Goal: Information Seeking & Learning: Learn about a topic

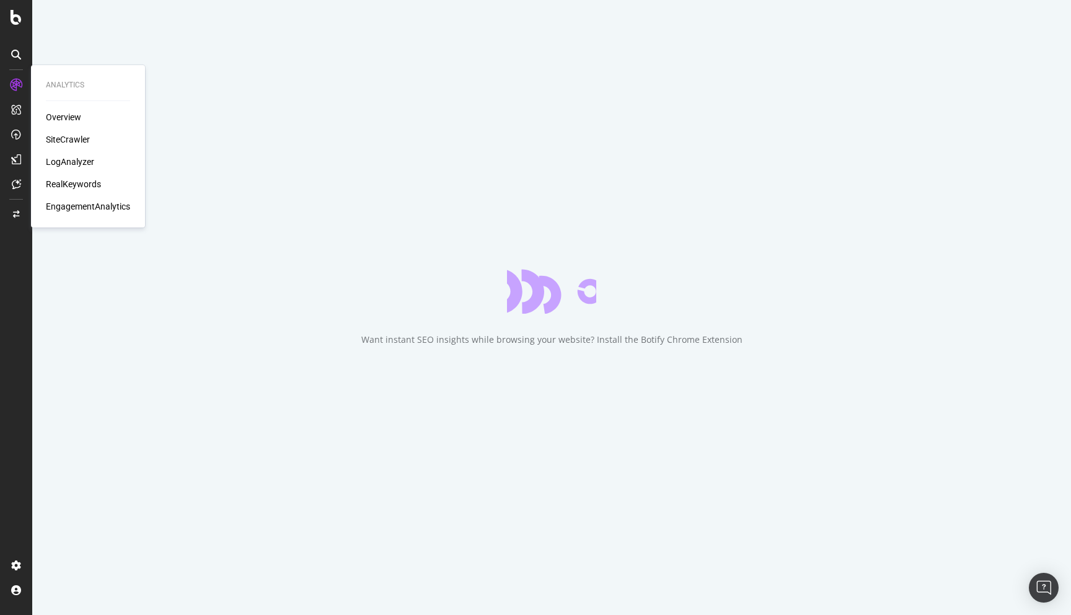
click at [78, 184] on div "RealKeywords" at bounding box center [73, 184] width 55 height 12
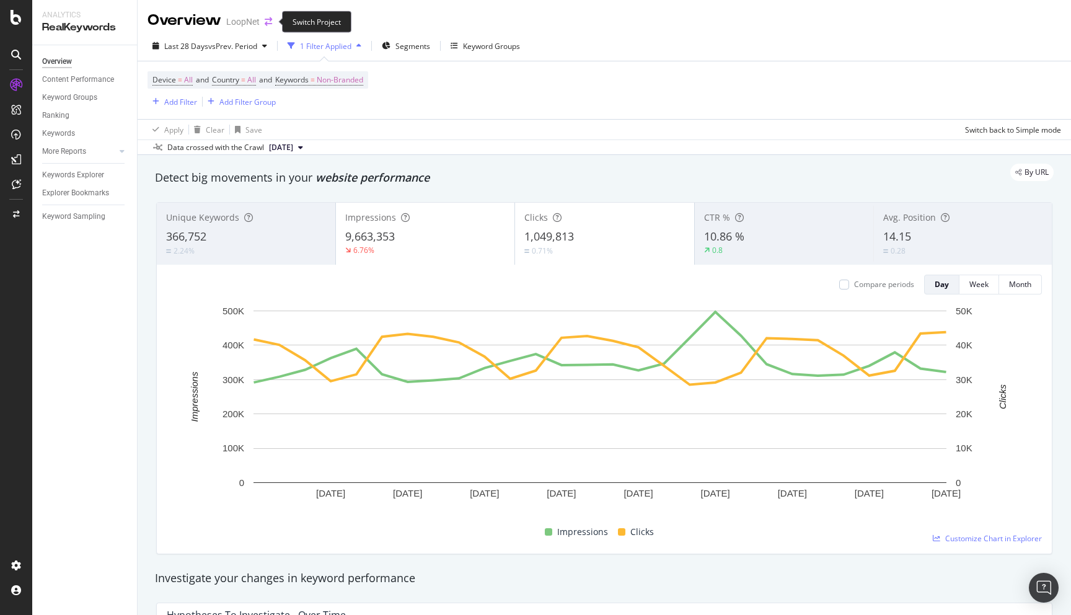
click at [270, 23] on icon "arrow-right-arrow-left" at bounding box center [268, 21] width 7 height 9
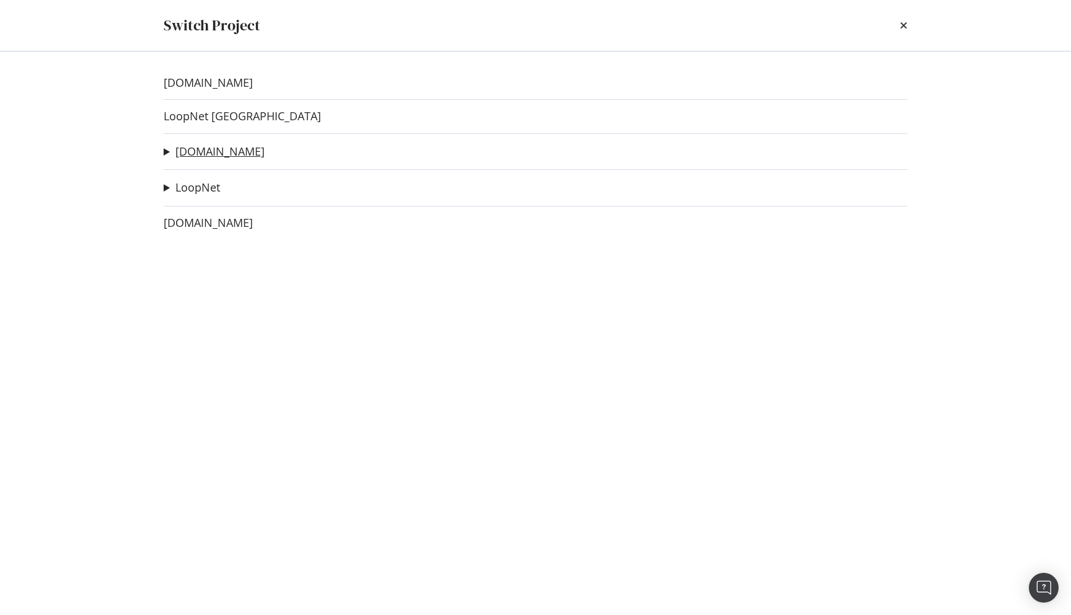
click at [212, 152] on link "[DOMAIN_NAME]" at bounding box center [219, 151] width 89 height 13
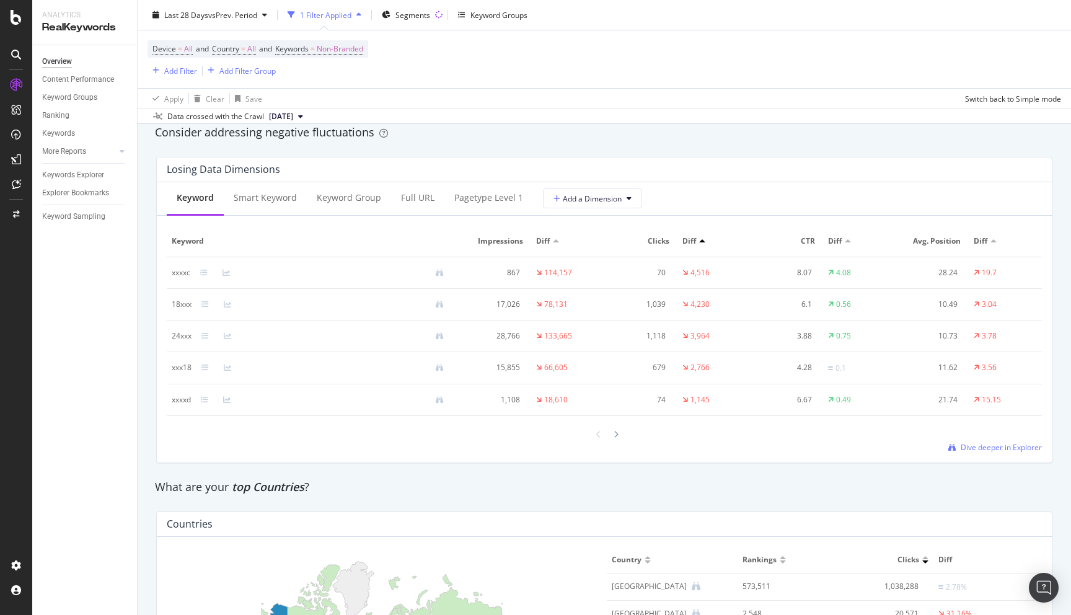
scroll to position [1444, 0]
click at [404, 193] on div "Full URL" at bounding box center [417, 196] width 33 height 12
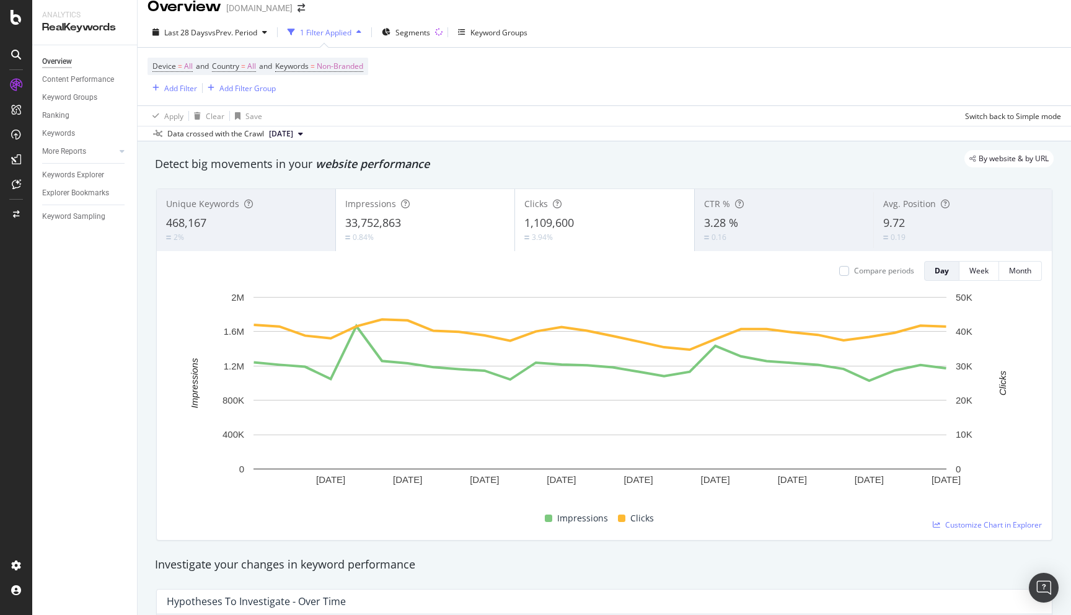
scroll to position [16, 0]
click at [418, 29] on span "Segments" at bounding box center [413, 30] width 35 height 11
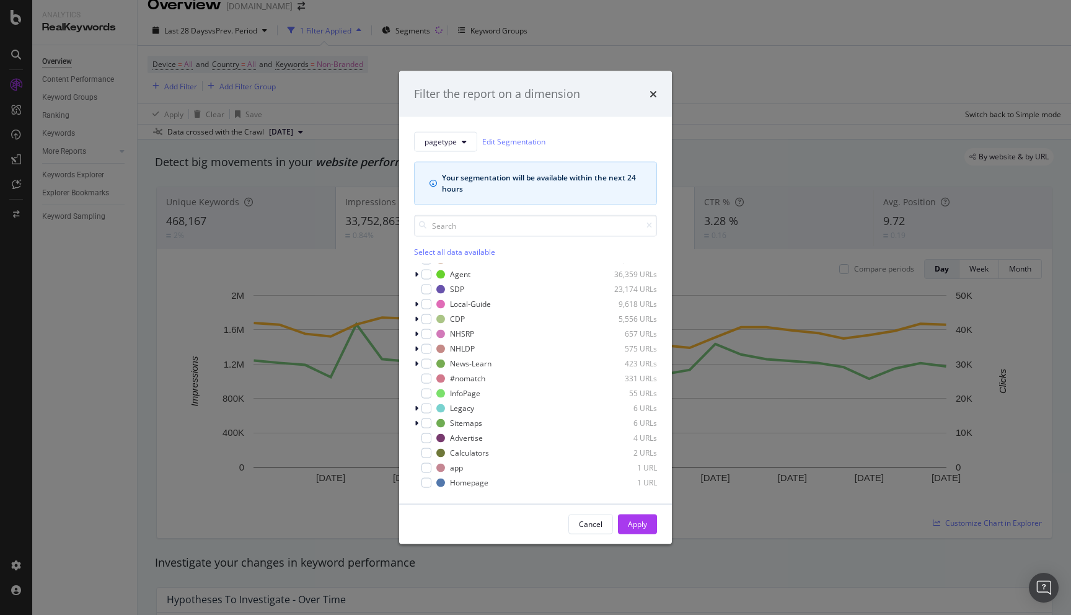
scroll to position [0, 0]
click at [419, 269] on div "modal" at bounding box center [417, 269] width 7 height 12
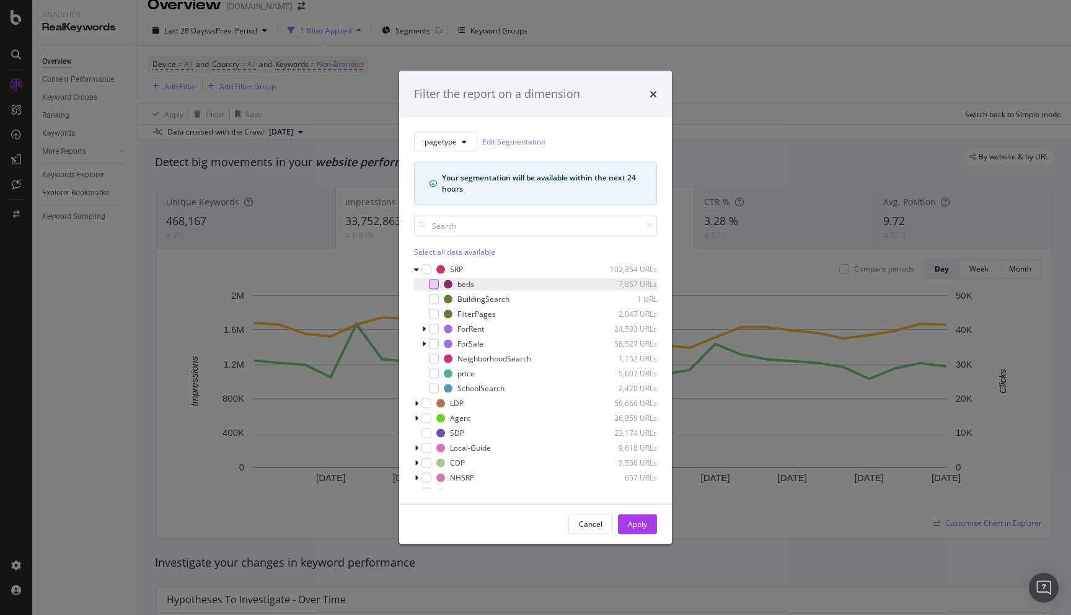
click at [434, 283] on div "modal" at bounding box center [434, 284] width 10 height 10
click at [647, 529] on button "Apply" at bounding box center [637, 524] width 39 height 20
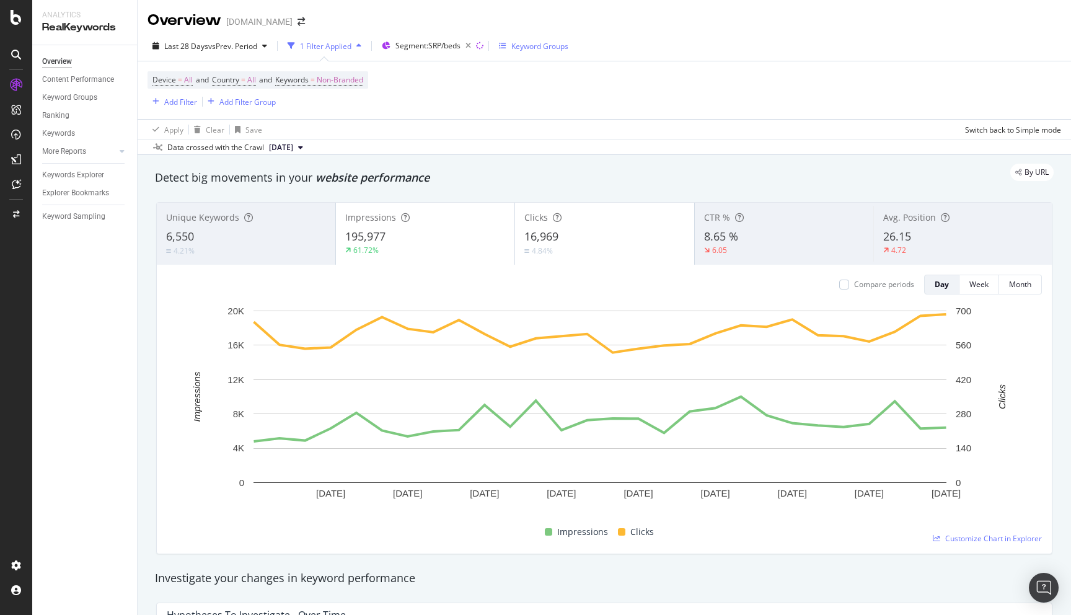
click at [523, 46] on div "Keyword Groups" at bounding box center [540, 46] width 57 height 11
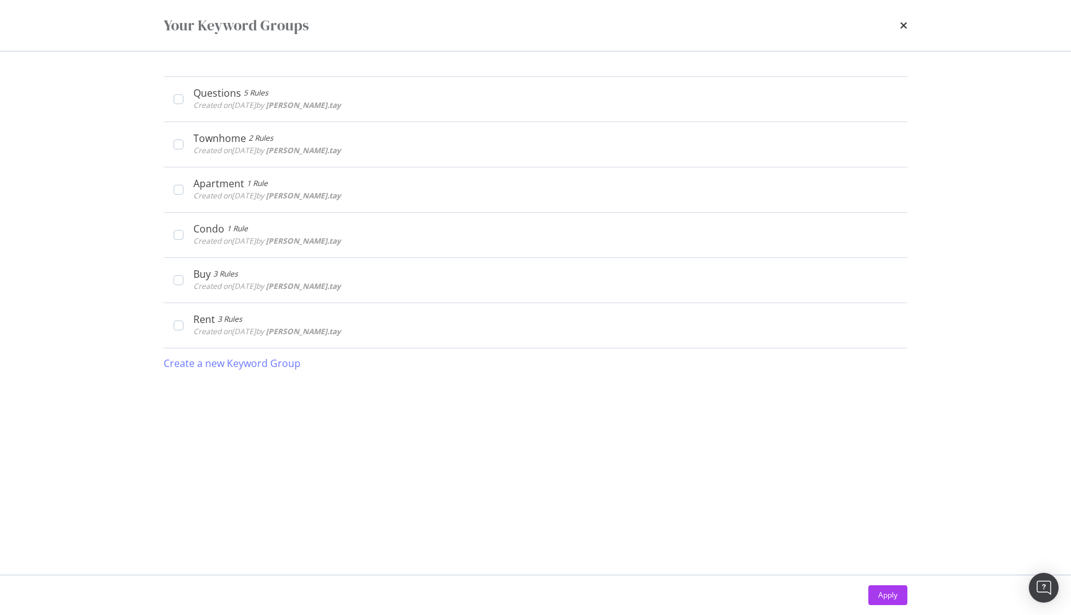
click at [915, 30] on div "Your Keyword Groups" at bounding box center [536, 25] width 794 height 51
click at [907, 25] on icon "times" at bounding box center [903, 25] width 7 height 10
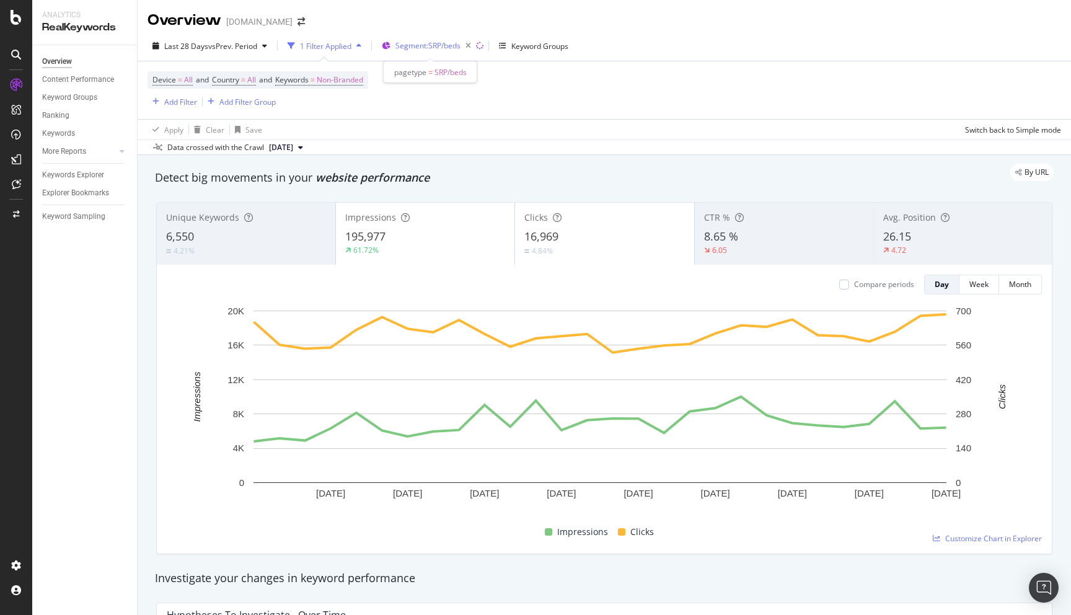
click at [455, 51] on div "Segment: SRP/beds" at bounding box center [436, 45] width 81 height 17
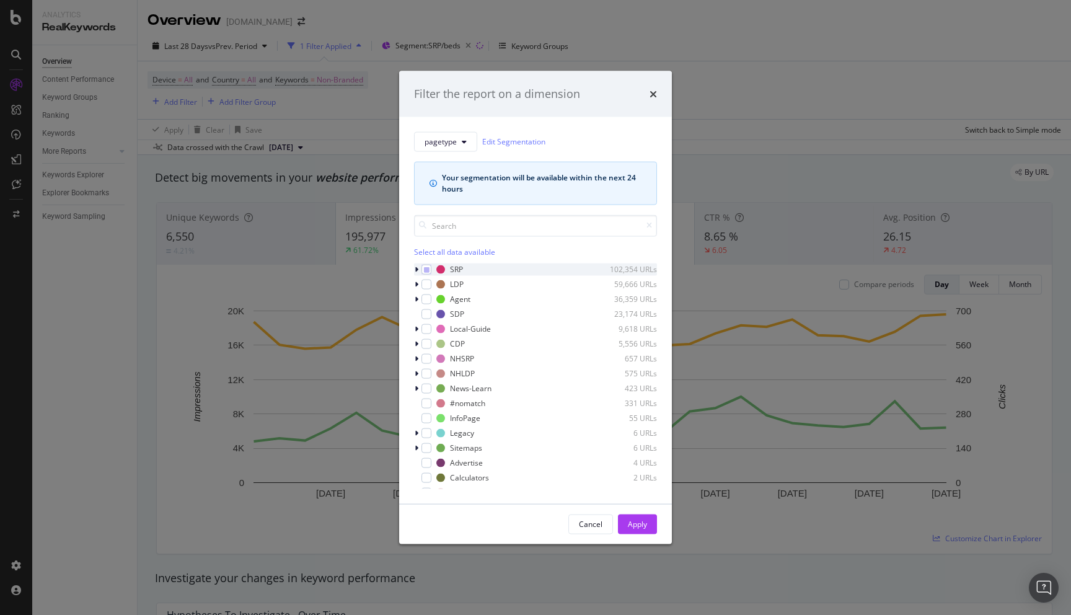
click at [416, 268] on icon "modal" at bounding box center [417, 268] width 4 height 7
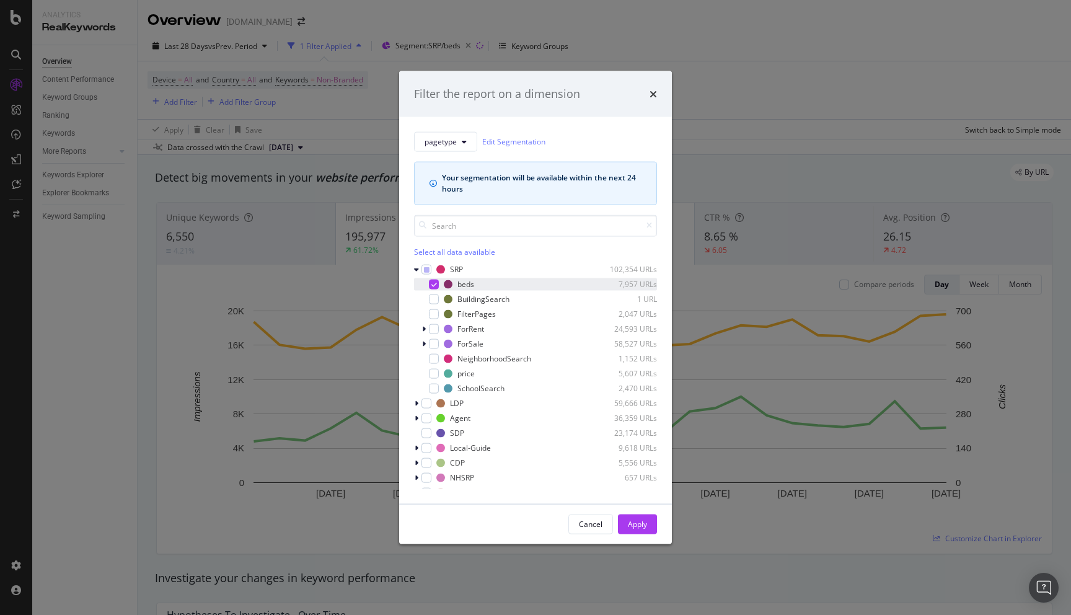
click at [435, 282] on icon "modal" at bounding box center [435, 284] width 6 height 6
click at [435, 373] on div "modal" at bounding box center [434, 373] width 10 height 10
click at [645, 524] on div "Apply" at bounding box center [637, 524] width 19 height 11
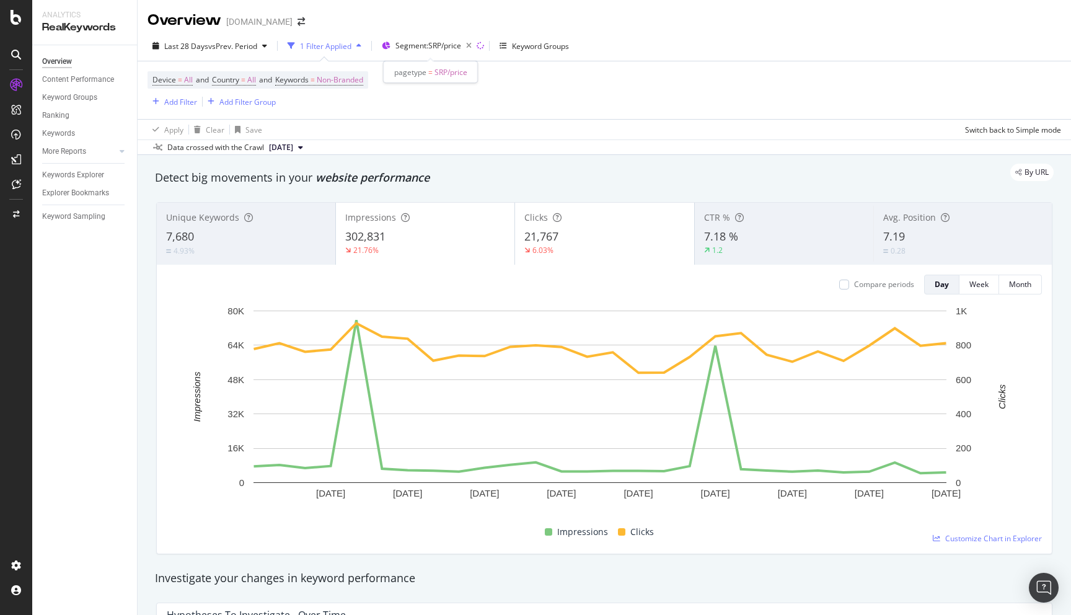
click at [430, 60] on div at bounding box center [430, 61] width 5 height 5
click at [437, 52] on div "Segment: SRP/price" at bounding box center [436, 45] width 81 height 17
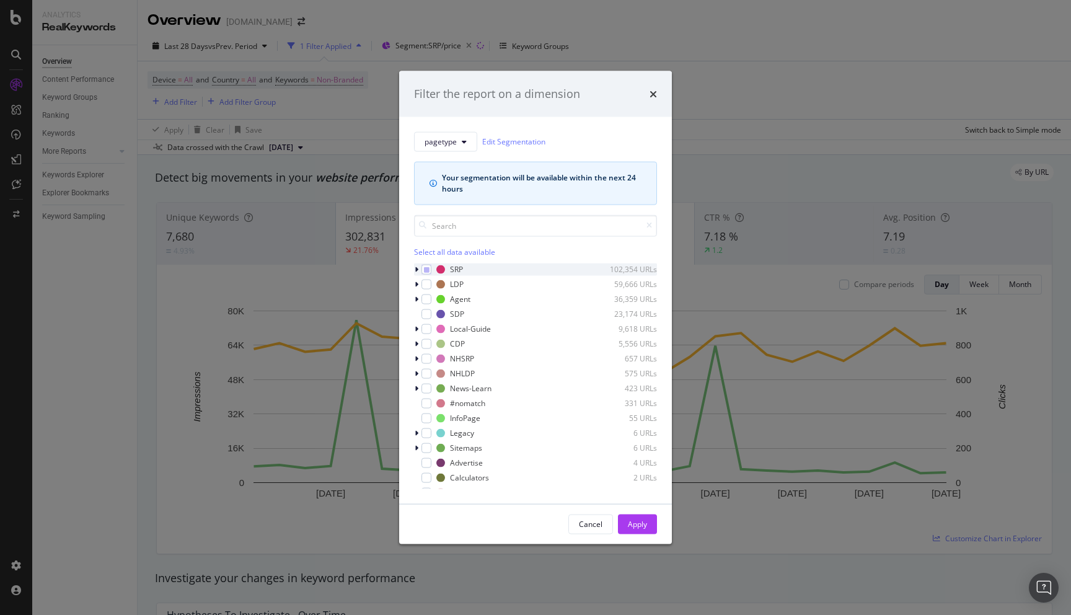
click at [420, 267] on div "modal" at bounding box center [417, 269] width 7 height 12
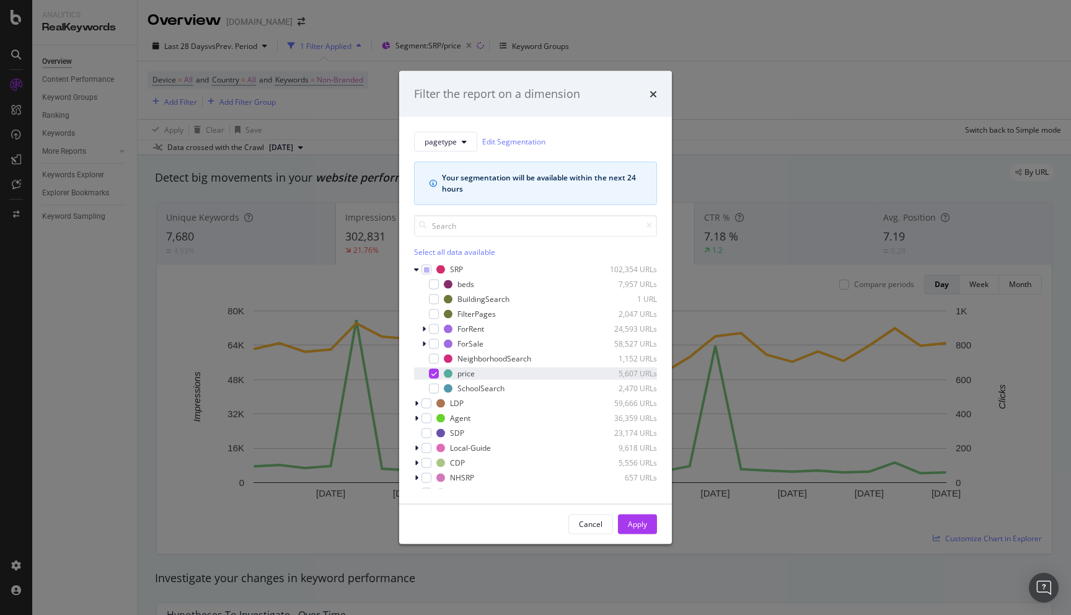
click at [437, 370] on div "modal" at bounding box center [434, 373] width 10 height 10
click at [435, 285] on div "modal" at bounding box center [434, 284] width 10 height 10
click at [634, 519] on div "Apply" at bounding box center [637, 524] width 19 height 11
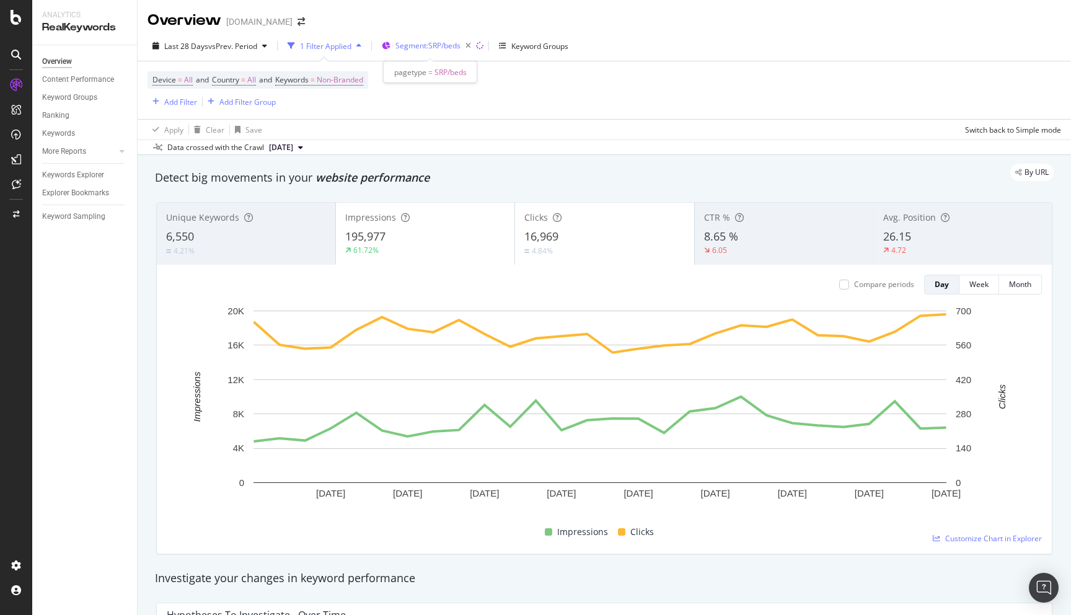
click at [432, 48] on span "Segment: SRP/beds" at bounding box center [428, 45] width 65 height 11
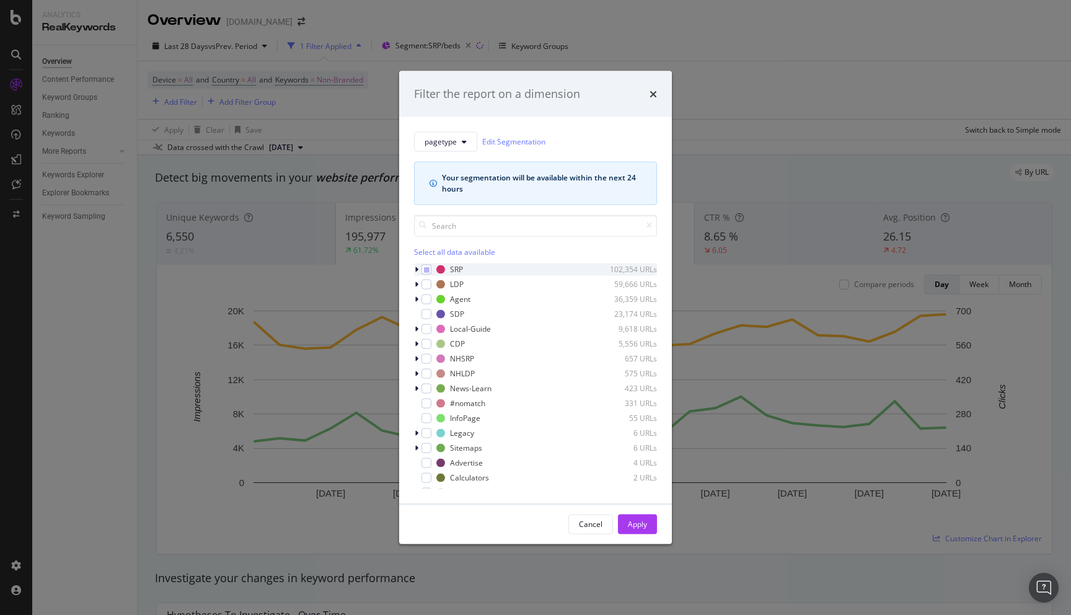
click at [419, 267] on div "modal" at bounding box center [417, 269] width 7 height 12
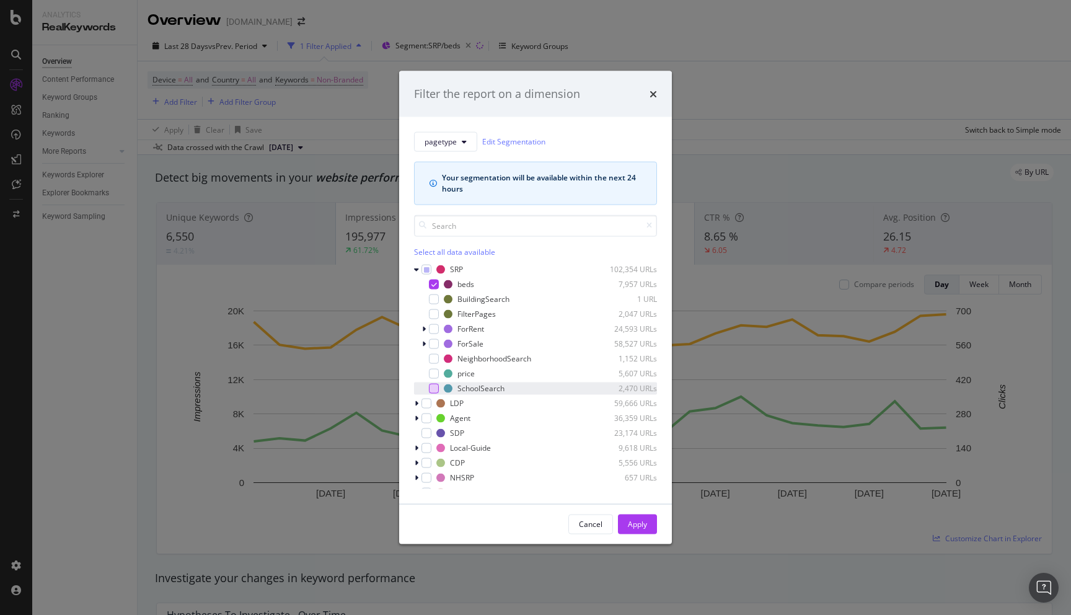
click at [437, 386] on div "modal" at bounding box center [434, 388] width 10 height 10
click at [435, 285] on icon "modal" at bounding box center [435, 284] width 6 height 6
click at [641, 527] on div "Apply" at bounding box center [637, 524] width 19 height 11
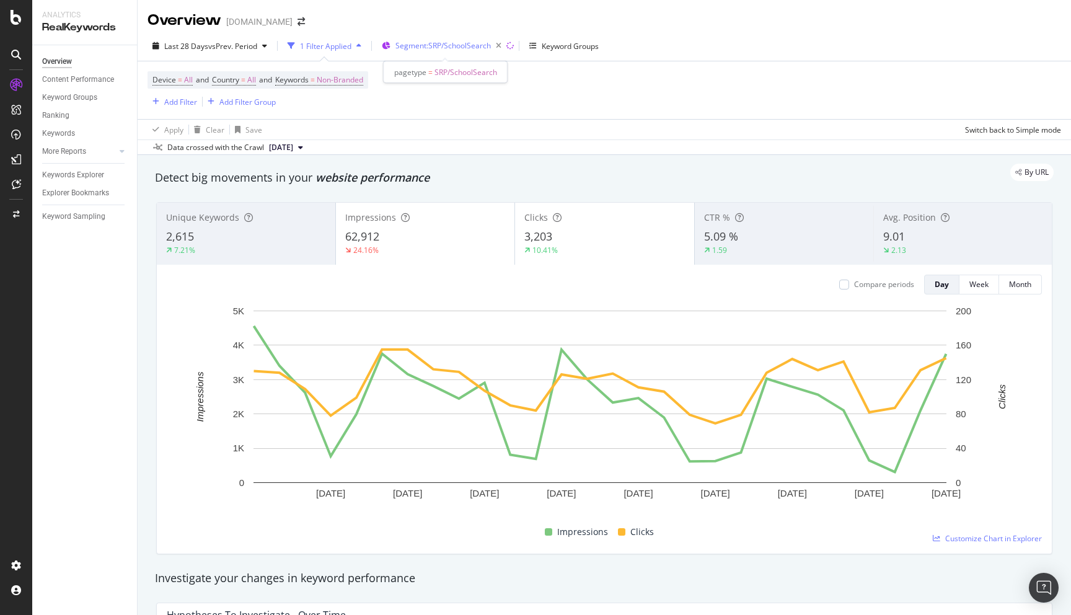
click at [487, 49] on span "Segment: SRP/SchoolSearch" at bounding box center [443, 45] width 95 height 11
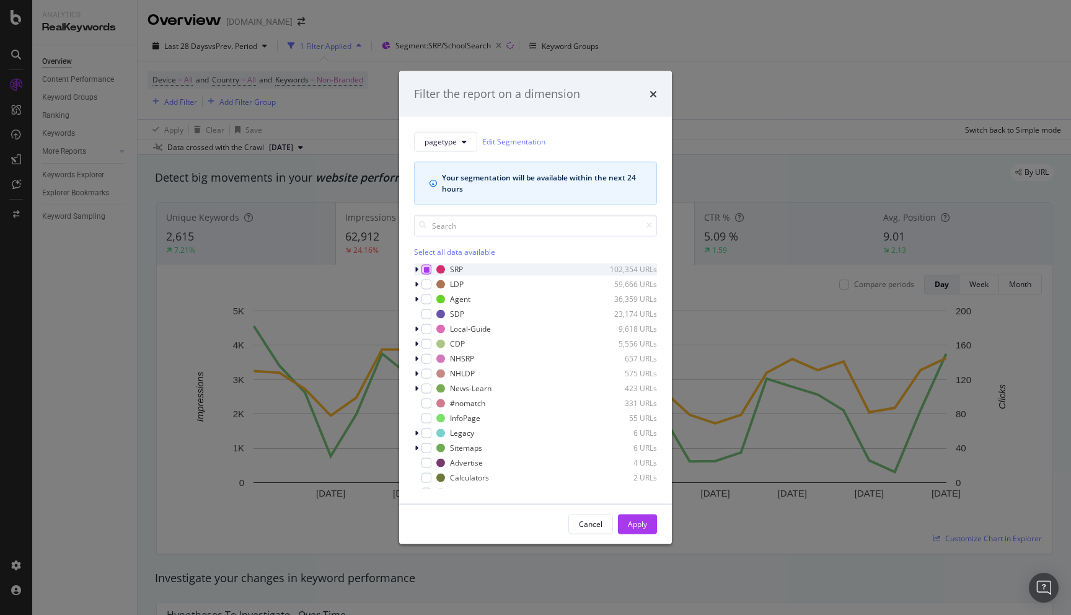
click at [425, 270] on icon "modal" at bounding box center [427, 269] width 6 height 6
click at [415, 269] on icon "modal" at bounding box center [417, 268] width 4 height 7
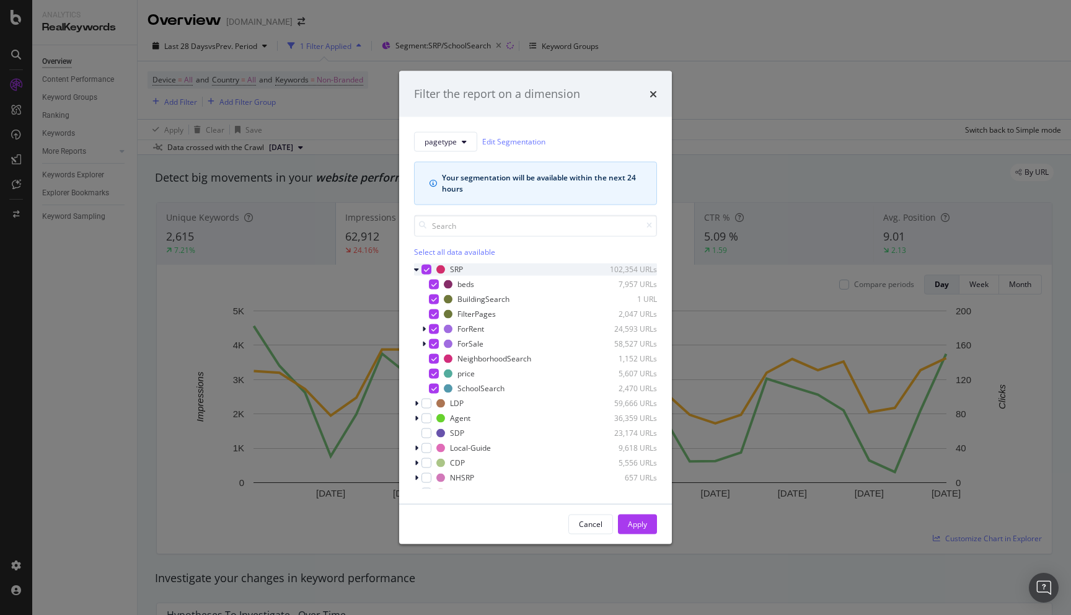
click at [417, 269] on icon "modal" at bounding box center [416, 268] width 5 height 7
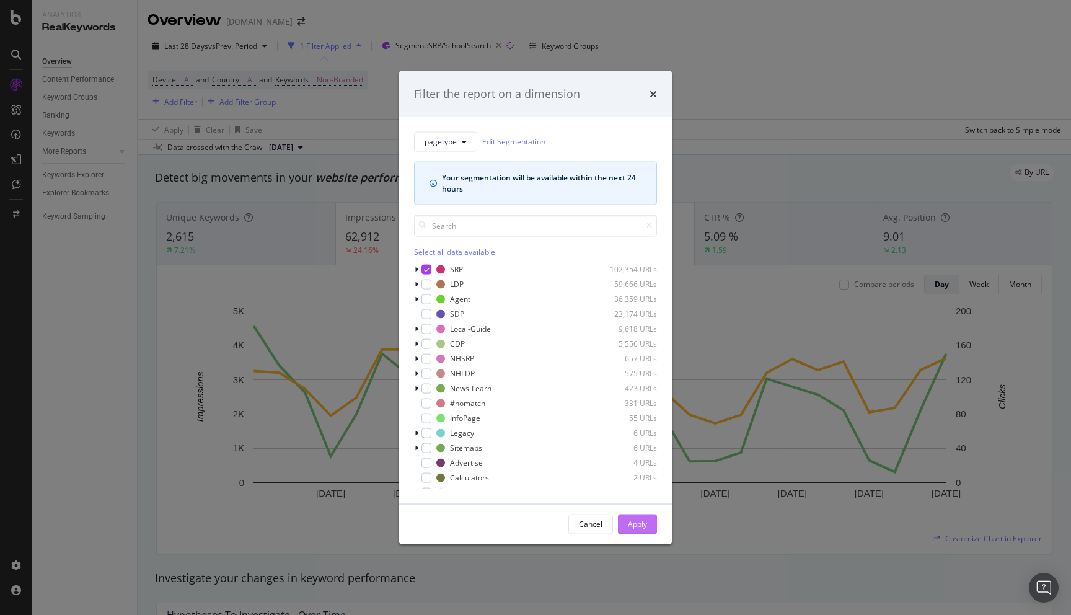
click at [637, 521] on div "Apply" at bounding box center [637, 524] width 19 height 11
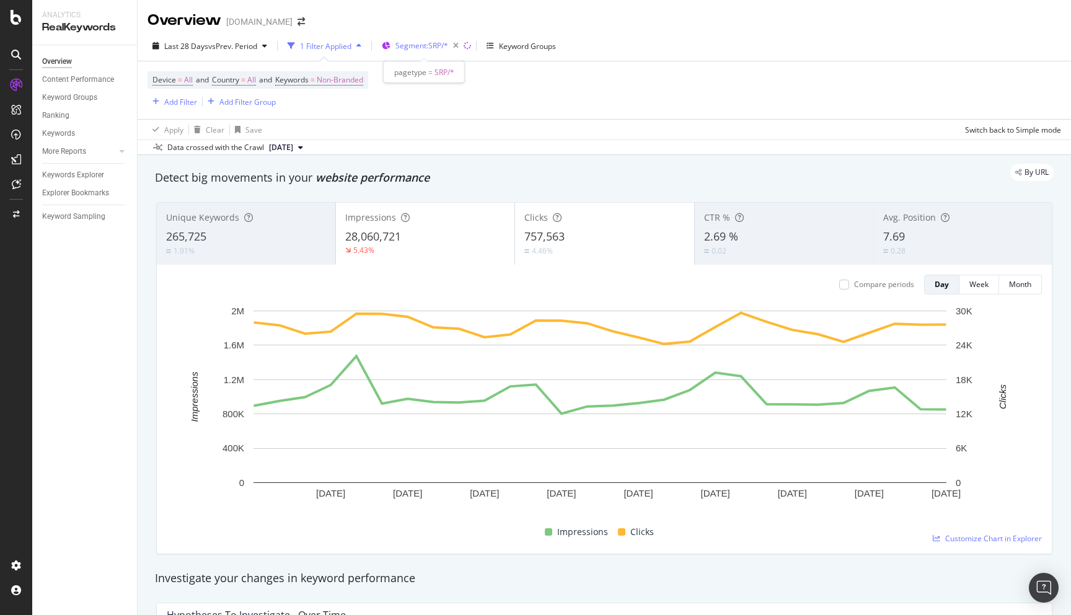
click at [433, 49] on span "Segment: SRP/*" at bounding box center [422, 45] width 53 height 11
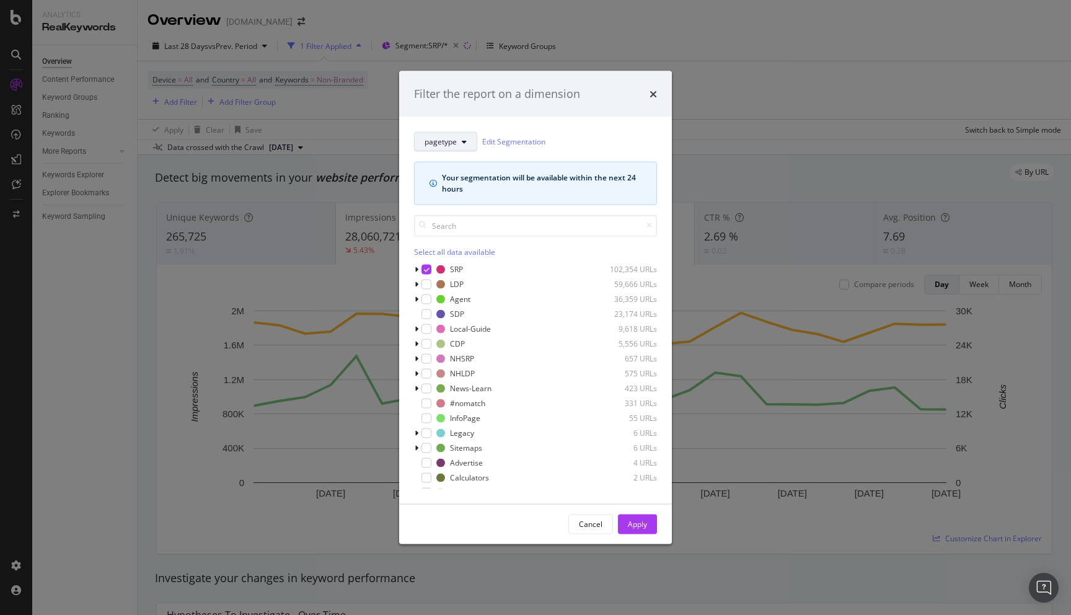
click at [457, 135] on button "pagetype" at bounding box center [445, 141] width 63 height 20
click at [567, 118] on div "pagetype Edit Segmentation Your segmentation will be available within the next …" at bounding box center [535, 310] width 273 height 387
click at [416, 268] on icon "modal" at bounding box center [417, 268] width 4 height 7
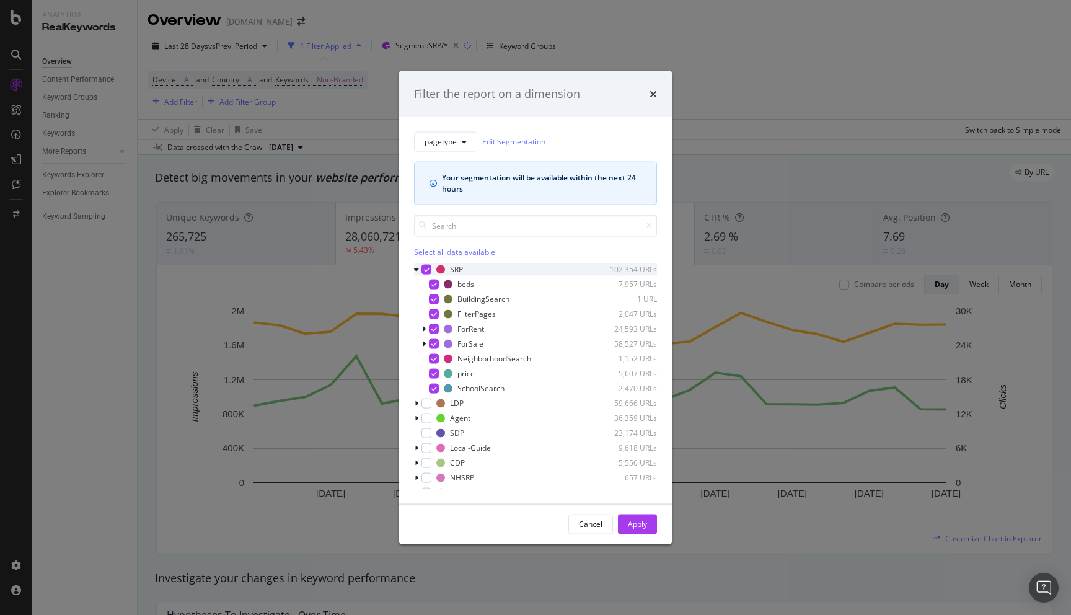
click at [416, 268] on icon "modal" at bounding box center [416, 268] width 5 height 7
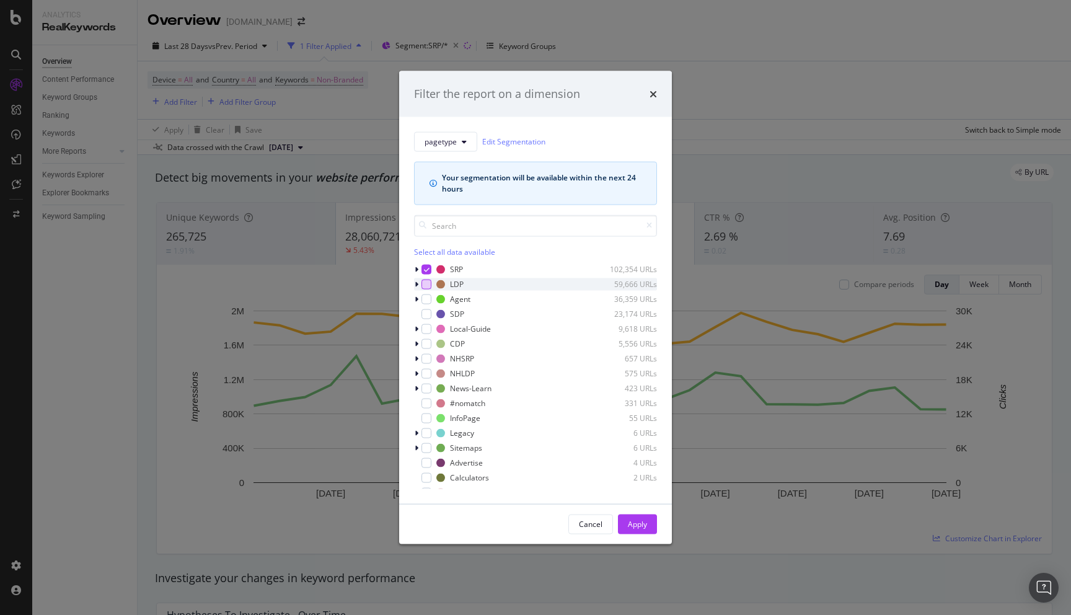
click at [426, 288] on div "modal" at bounding box center [427, 284] width 10 height 10
click at [428, 270] on icon "modal" at bounding box center [427, 269] width 6 height 6
click at [634, 528] on div "Apply" at bounding box center [637, 524] width 19 height 11
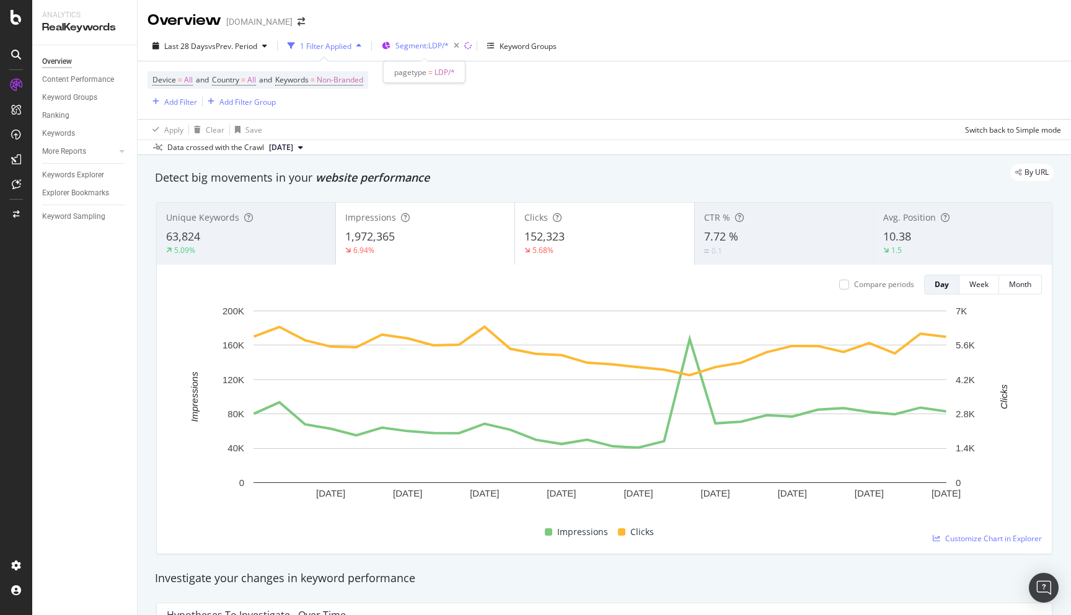
click at [437, 50] on span "Segment: LDP/*" at bounding box center [422, 45] width 53 height 11
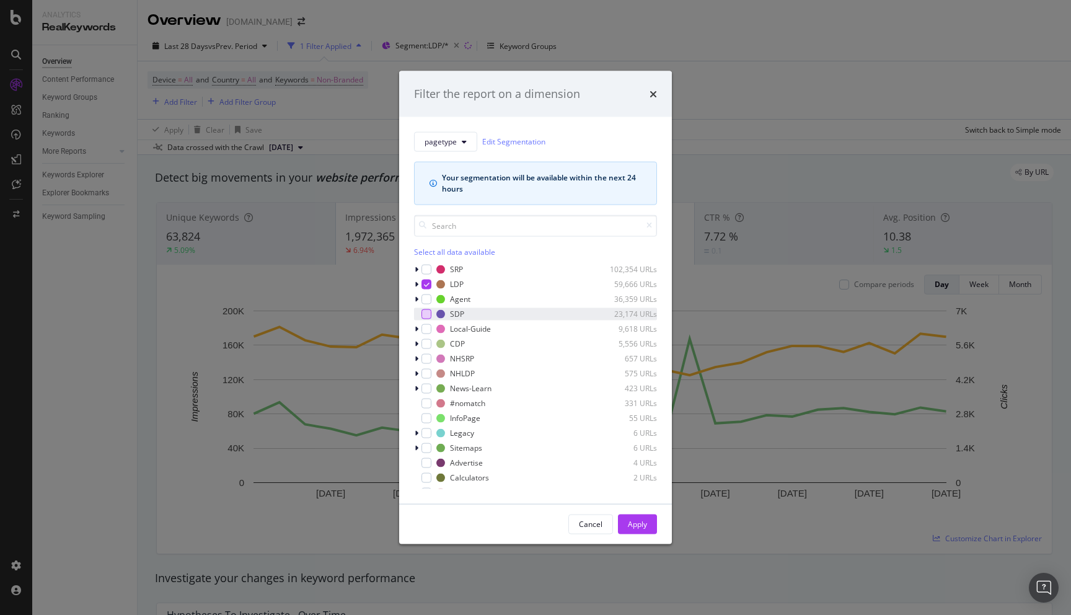
click at [424, 311] on div "modal" at bounding box center [427, 314] width 10 height 10
click at [428, 285] on icon "modal" at bounding box center [427, 284] width 6 height 6
click at [643, 522] on div "Apply" at bounding box center [637, 524] width 19 height 11
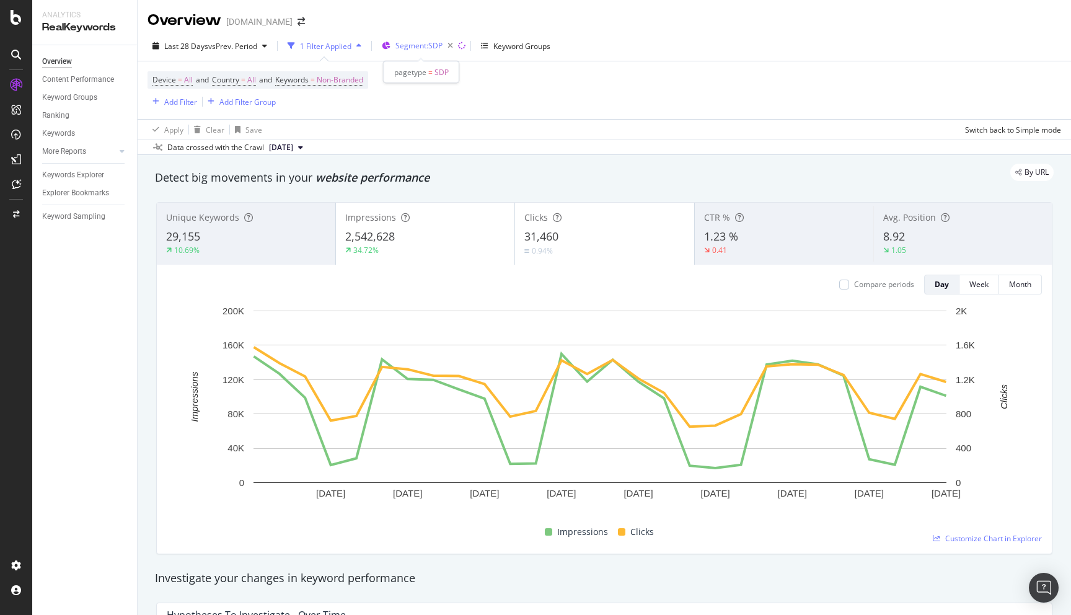
click at [421, 54] on div "Segment: SDP" at bounding box center [427, 45] width 63 height 17
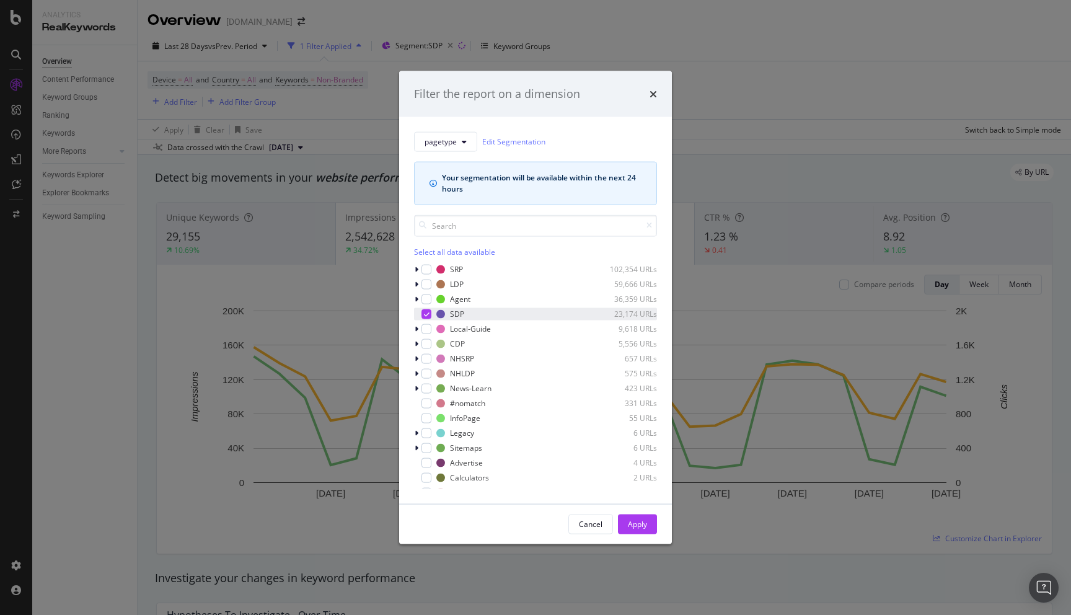
click at [428, 312] on icon "modal" at bounding box center [427, 314] width 6 height 6
click at [427, 269] on div "modal" at bounding box center [427, 269] width 10 height 10
click at [420, 268] on div "modal" at bounding box center [417, 269] width 7 height 12
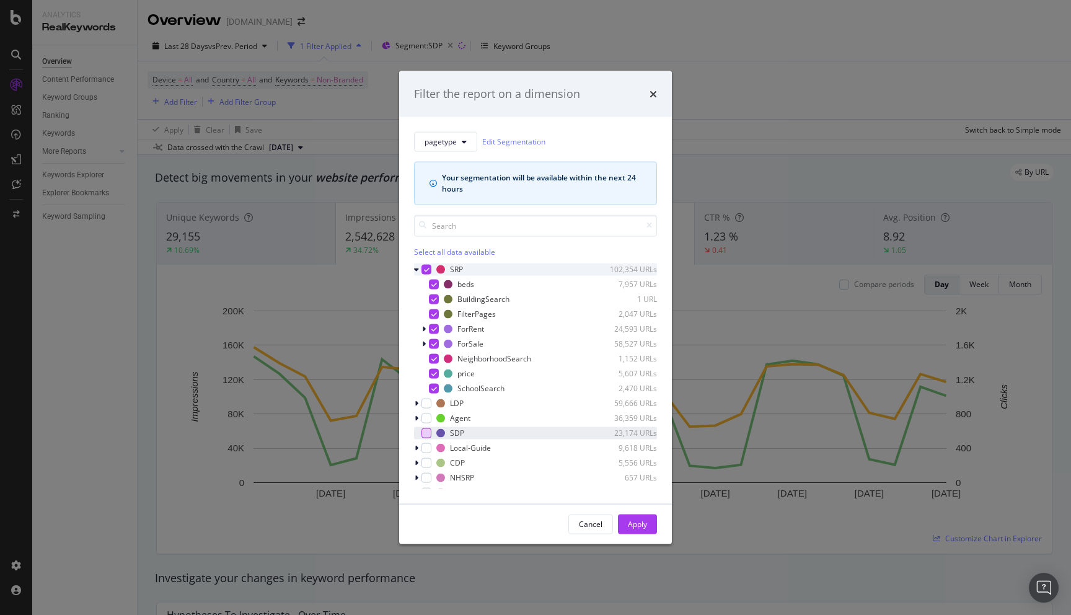
click at [415, 269] on icon "modal" at bounding box center [416, 268] width 5 height 7
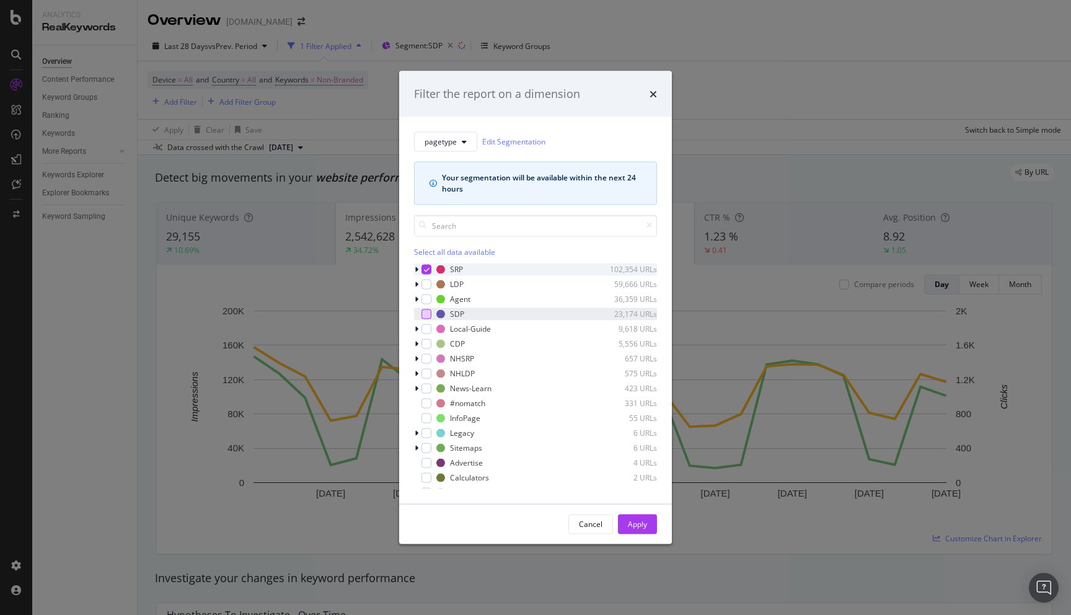
click at [427, 272] on div "modal" at bounding box center [427, 269] width 10 height 10
click at [417, 269] on icon "modal" at bounding box center [417, 268] width 4 height 7
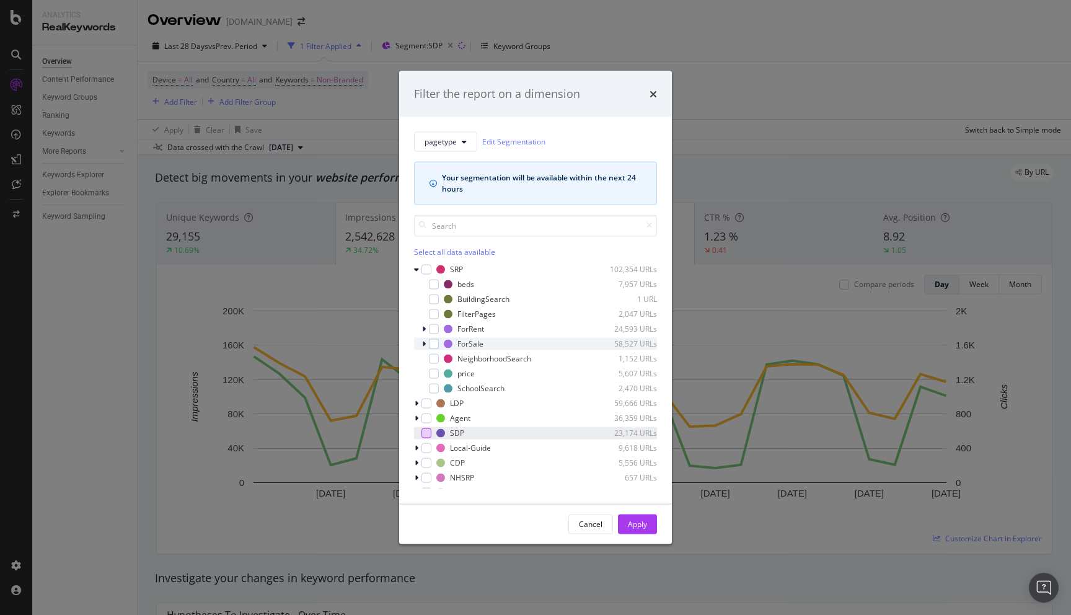
click at [426, 345] on div "modal" at bounding box center [425, 343] width 7 height 12
click at [426, 345] on icon "modal" at bounding box center [424, 343] width 5 height 7
click at [434, 345] on div "modal" at bounding box center [434, 344] width 10 height 10
click at [632, 521] on div "Apply" at bounding box center [637, 524] width 19 height 11
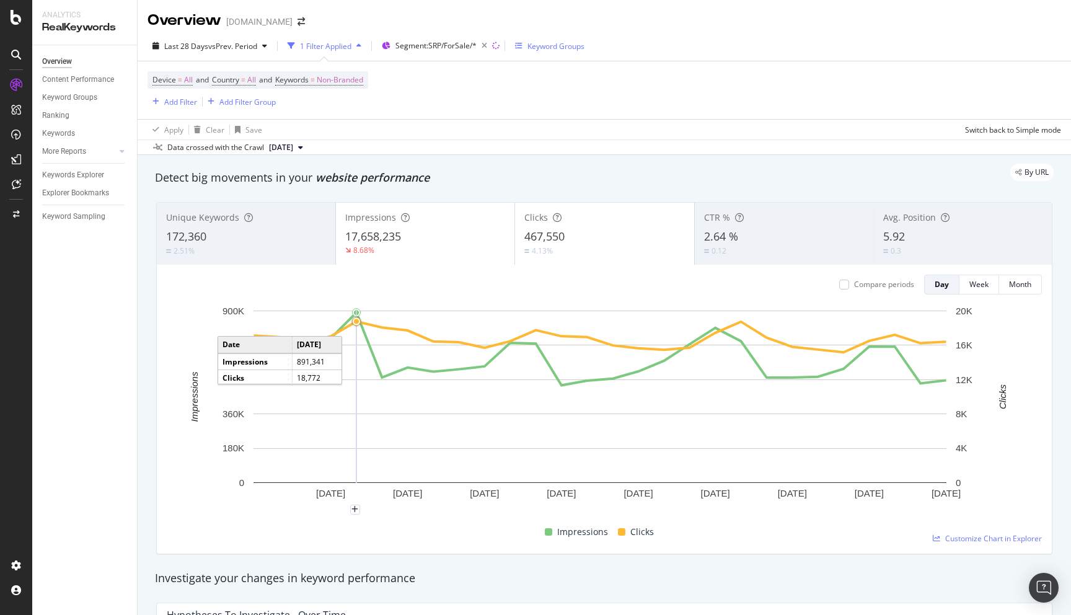
click at [570, 50] on div "Keyword Groups" at bounding box center [556, 46] width 57 height 11
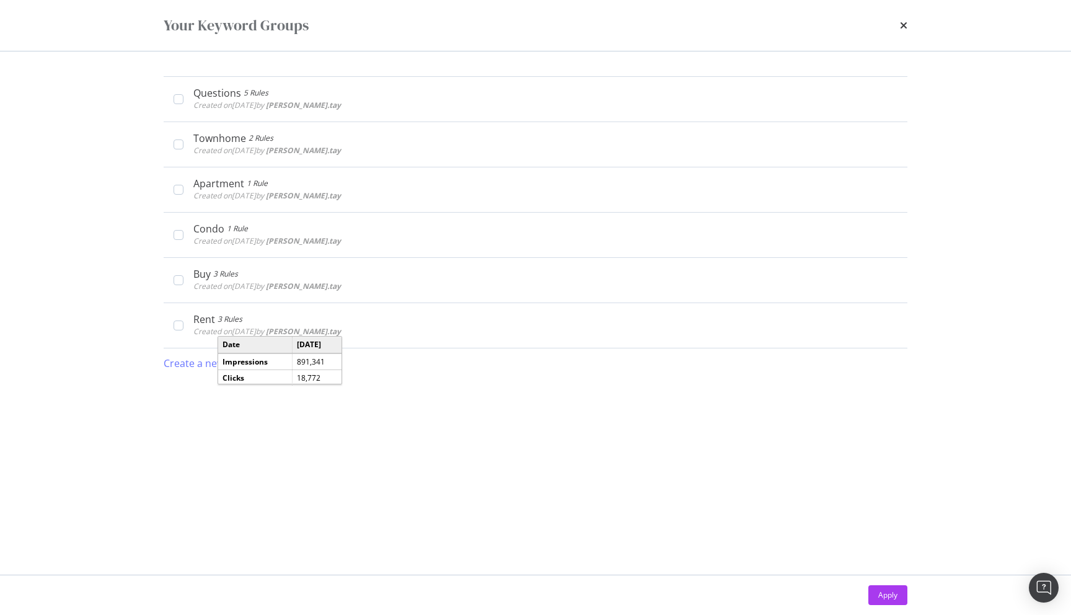
click at [504, 521] on div "Questions 5 Rules Created on [DATE] by [PERSON_NAME].tay Edit Delete Townhome 2…" at bounding box center [536, 313] width 744 height 474
click at [905, 19] on div "times" at bounding box center [903, 25] width 7 height 21
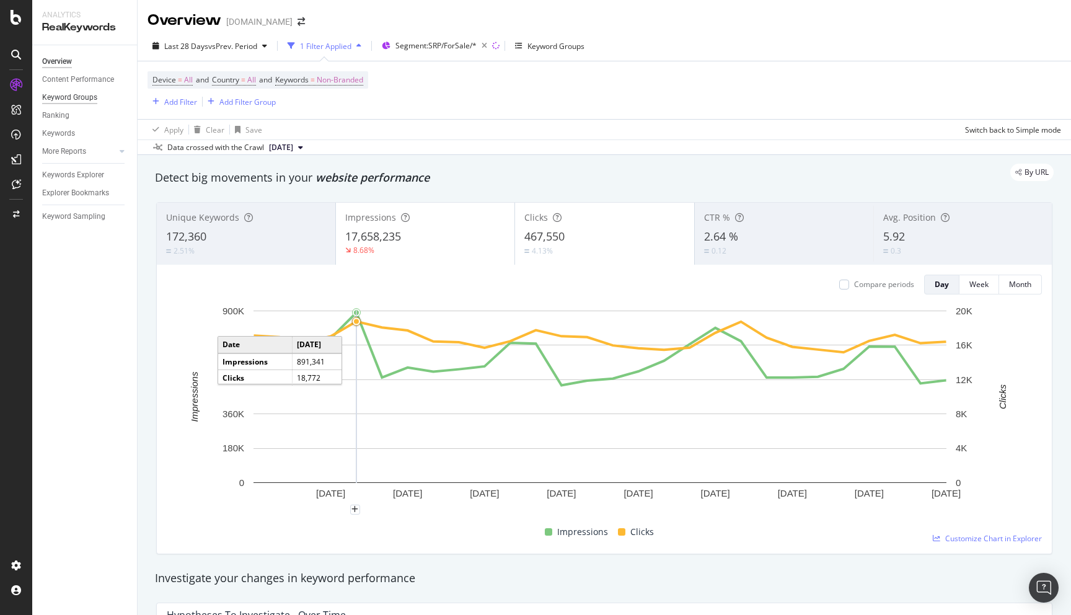
click at [76, 99] on div "Keyword Groups" at bounding box center [69, 97] width 55 height 13
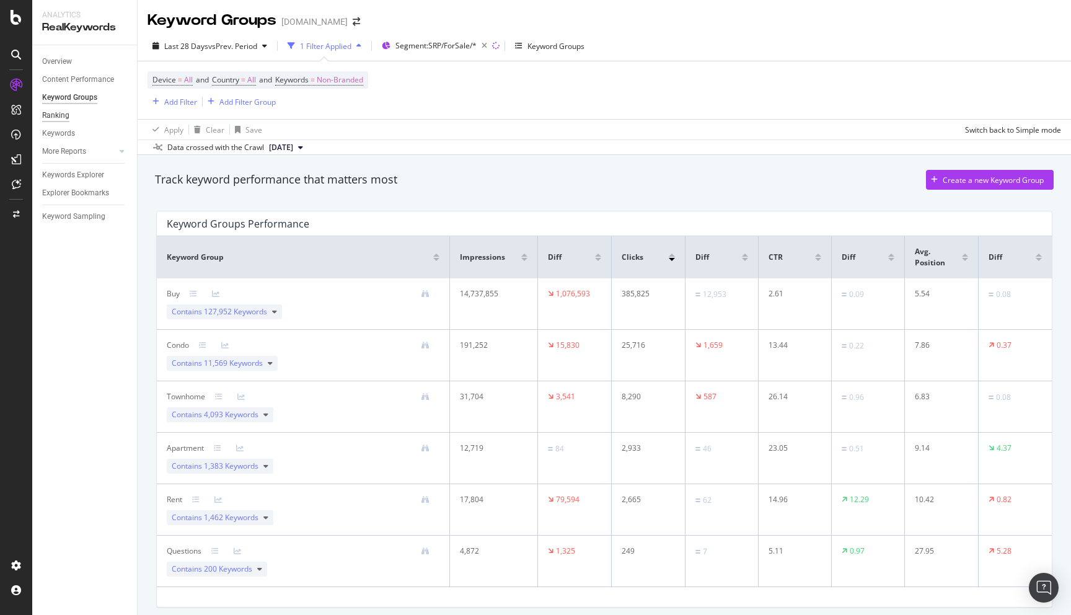
click at [64, 112] on div "Ranking" at bounding box center [55, 115] width 27 height 13
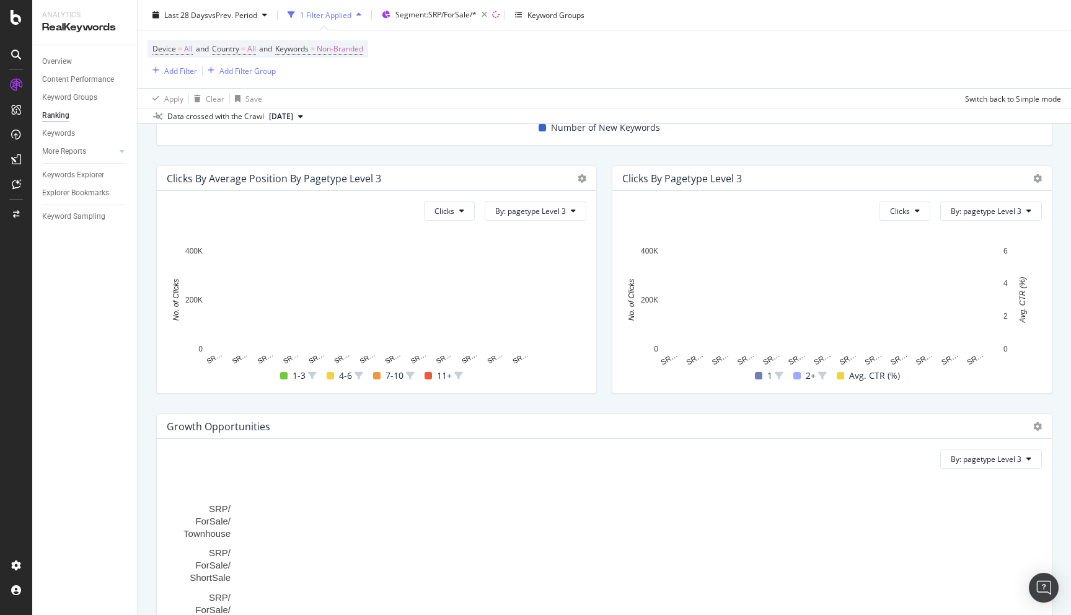
scroll to position [543, 0]
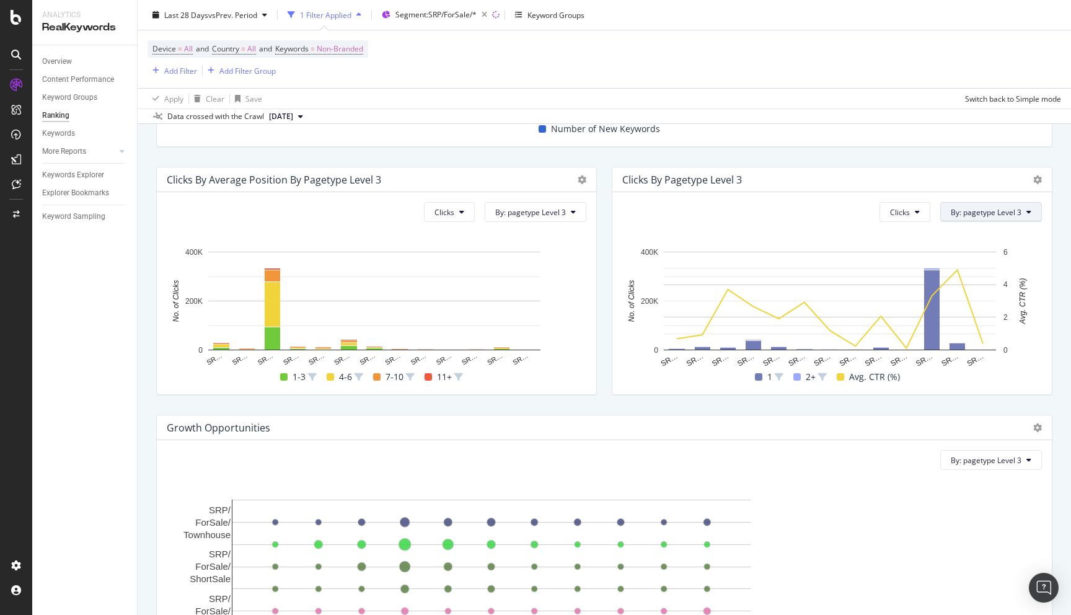
click at [1014, 218] on button "By: pagetype Level 3" at bounding box center [992, 212] width 102 height 20
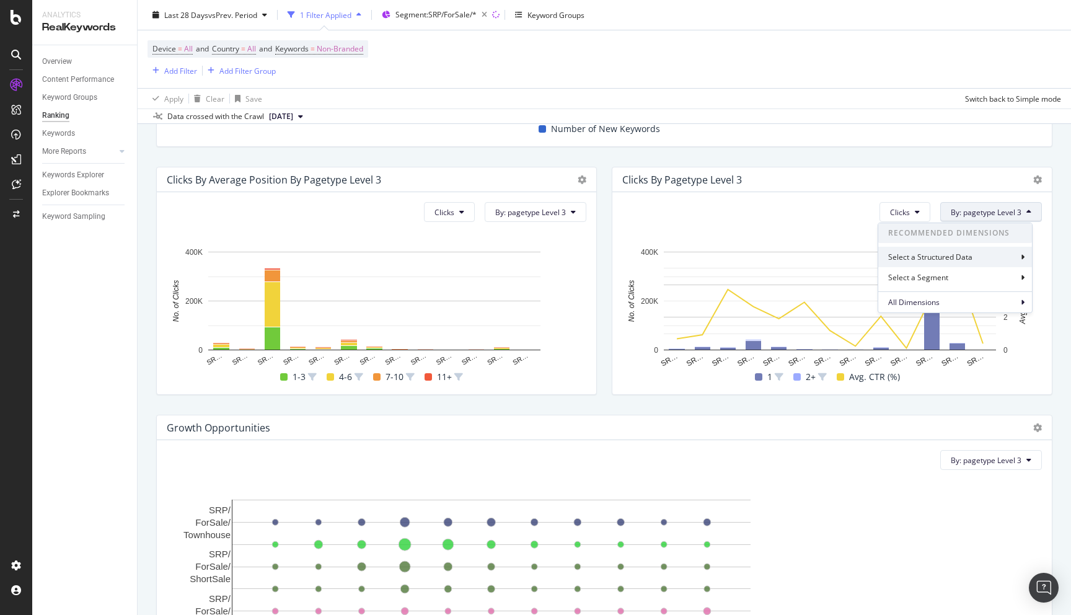
click at [949, 253] on div "Select a Structured Data" at bounding box center [932, 257] width 87 height 11
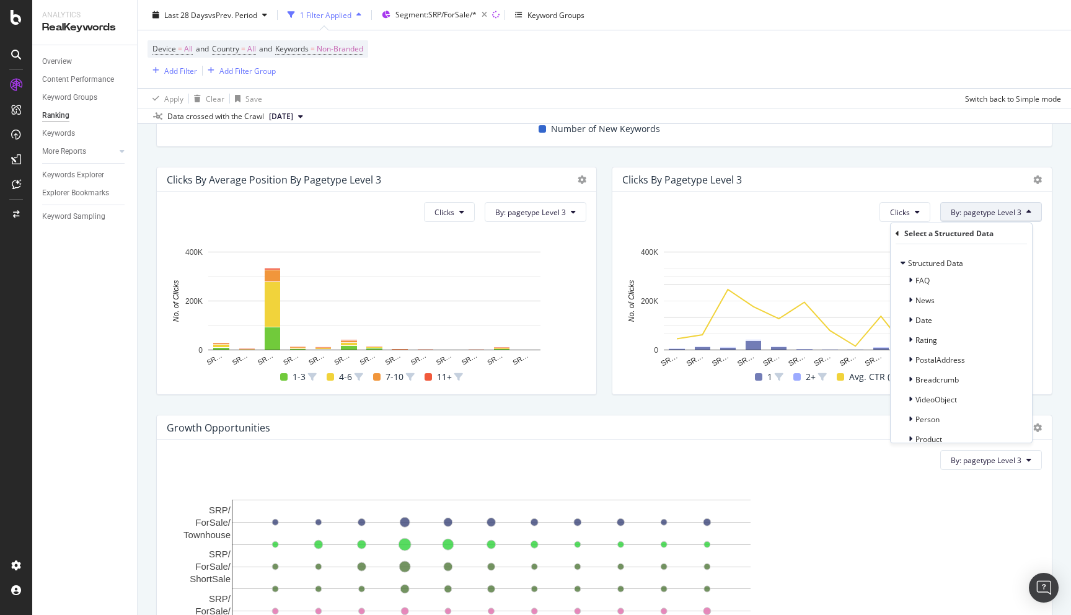
click at [900, 230] on div "Select a Structured Data" at bounding box center [961, 233] width 131 height 21
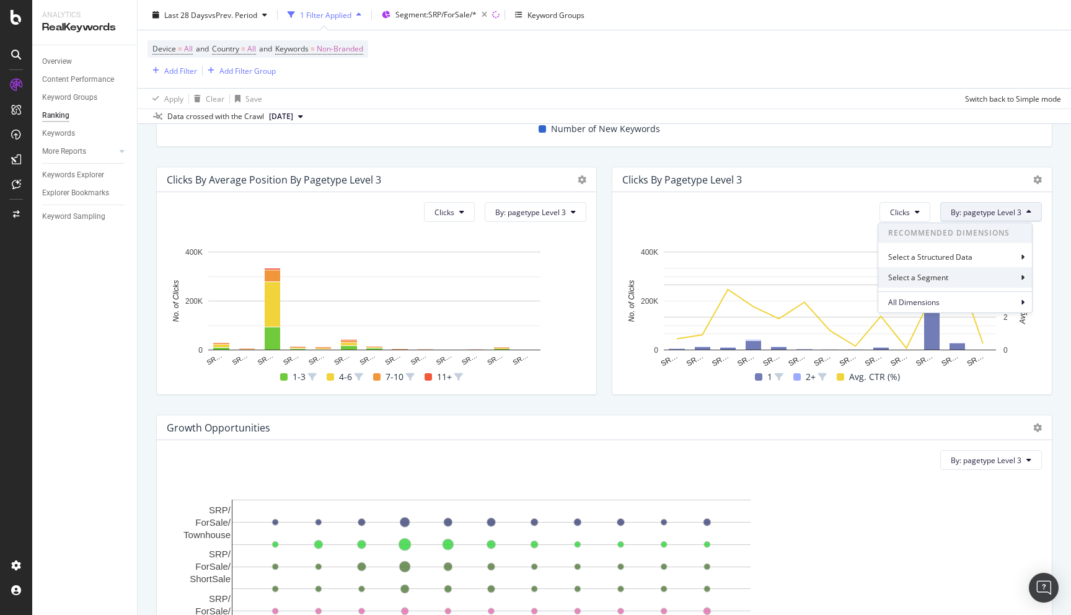
click at [943, 276] on div "Select a Segment" at bounding box center [920, 277] width 63 height 11
click at [941, 229] on div "Select a Segment" at bounding box center [936, 233] width 63 height 11
click at [919, 306] on span "All Dimensions" at bounding box center [914, 302] width 51 height 11
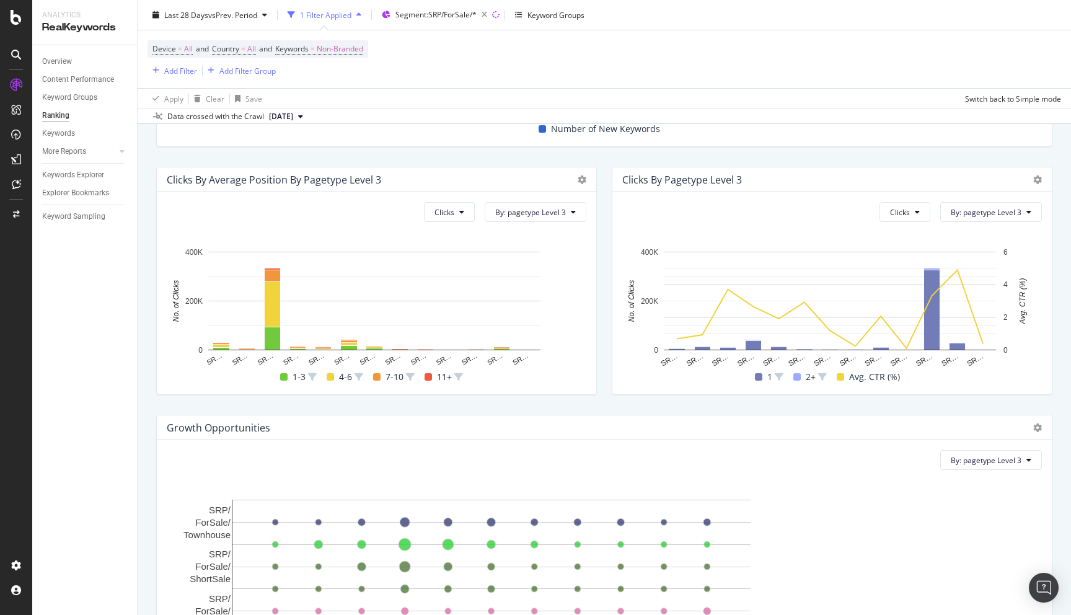
click at [770, 174] on div "Clicks by pagetype Level 3" at bounding box center [822, 180] width 399 height 12
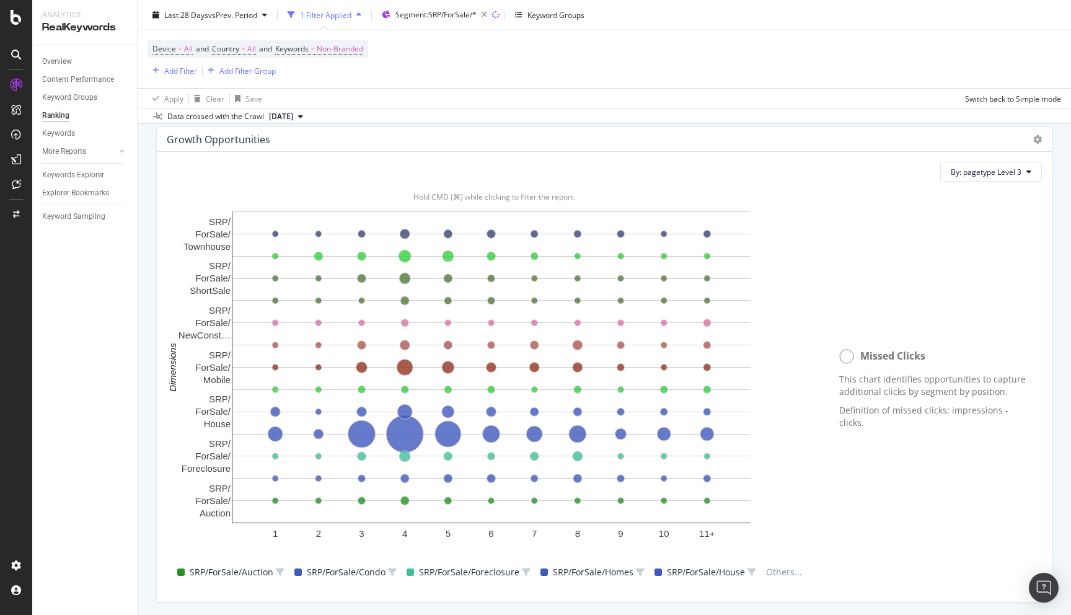
scroll to position [832, 0]
click at [840, 356] on circle at bounding box center [847, 355] width 14 height 14
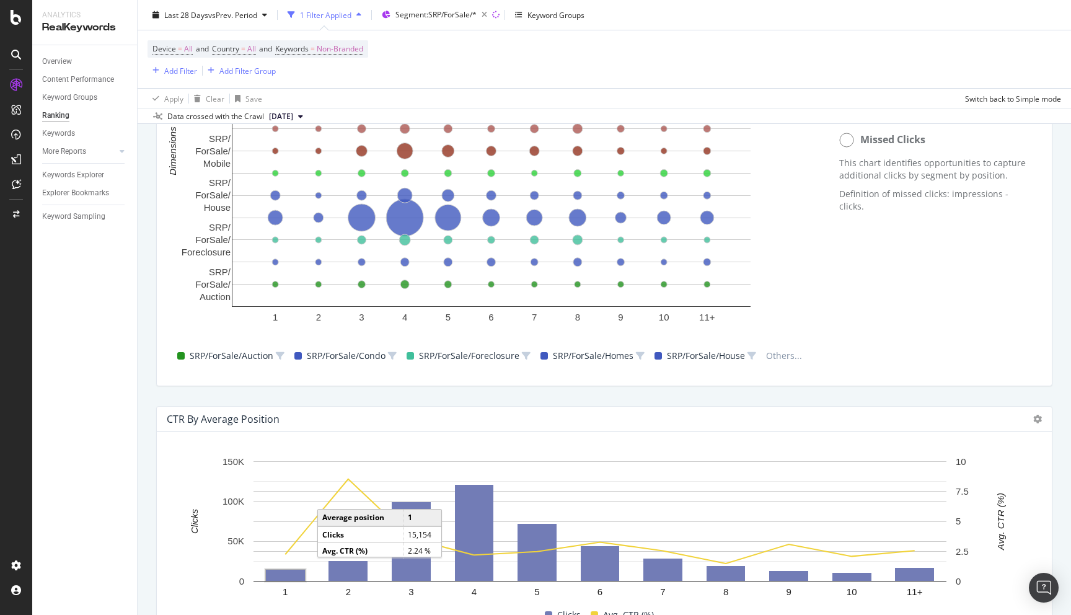
scroll to position [1120, 0]
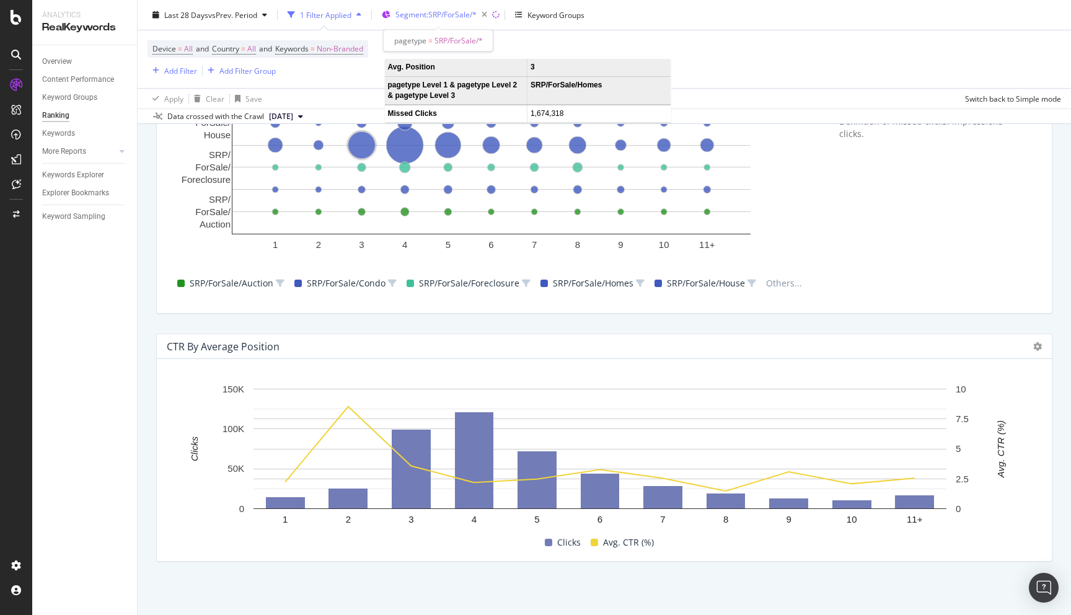
click at [471, 16] on span "Segment: SRP/ForSale/*" at bounding box center [436, 14] width 81 height 11
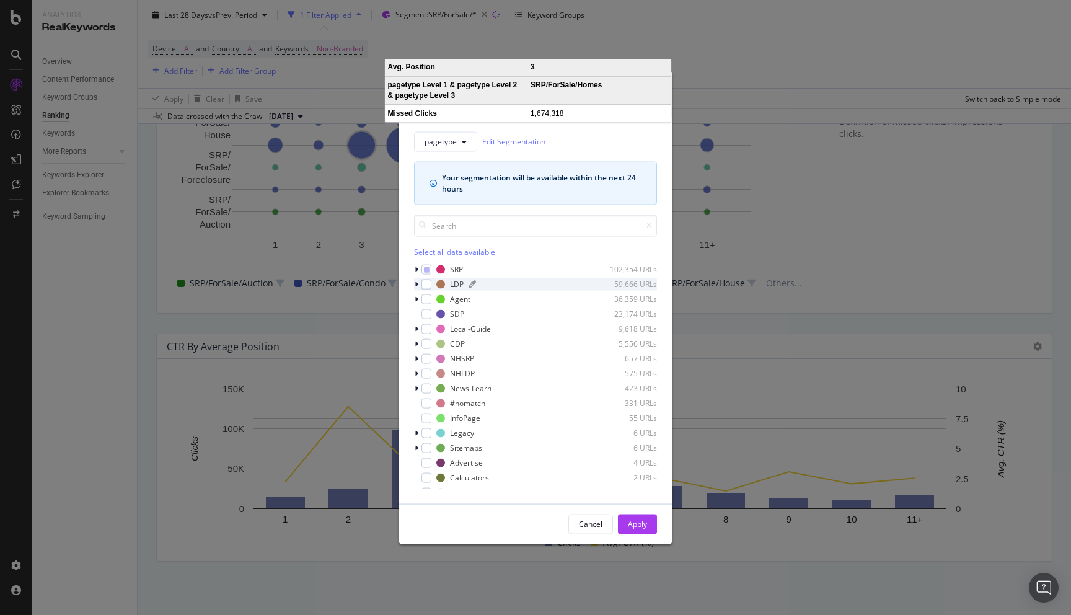
click at [450, 285] on div "LDP" at bounding box center [457, 284] width 14 height 11
click at [424, 284] on div "modal" at bounding box center [427, 284] width 10 height 10
click at [425, 268] on icon "modal" at bounding box center [427, 269] width 6 height 6
click at [425, 265] on div "modal" at bounding box center [427, 269] width 10 height 10
click at [638, 522] on div "Apply" at bounding box center [637, 524] width 19 height 11
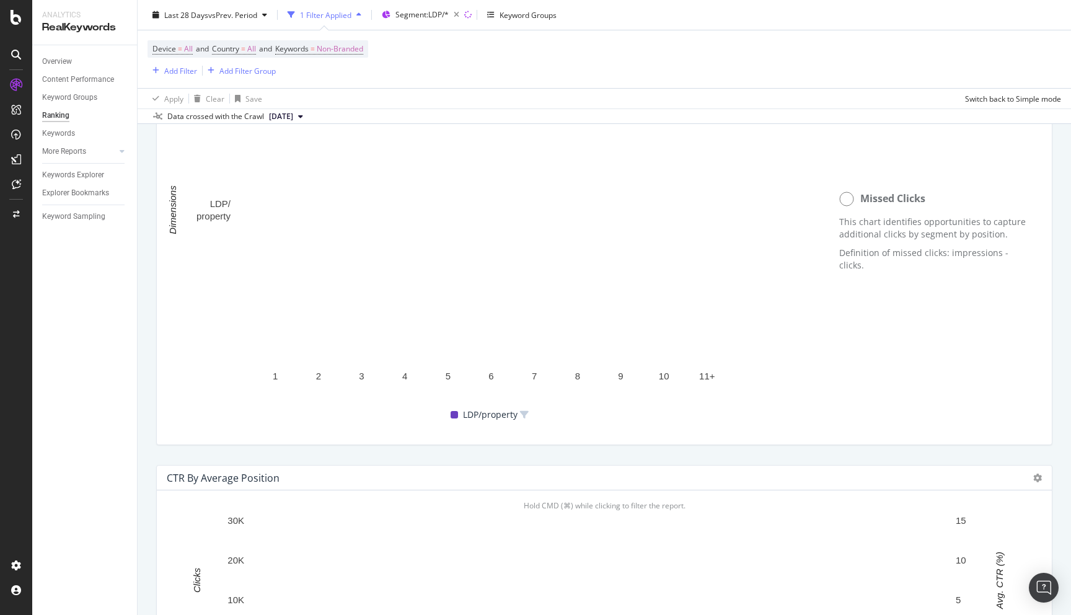
scroll to position [1120, 0]
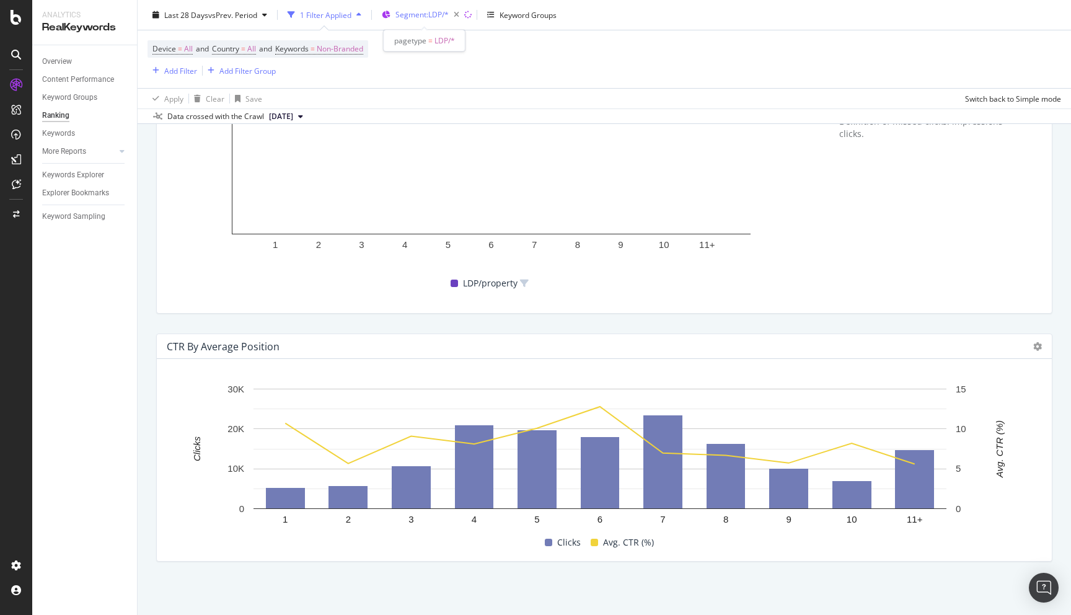
click at [443, 17] on span "Segment: LDP/*" at bounding box center [422, 14] width 53 height 11
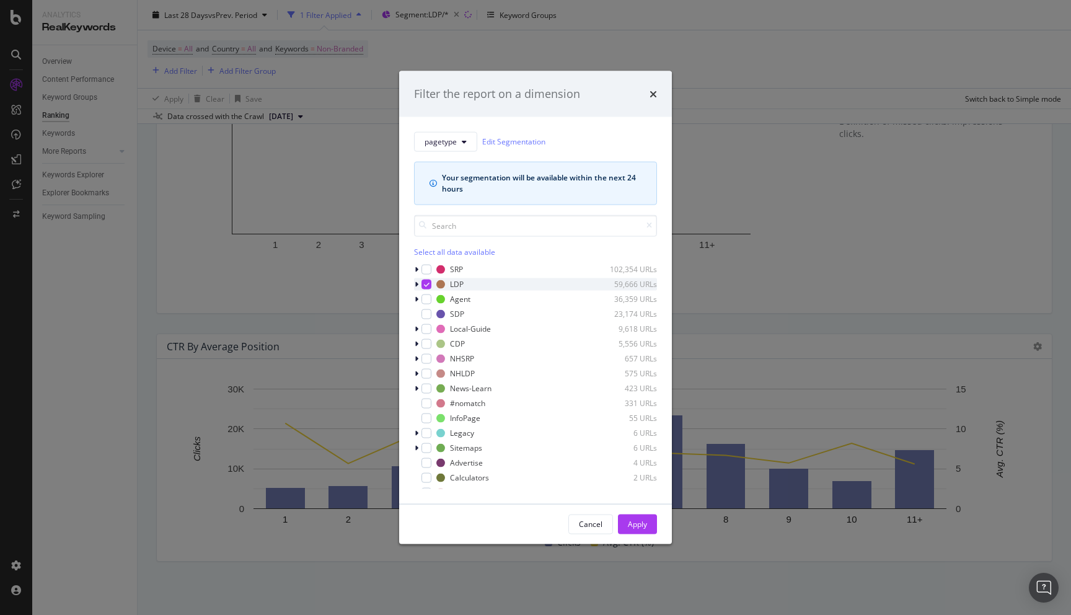
click at [428, 283] on icon "modal" at bounding box center [427, 284] width 6 height 6
click at [428, 270] on div "modal" at bounding box center [427, 269] width 10 height 10
click at [636, 528] on div "Apply" at bounding box center [637, 524] width 19 height 11
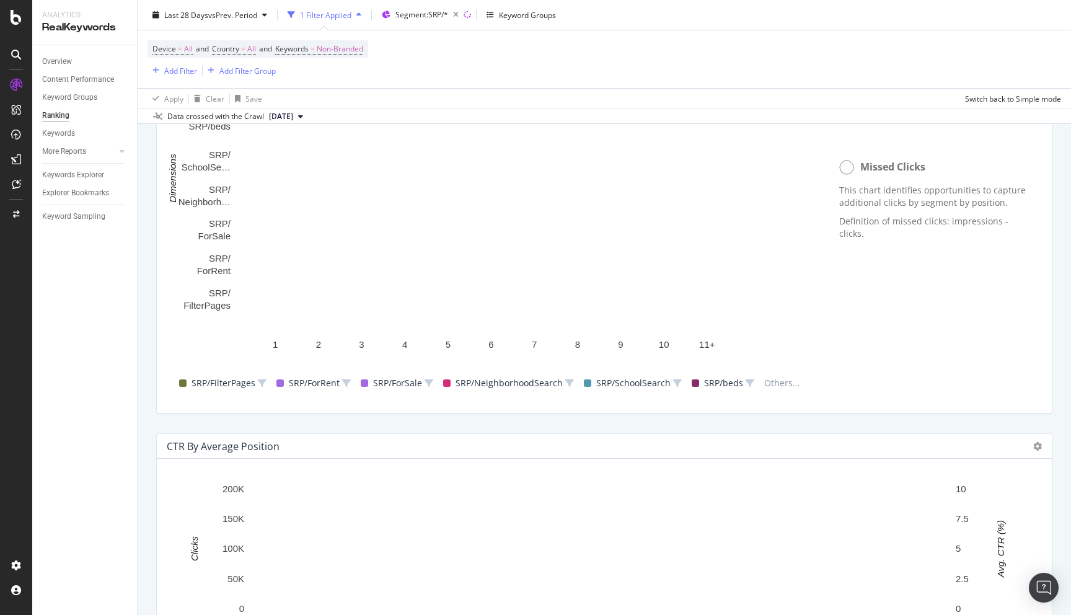
scroll to position [1120, 0]
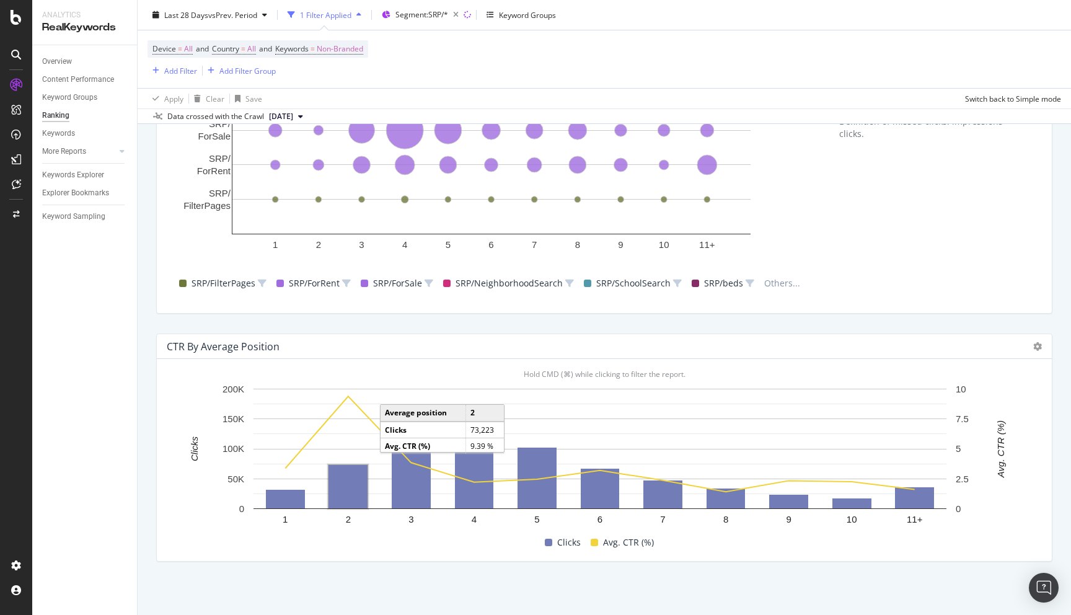
click at [335, 491] on rect "A chart." at bounding box center [348, 486] width 39 height 43
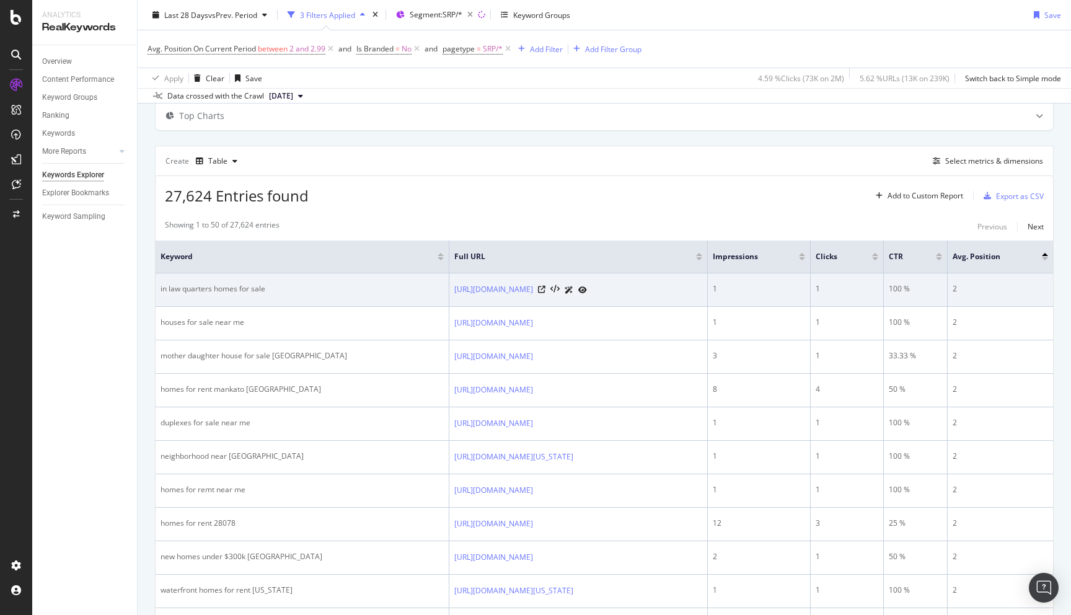
scroll to position [69, 0]
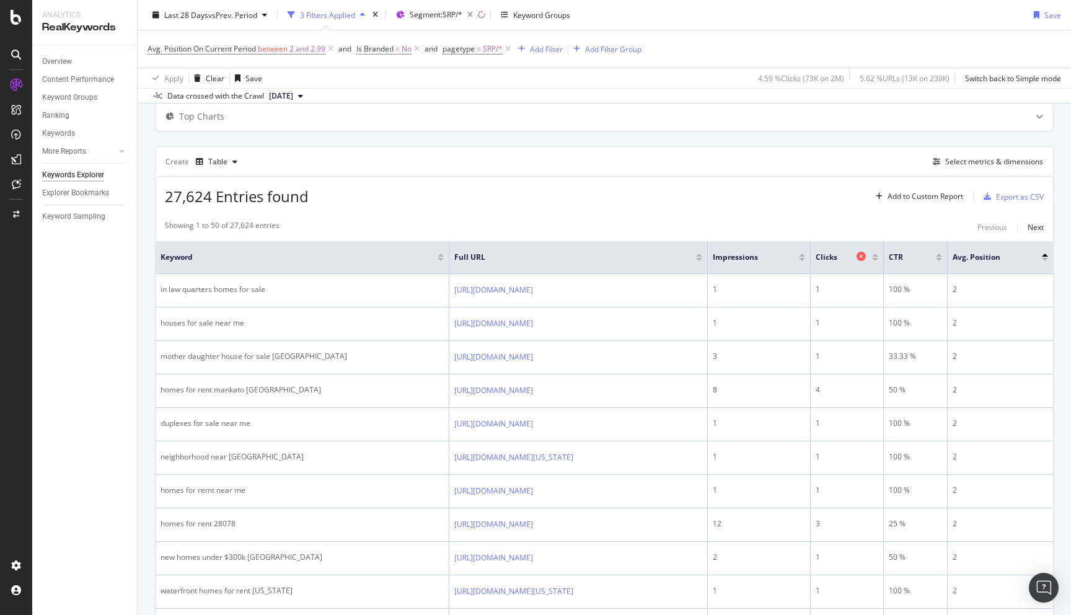
click at [854, 259] on span "Clicks" at bounding box center [835, 257] width 38 height 11
click at [879, 254] on div at bounding box center [875, 255] width 6 height 3
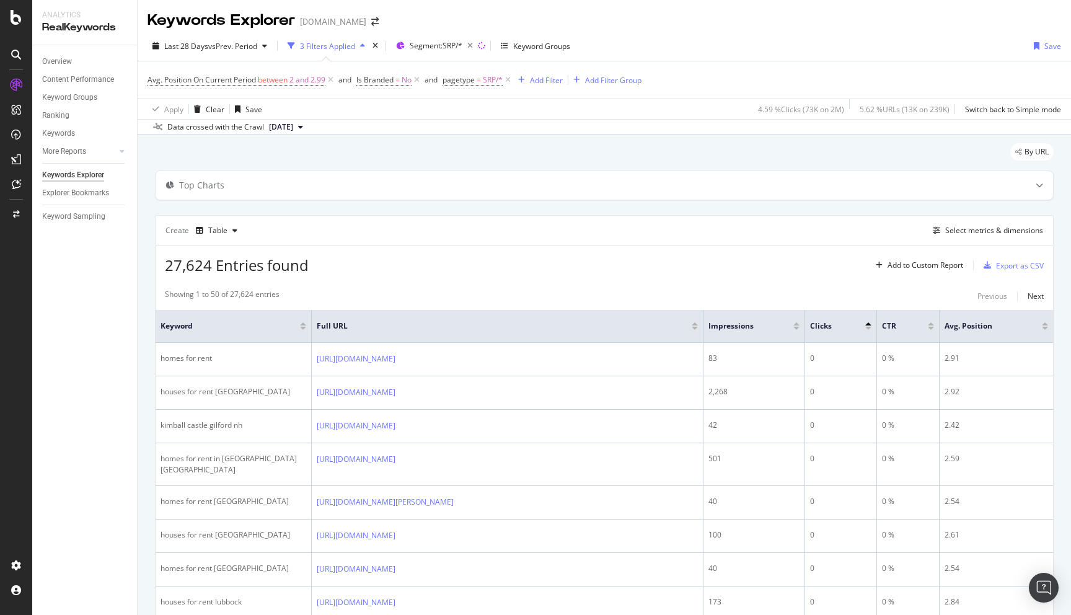
click at [869, 327] on div at bounding box center [869, 328] width 6 height 3
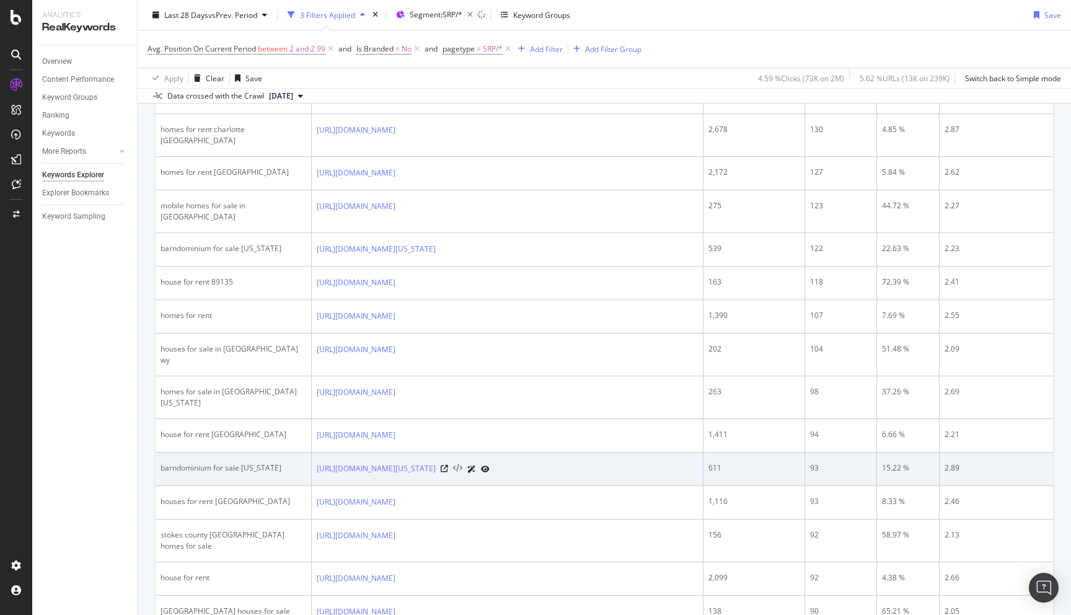
scroll to position [572, 0]
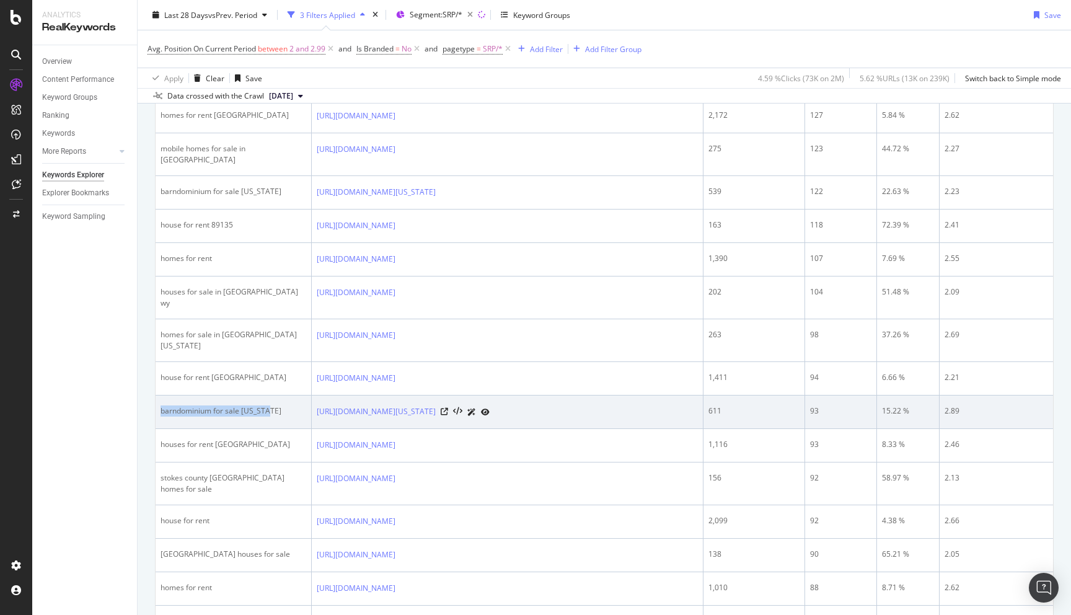
drag, startPoint x: 283, startPoint y: 357, endPoint x: 161, endPoint y: 356, distance: 122.8
click at [161, 406] on div "barndominium for sale [US_STATE]" at bounding box center [234, 411] width 146 height 11
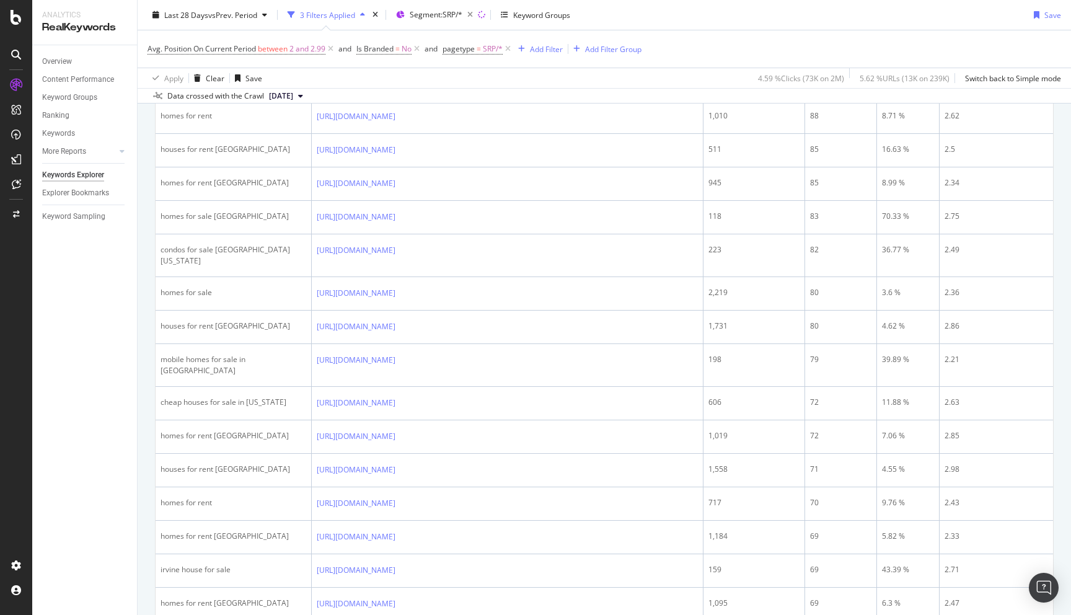
scroll to position [1088, 0]
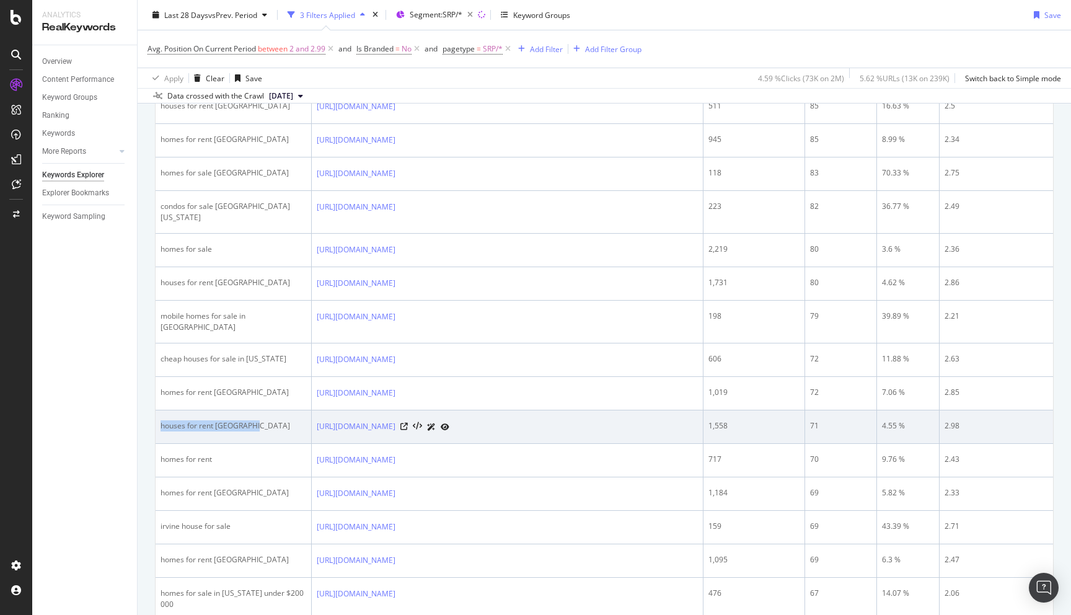
drag, startPoint x: 275, startPoint y: 339, endPoint x: 157, endPoint y: 339, distance: 117.8
click at [157, 410] on td "houses for rent [GEOGRAPHIC_DATA]" at bounding box center [234, 426] width 156 height 33
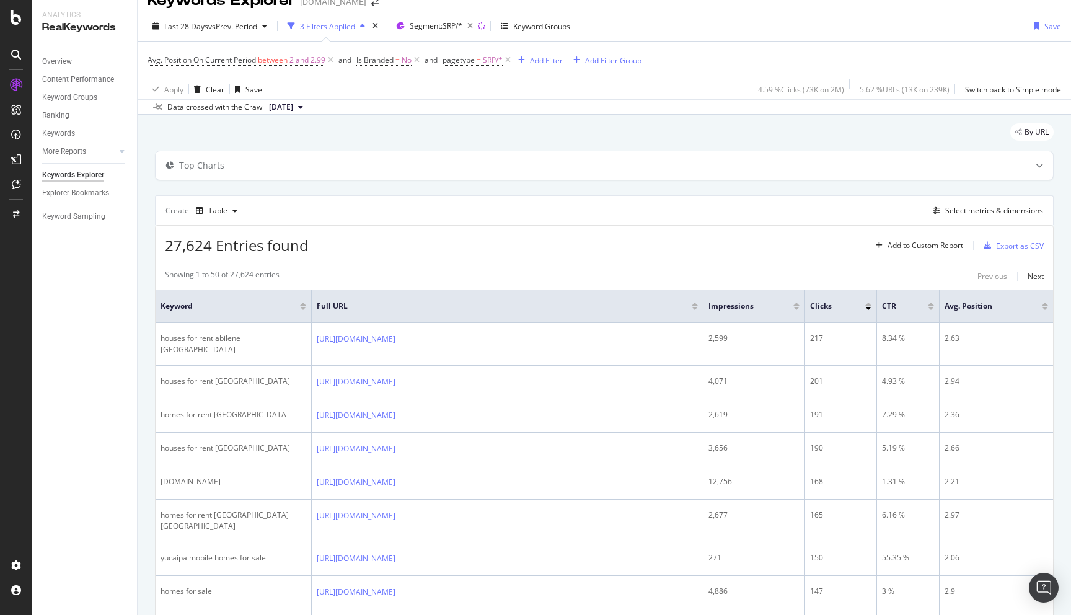
scroll to position [0, 0]
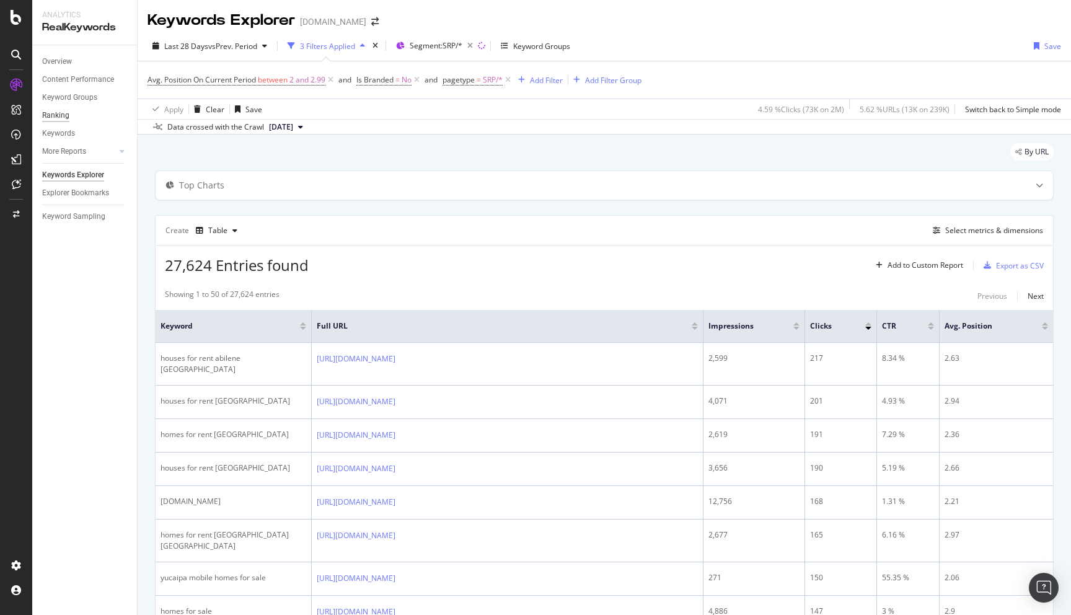
click at [60, 115] on div "Ranking" at bounding box center [55, 115] width 27 height 13
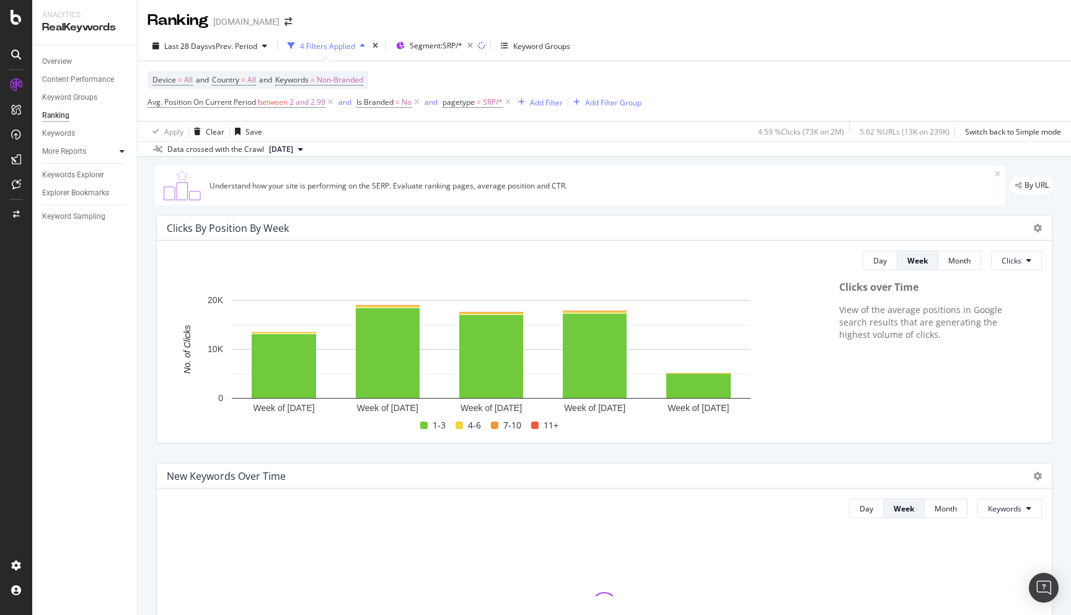
click at [122, 152] on icon at bounding box center [122, 151] width 5 height 7
click at [71, 82] on div "Content Performance" at bounding box center [78, 79] width 72 height 13
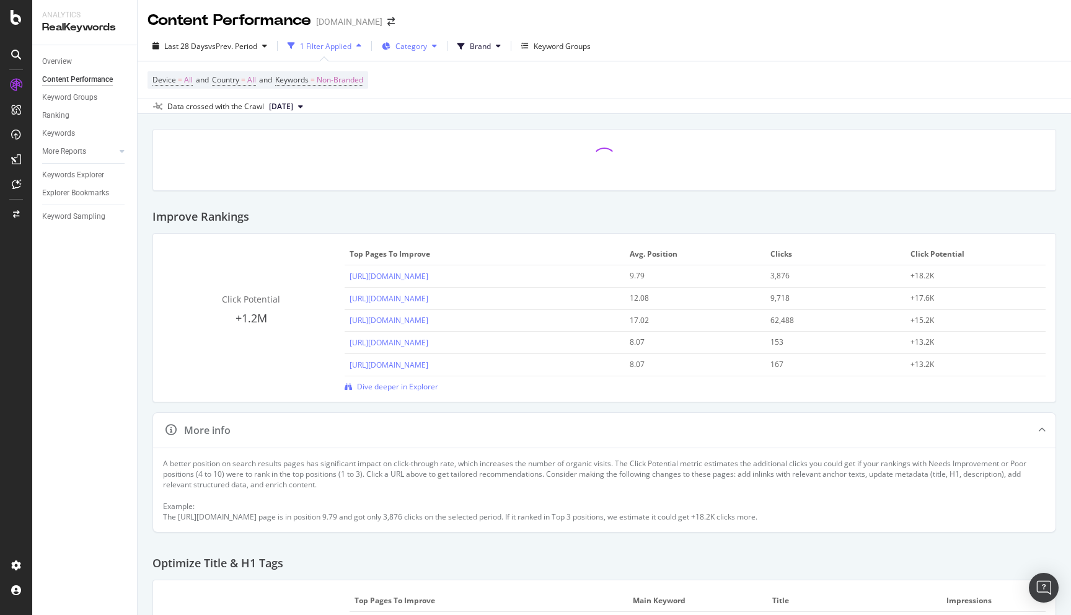
click at [415, 45] on span "Category" at bounding box center [412, 46] width 32 height 11
click at [417, 45] on span "Category" at bounding box center [412, 46] width 32 height 11
click at [548, 42] on div "Keyword Groups" at bounding box center [562, 46] width 57 height 11
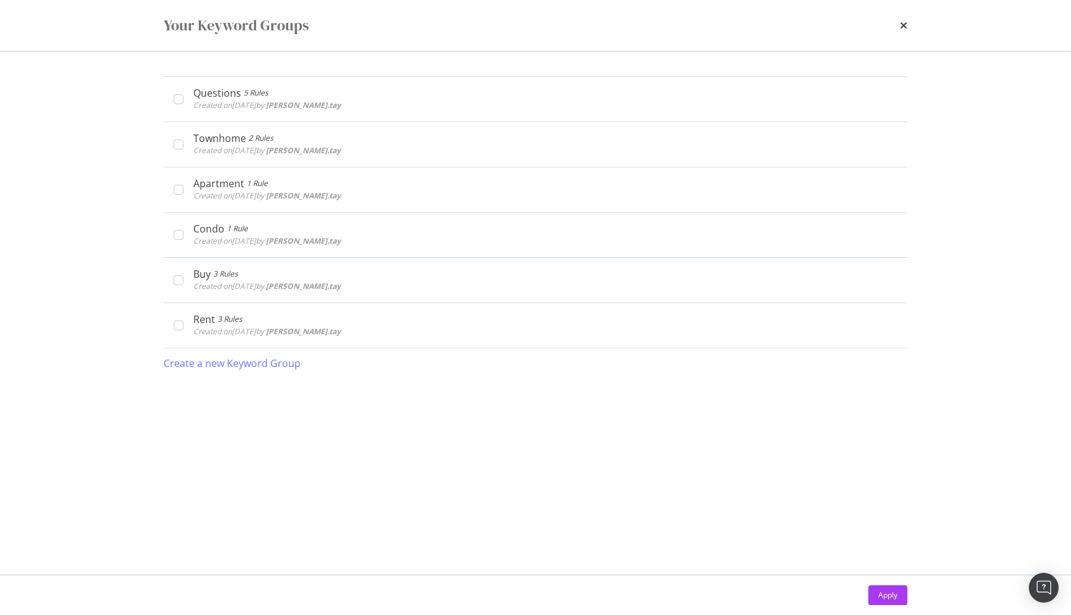
click at [548, 42] on div "Your Keyword Groups" at bounding box center [536, 25] width 794 height 51
click at [901, 23] on icon "times" at bounding box center [903, 25] width 7 height 10
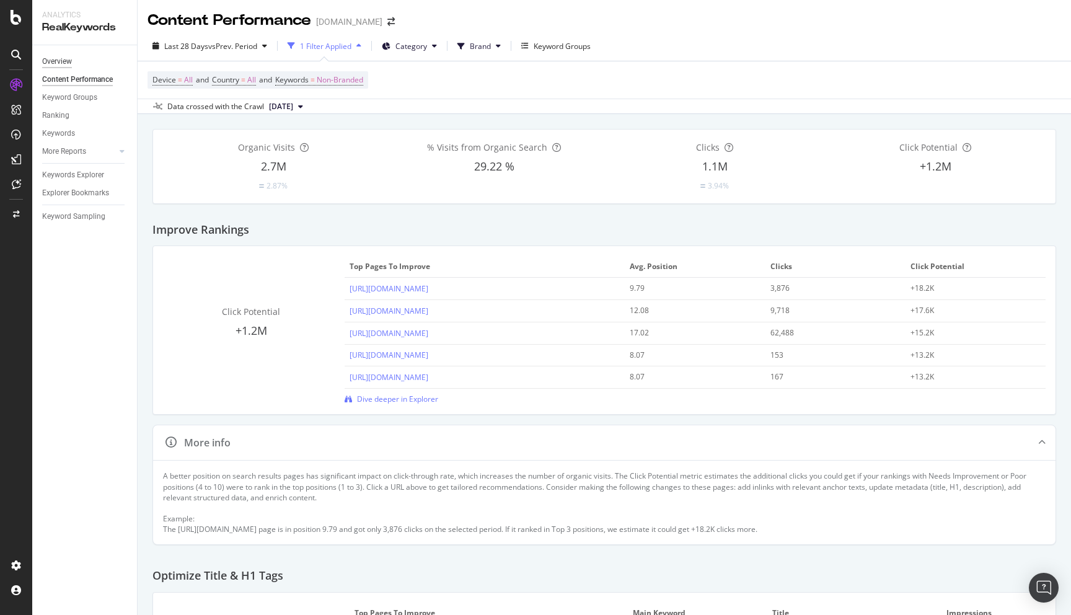
click at [66, 61] on div "Overview" at bounding box center [57, 61] width 30 height 13
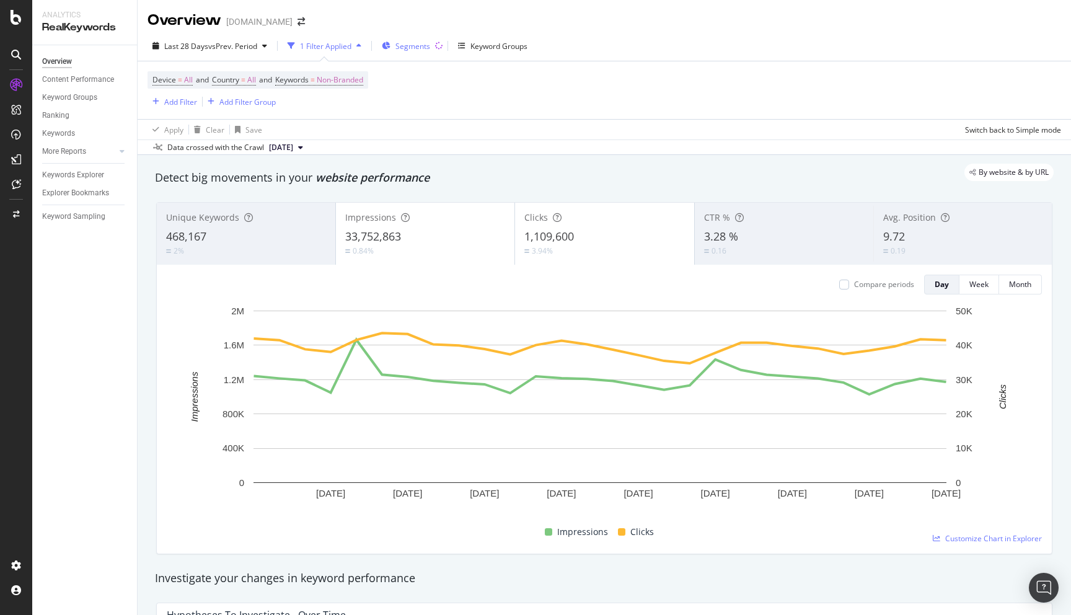
click at [411, 41] on span "Segments" at bounding box center [413, 46] width 35 height 11
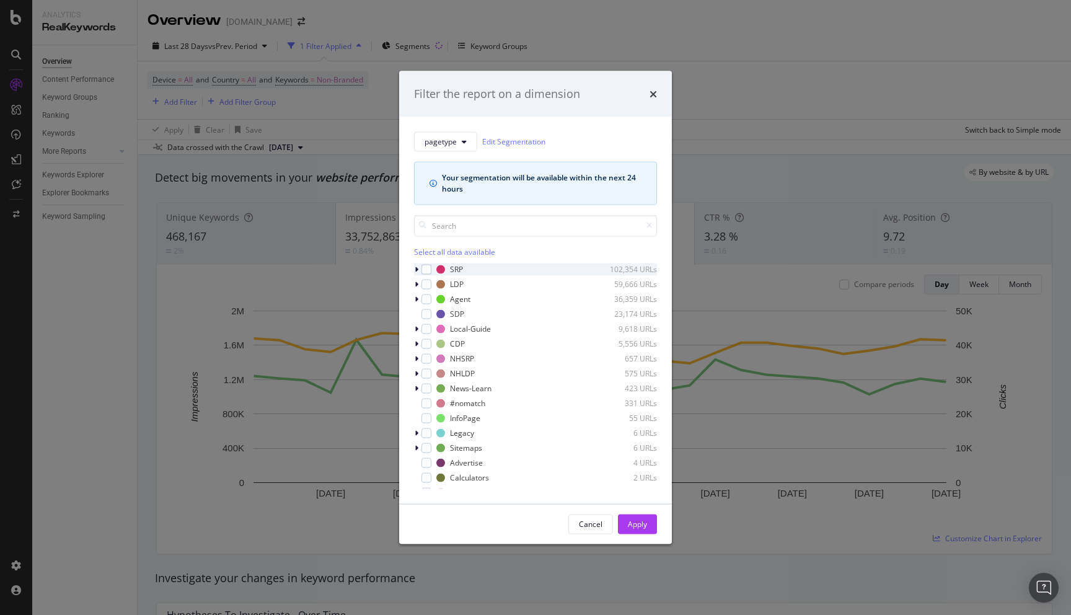
click at [419, 268] on div "modal" at bounding box center [417, 269] width 7 height 12
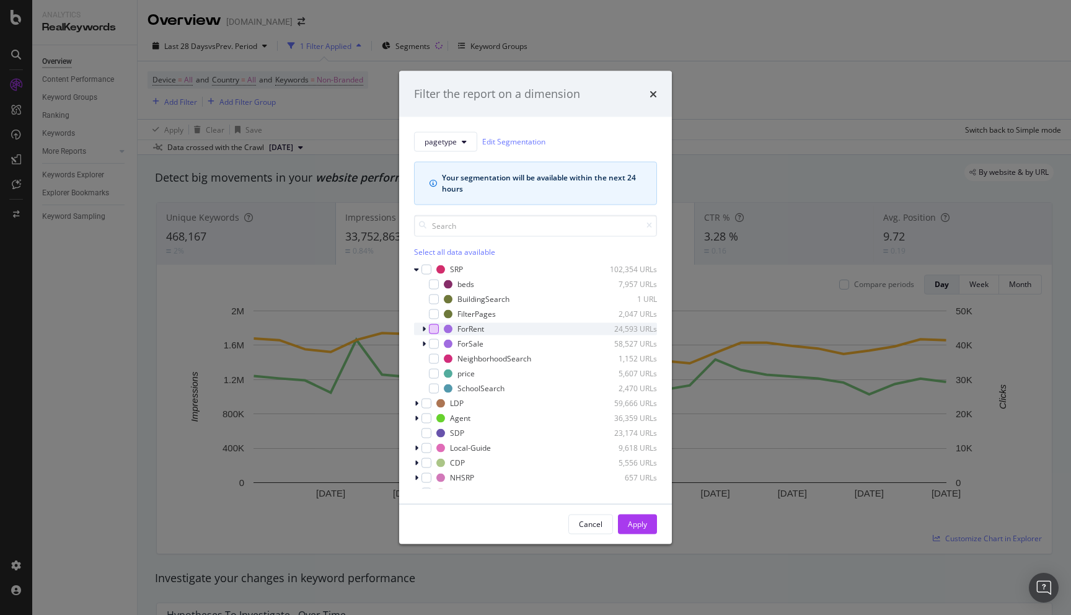
click at [435, 329] on div "modal" at bounding box center [434, 329] width 10 height 10
click at [642, 517] on div "Apply" at bounding box center [637, 524] width 19 height 19
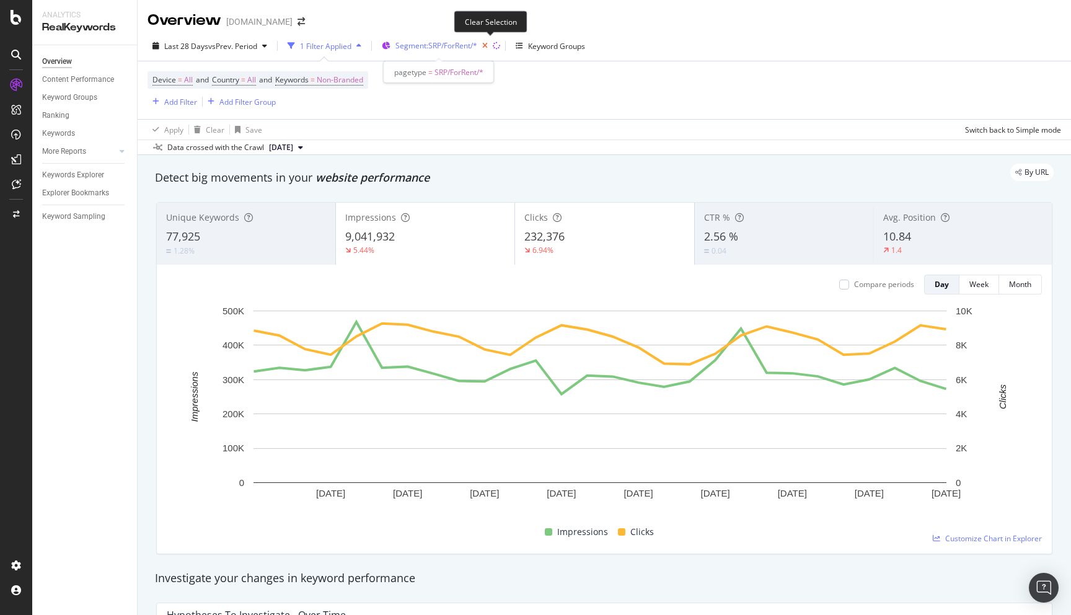
click at [483, 43] on icon "button" at bounding box center [485, 45] width 16 height 17
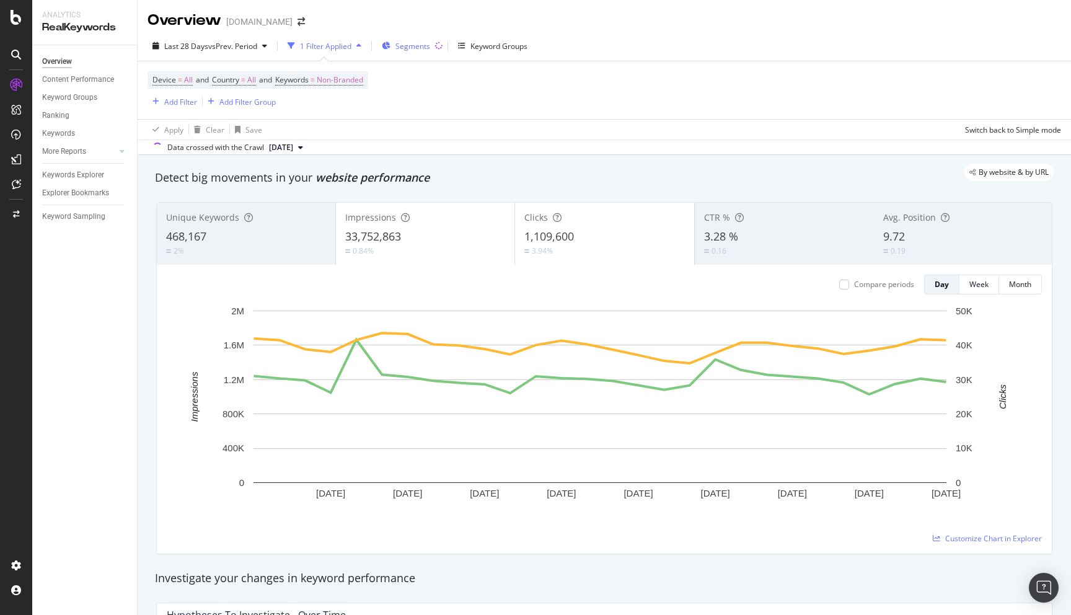
click at [421, 37] on div "Segments" at bounding box center [406, 46] width 48 height 19
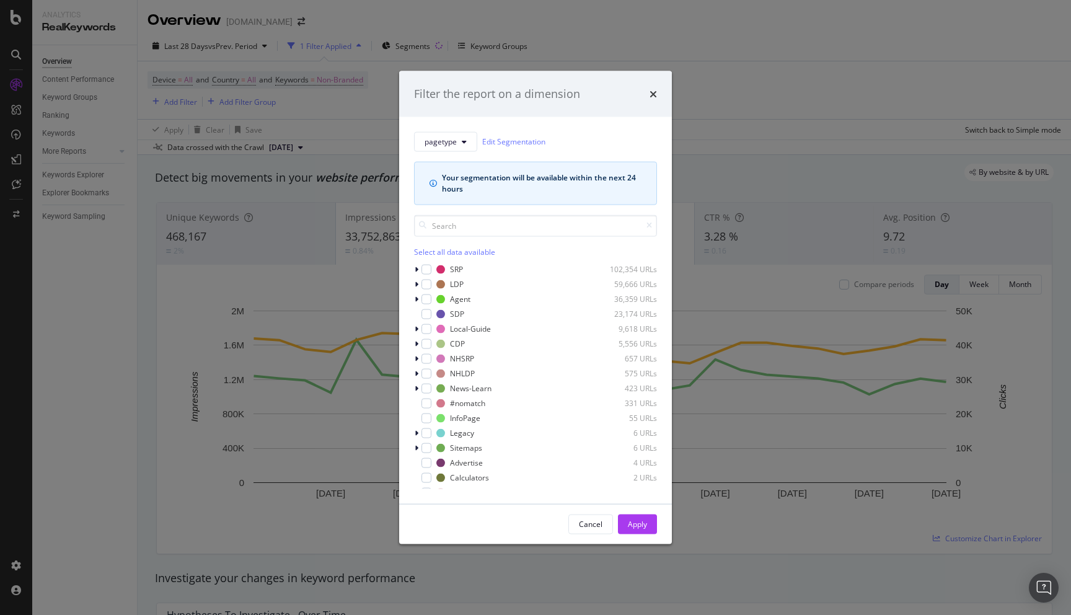
click at [421, 47] on div "Filter the report on a dimension pagetype Edit Segmentation Your segmentation w…" at bounding box center [535, 307] width 1071 height 615
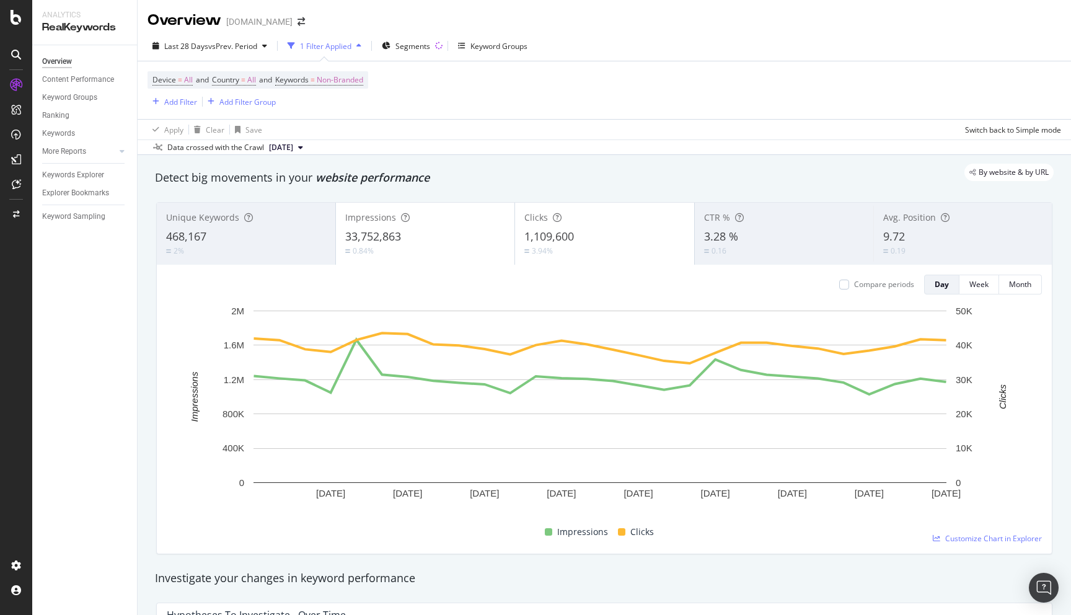
click at [421, 47] on span "Segments" at bounding box center [413, 46] width 35 height 11
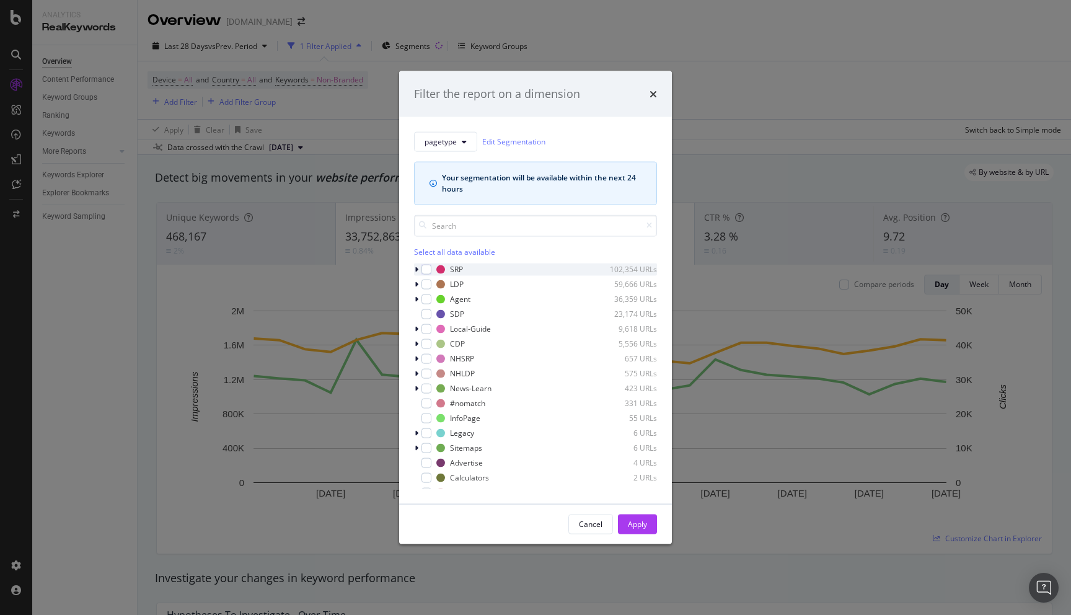
click at [415, 265] on icon "modal" at bounding box center [417, 268] width 4 height 7
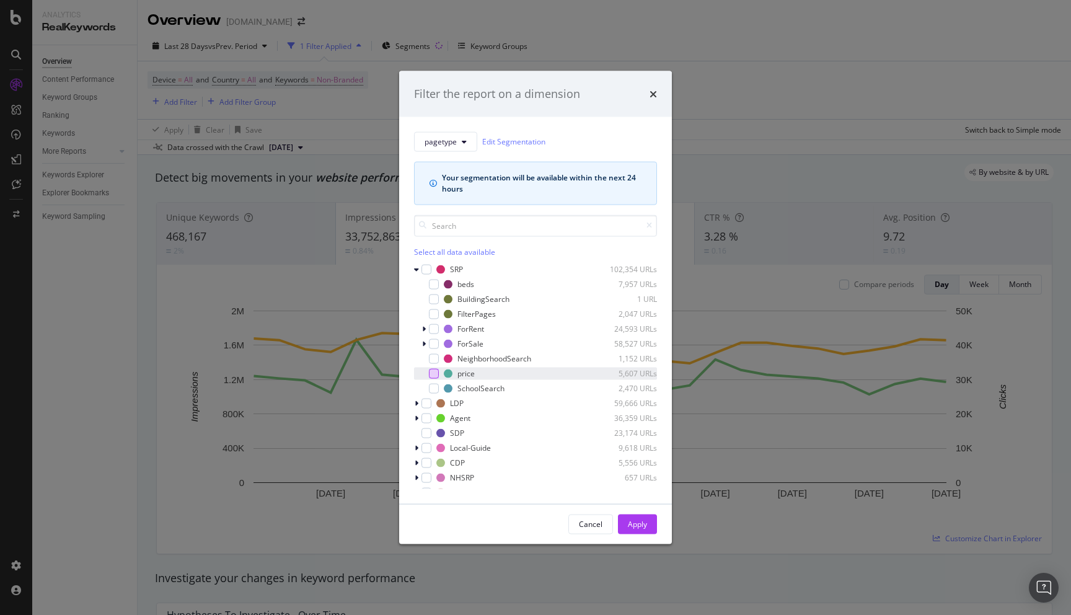
click at [435, 372] on div "modal" at bounding box center [434, 373] width 10 height 10
click at [641, 529] on div "Apply" at bounding box center [637, 524] width 19 height 11
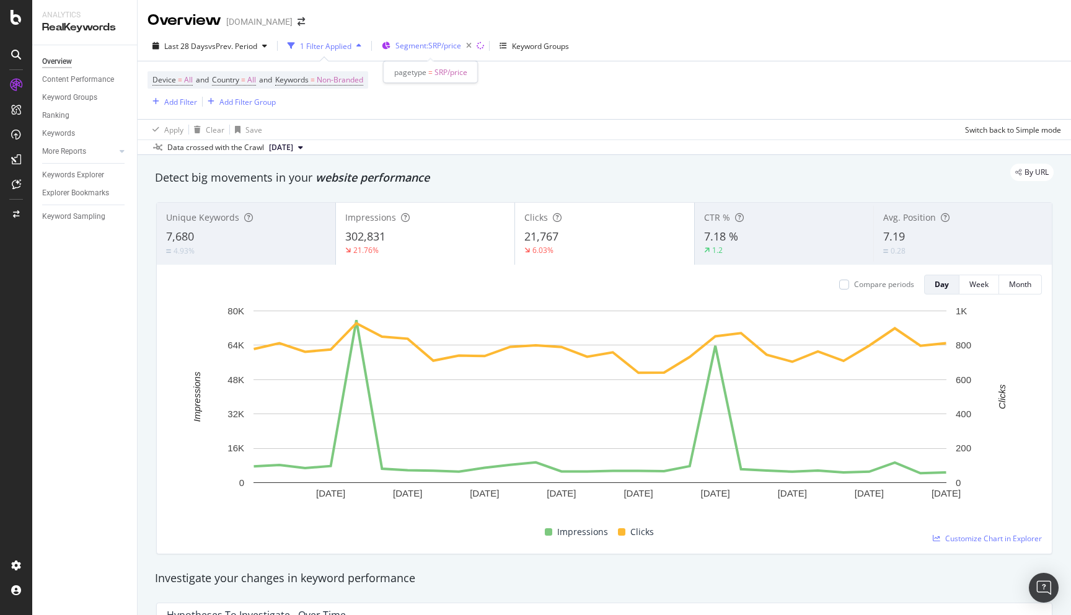
click at [451, 49] on span "Segment: SRP/price" at bounding box center [429, 45] width 66 height 11
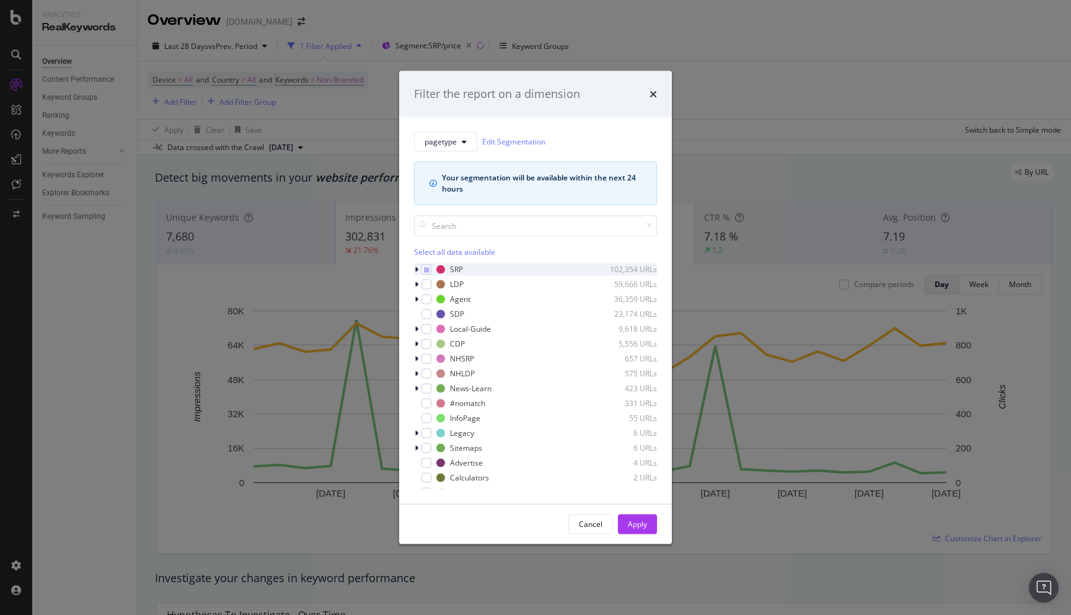
click at [415, 270] on icon "modal" at bounding box center [417, 268] width 4 height 7
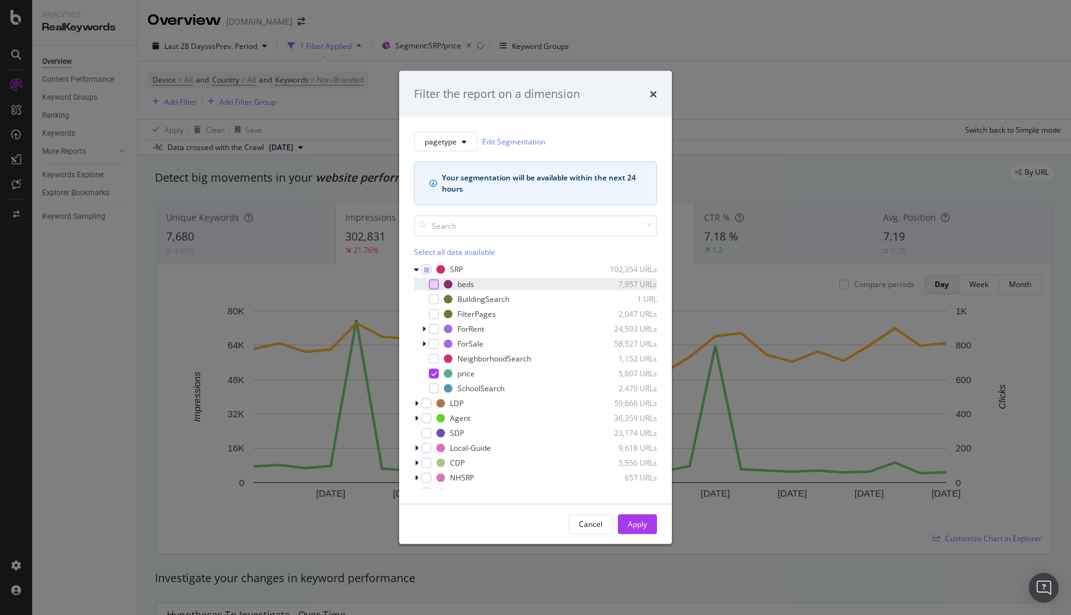
click at [435, 286] on div "modal" at bounding box center [434, 284] width 10 height 10
click at [435, 373] on icon "modal" at bounding box center [435, 373] width 6 height 6
click at [636, 528] on div "Apply" at bounding box center [637, 524] width 19 height 11
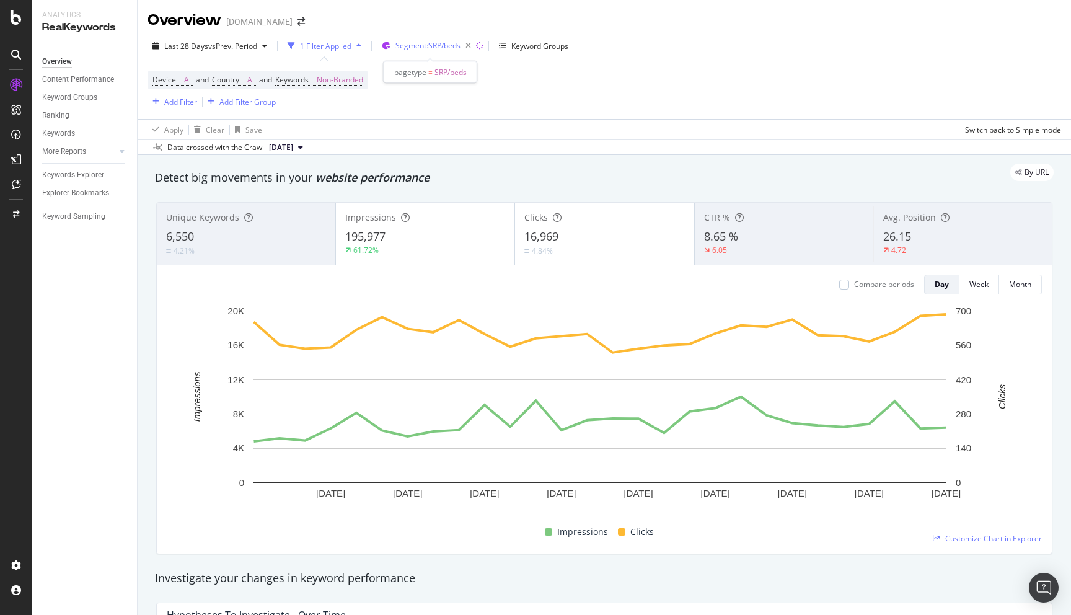
click at [445, 45] on span "Segment: SRP/beds" at bounding box center [428, 45] width 65 height 11
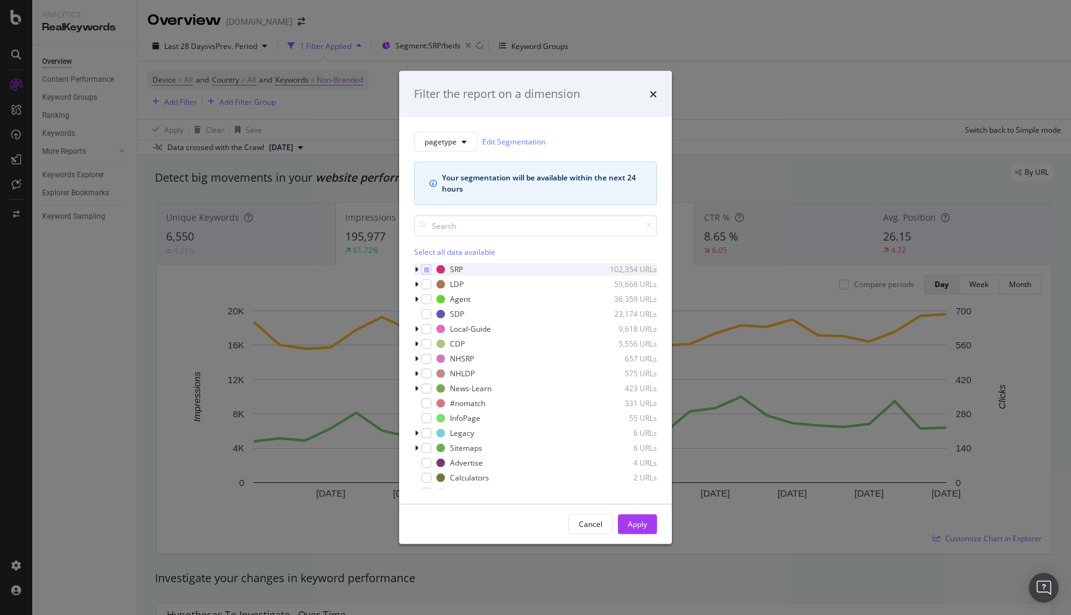
click at [419, 268] on div "modal" at bounding box center [417, 269] width 7 height 12
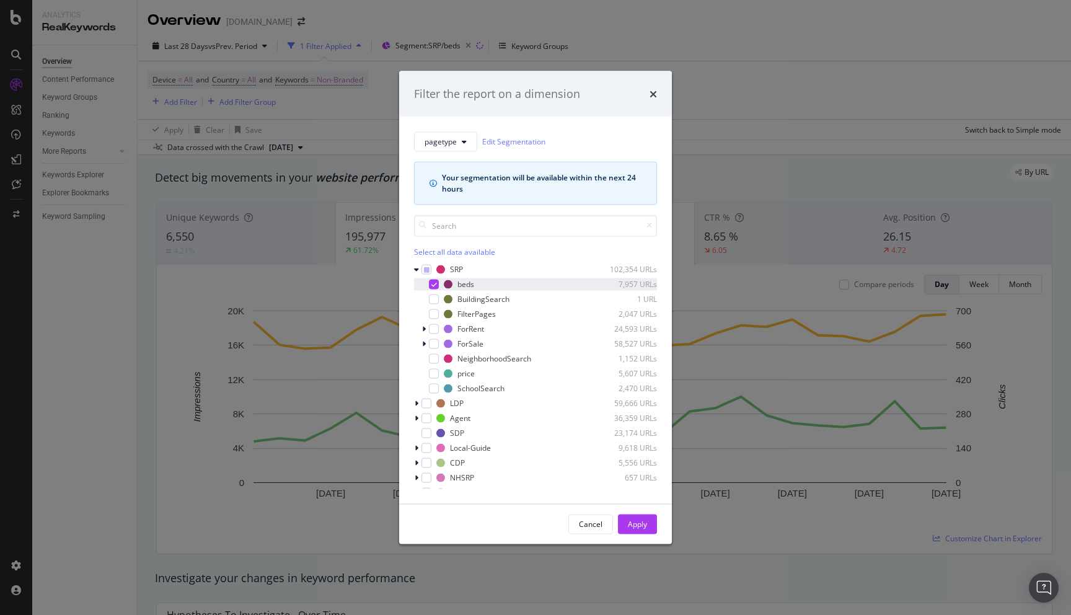
click at [433, 284] on icon "modal" at bounding box center [435, 284] width 6 height 6
click at [465, 387] on div "SchoolSearch" at bounding box center [481, 388] width 47 height 11
click at [632, 523] on div "Apply" at bounding box center [637, 524] width 19 height 11
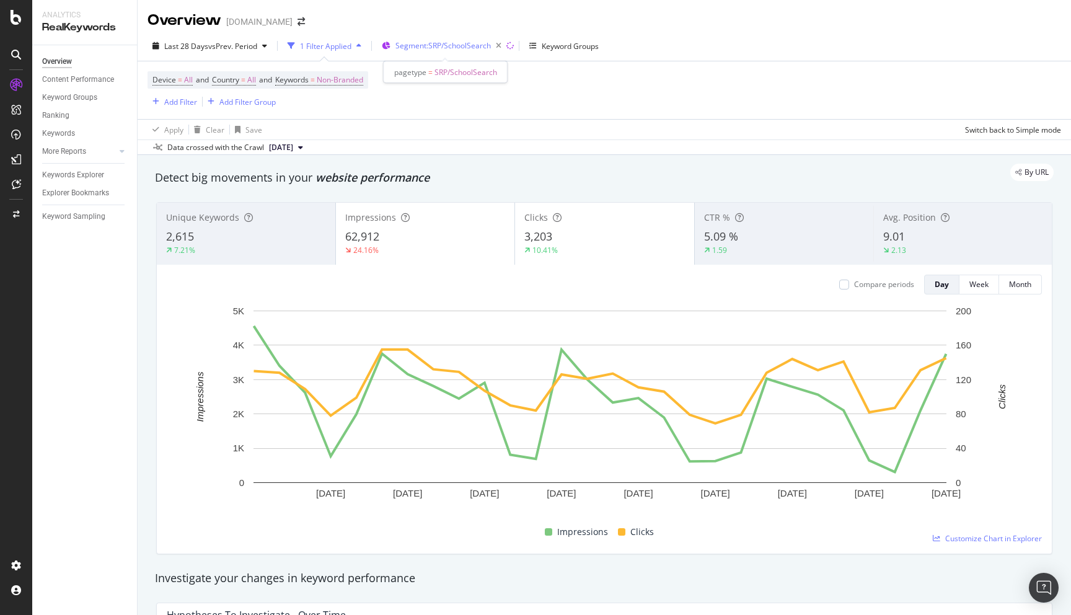
click at [434, 47] on span "Segment: SRP/SchoolSearch" at bounding box center [443, 45] width 95 height 11
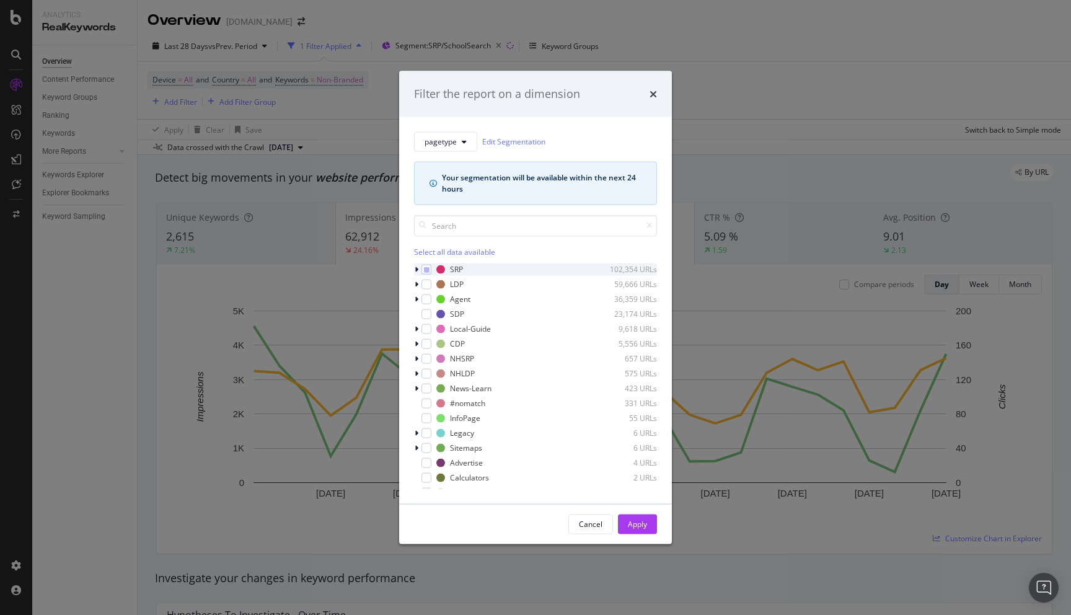
click at [417, 268] on icon "modal" at bounding box center [417, 268] width 4 height 7
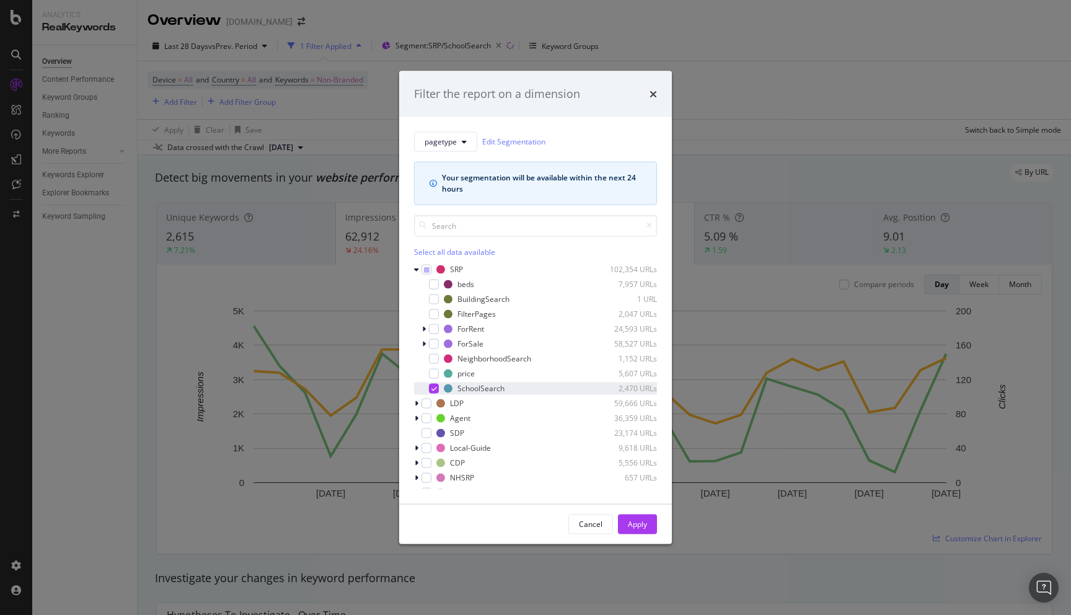
click at [436, 386] on icon "modal" at bounding box center [435, 388] width 6 height 6
click at [435, 361] on div "modal" at bounding box center [434, 358] width 10 height 10
click at [639, 525] on div "Apply" at bounding box center [637, 524] width 19 height 11
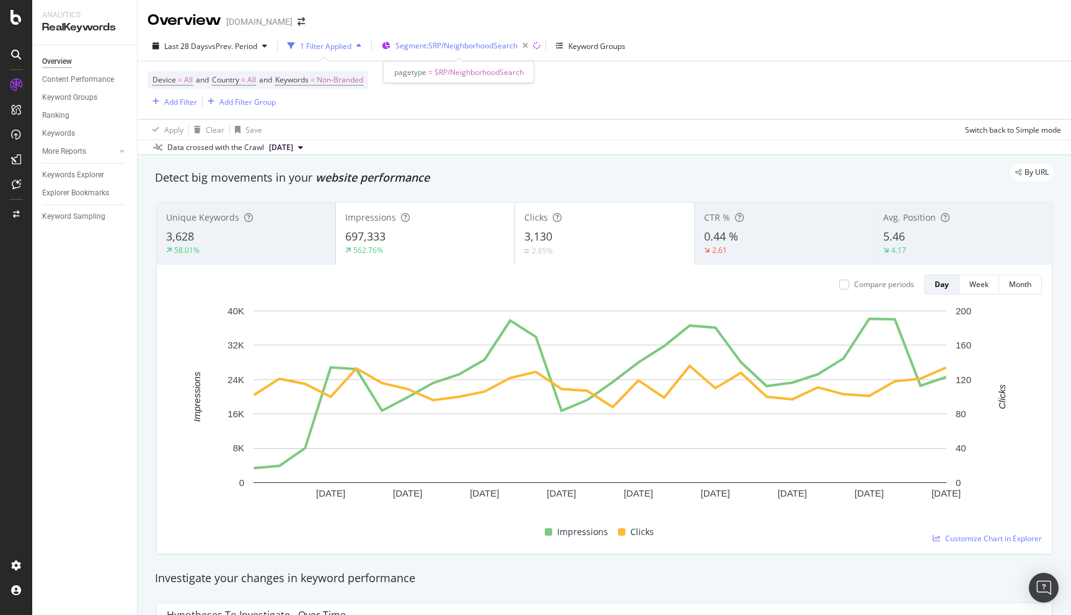
click at [442, 48] on span "Segment: SRP/NeighborhoodSearch" at bounding box center [457, 45] width 122 height 11
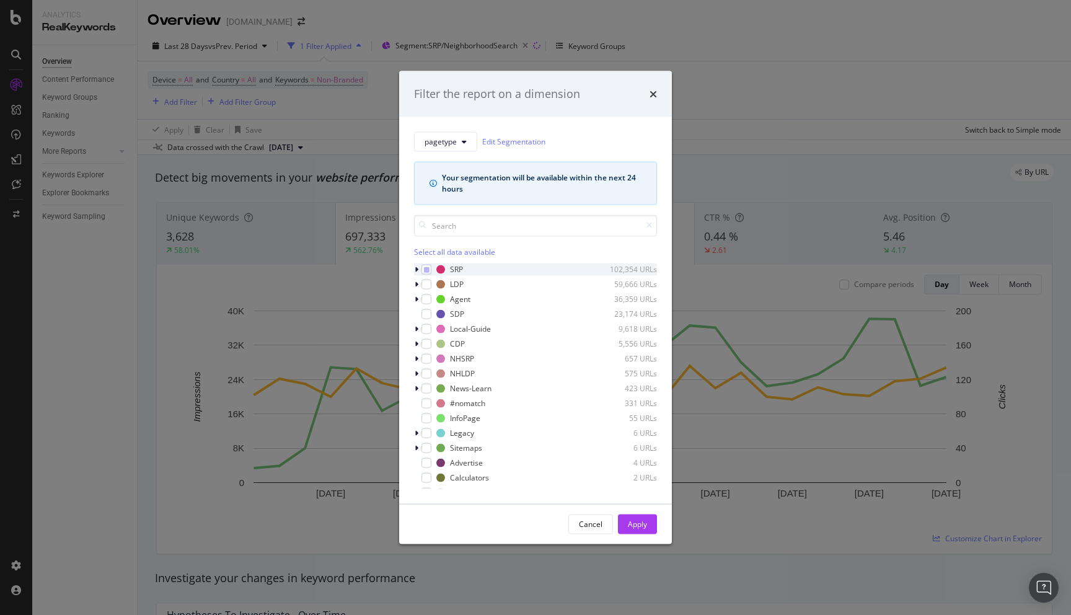
click at [415, 268] on icon "modal" at bounding box center [417, 268] width 4 height 7
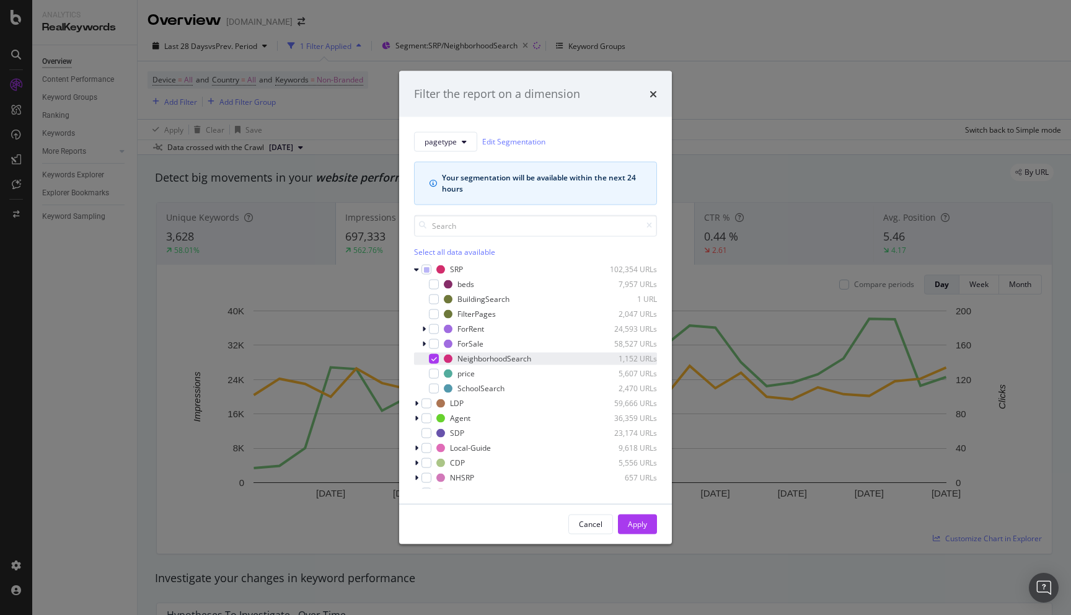
click at [435, 360] on icon "modal" at bounding box center [435, 358] width 6 height 6
click at [436, 371] on div "modal" at bounding box center [434, 373] width 10 height 10
click at [435, 374] on icon "modal" at bounding box center [435, 373] width 6 height 6
click at [436, 289] on div "beds 7,957 URLs" at bounding box center [535, 284] width 243 height 12
click at [631, 525] on div "Apply" at bounding box center [637, 524] width 19 height 11
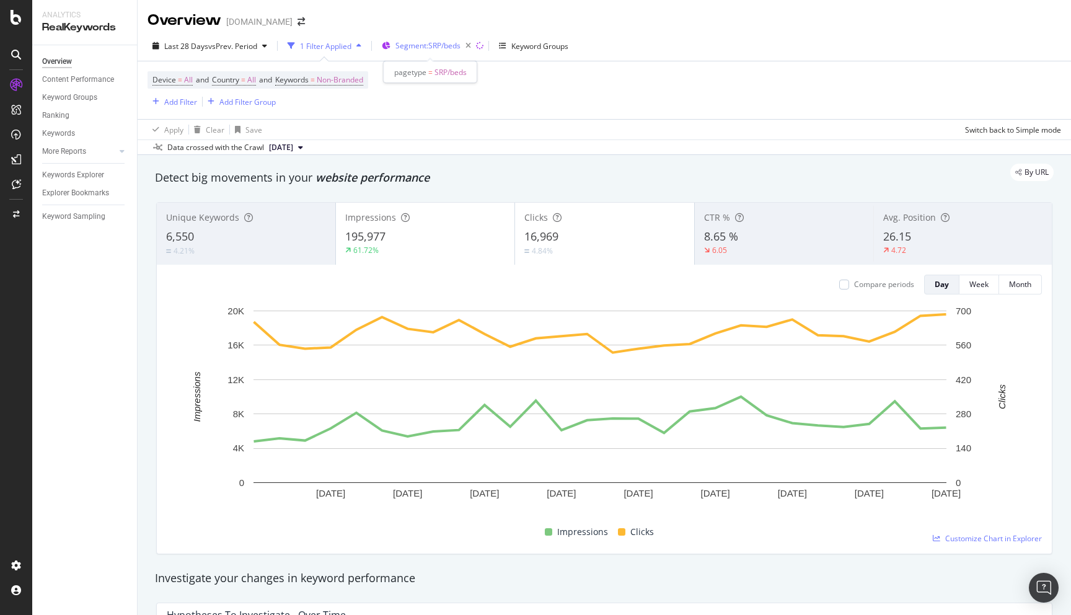
click at [441, 47] on span "Segment: SRP/beds" at bounding box center [428, 45] width 65 height 11
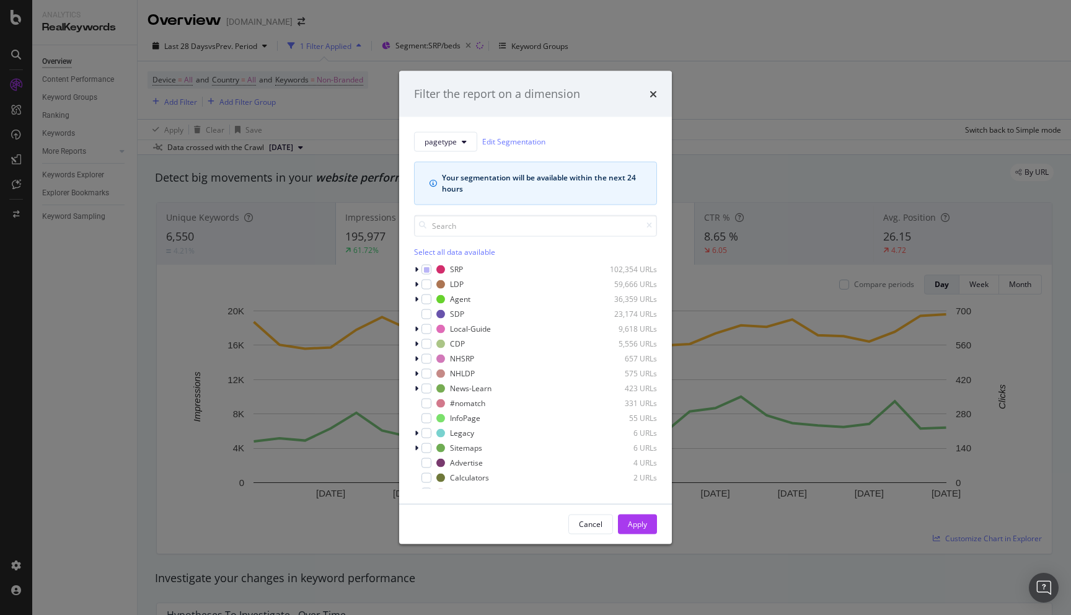
click at [413, 261] on div "pagetype Edit Segmentation Your segmentation will be available within the next …" at bounding box center [535, 310] width 273 height 387
click at [415, 268] on icon "modal" at bounding box center [417, 268] width 4 height 7
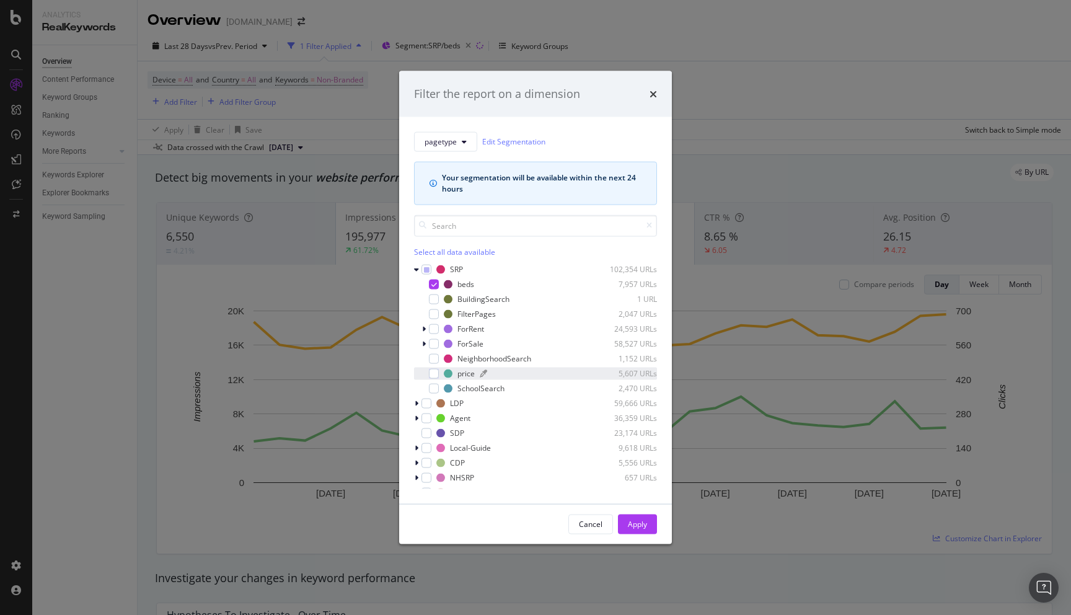
click at [463, 376] on div "price" at bounding box center [466, 373] width 17 height 11
click at [469, 291] on div "beds 7,957 URLs BuildingSearch 1 URL FilterPages 2,047 URLs ForRent 24,593 URLs…" at bounding box center [535, 336] width 243 height 117
click at [469, 285] on div "beds" at bounding box center [466, 284] width 17 height 11
click at [641, 524] on div "Apply" at bounding box center [637, 524] width 19 height 11
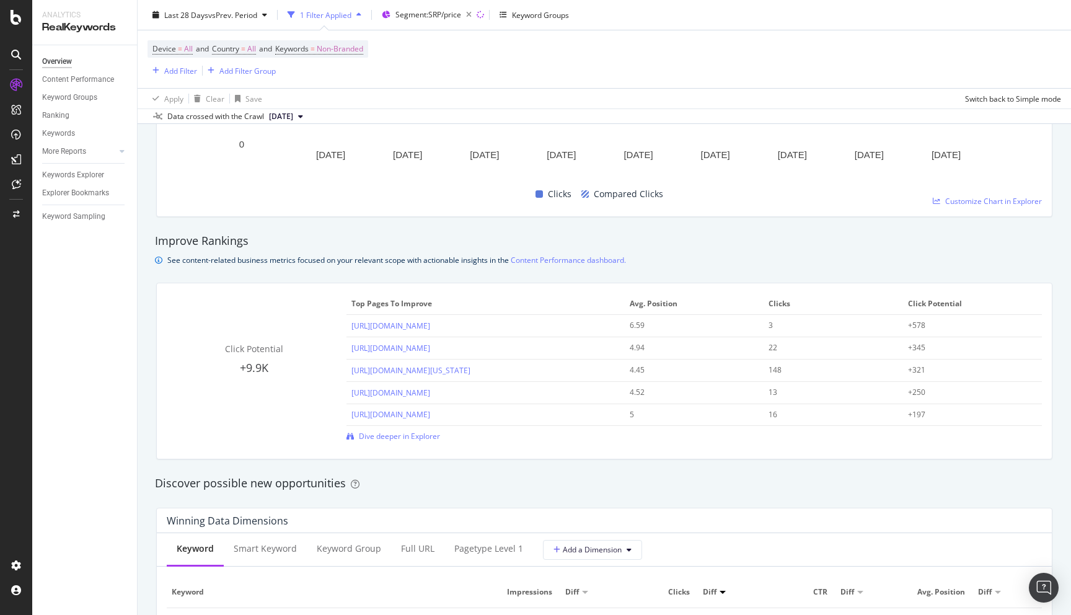
scroll to position [782, 0]
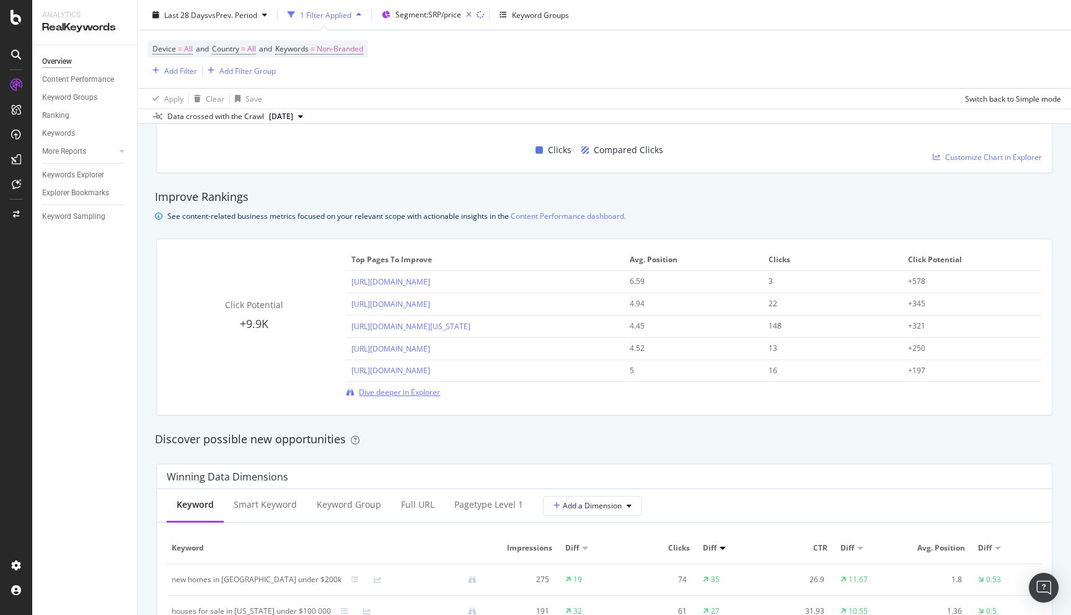
click at [417, 391] on span "Dive deeper in Explorer" at bounding box center [399, 392] width 81 height 11
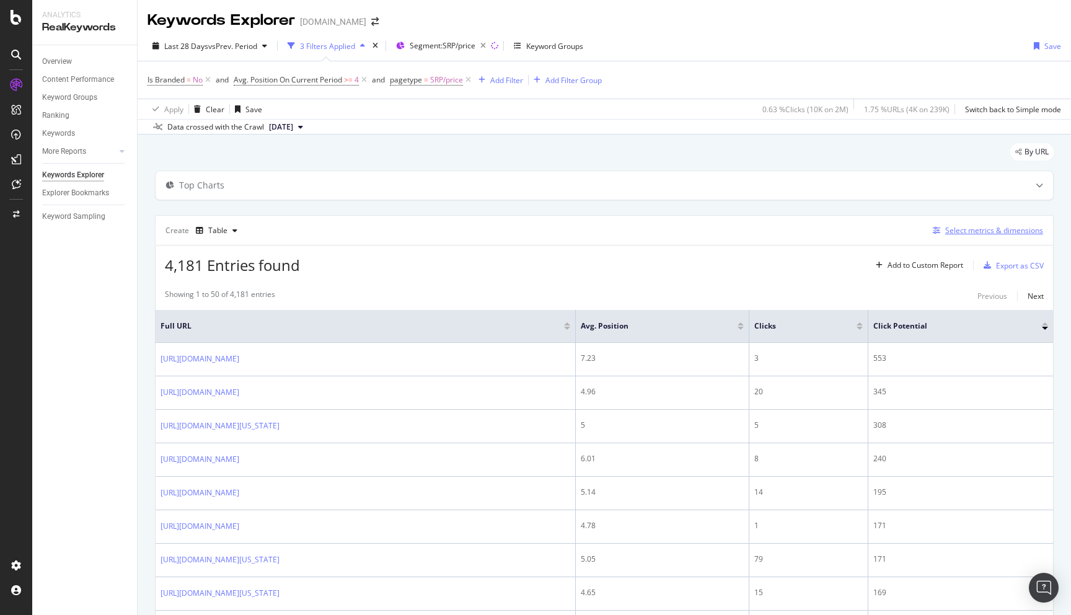
click at [983, 227] on div "Select metrics & dimensions" at bounding box center [995, 230] width 98 height 11
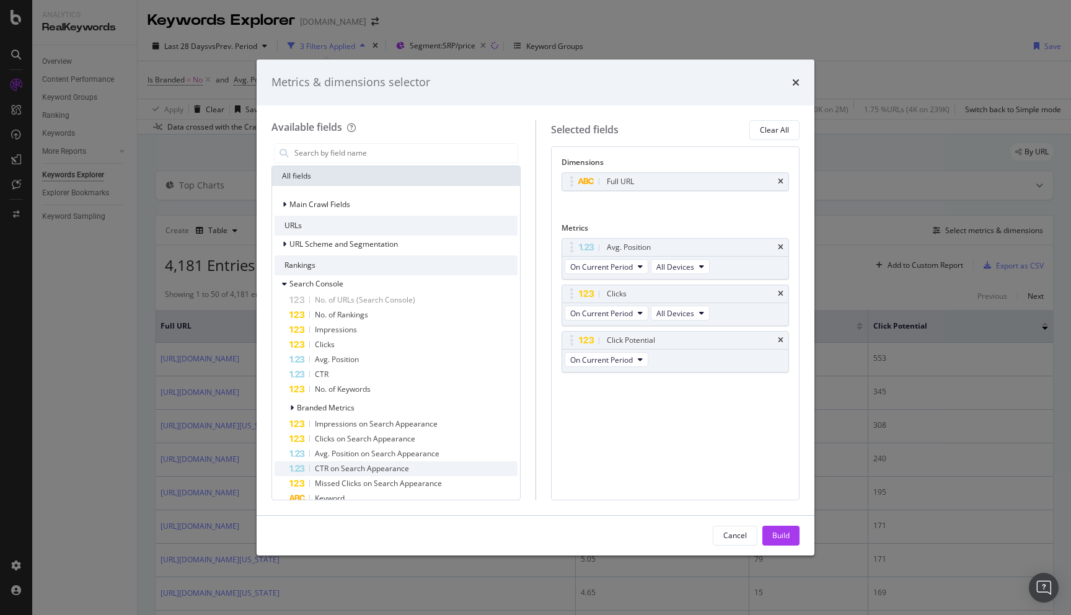
click at [344, 467] on span "CTR on Search Appearance" at bounding box center [362, 468] width 94 height 11
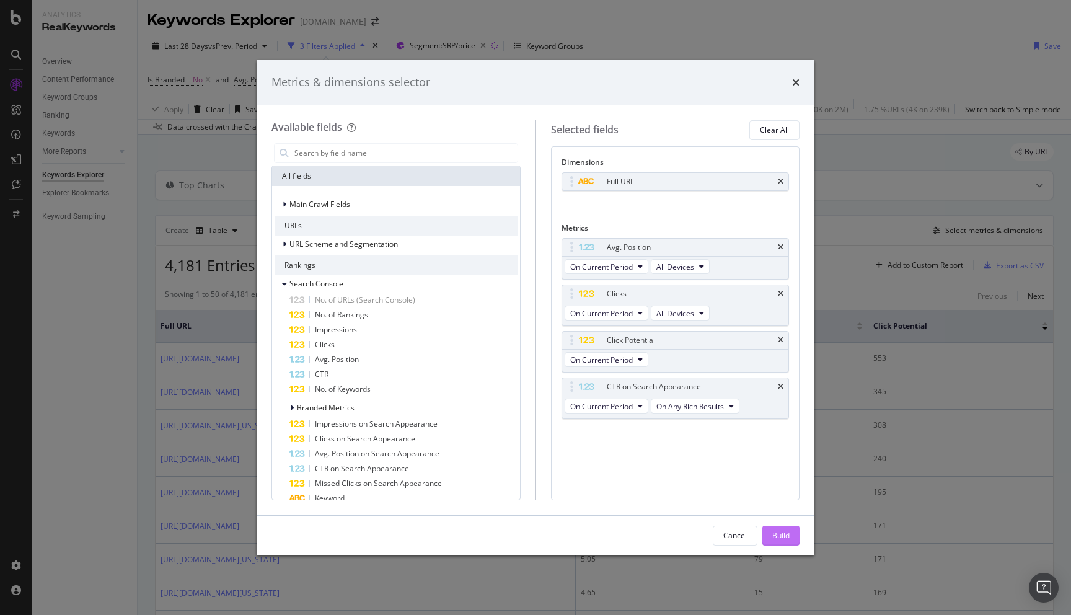
click at [779, 533] on div "Build" at bounding box center [781, 535] width 17 height 11
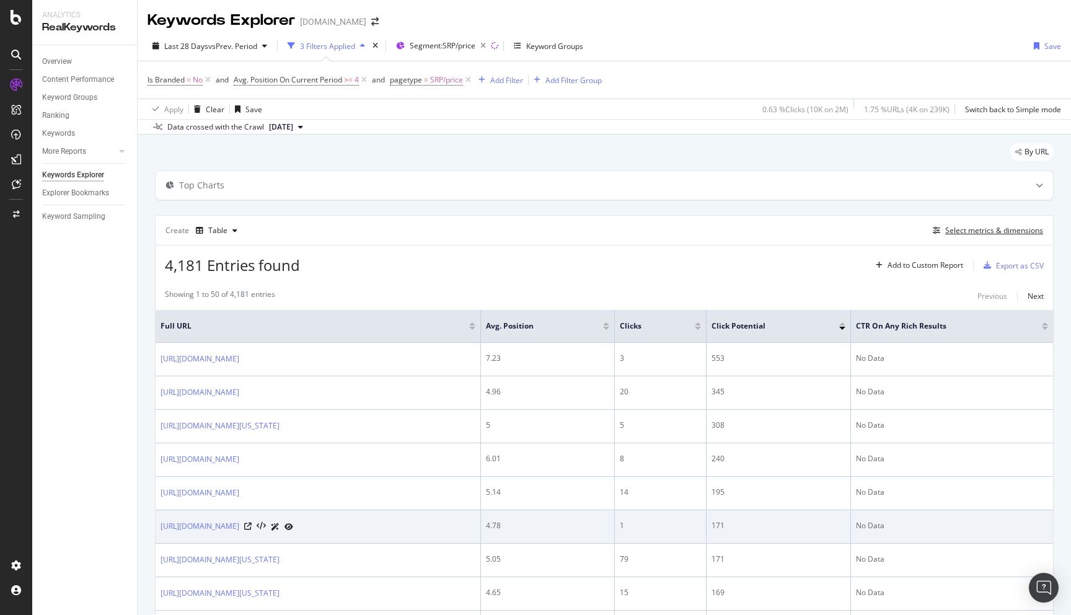
scroll to position [12, 0]
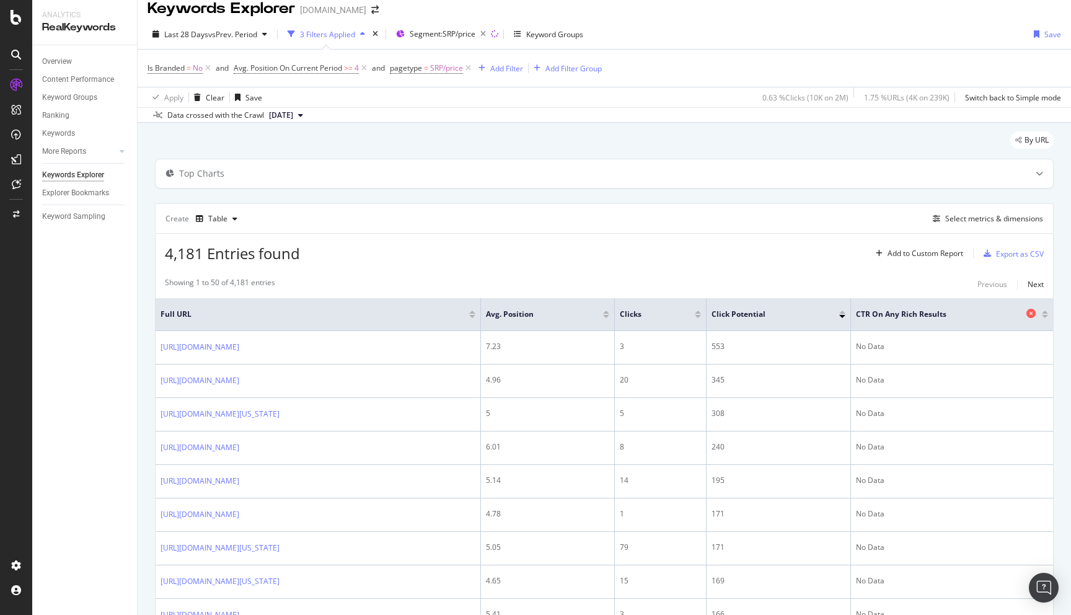
click at [1027, 311] on icon at bounding box center [1031, 313] width 9 height 9
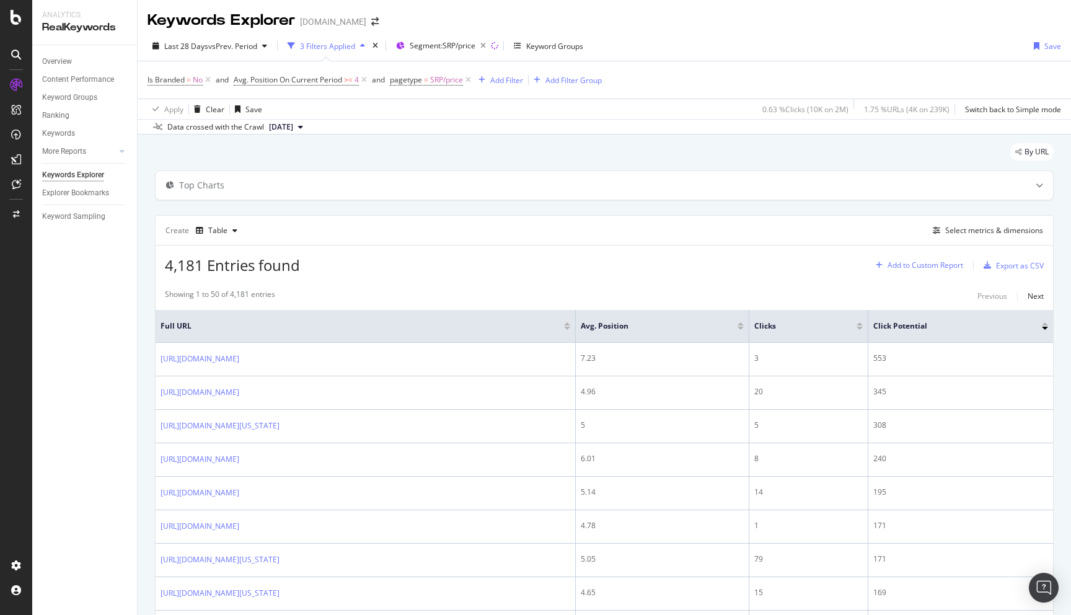
click at [937, 265] on div "Add to Custom Report" at bounding box center [926, 265] width 76 height 7
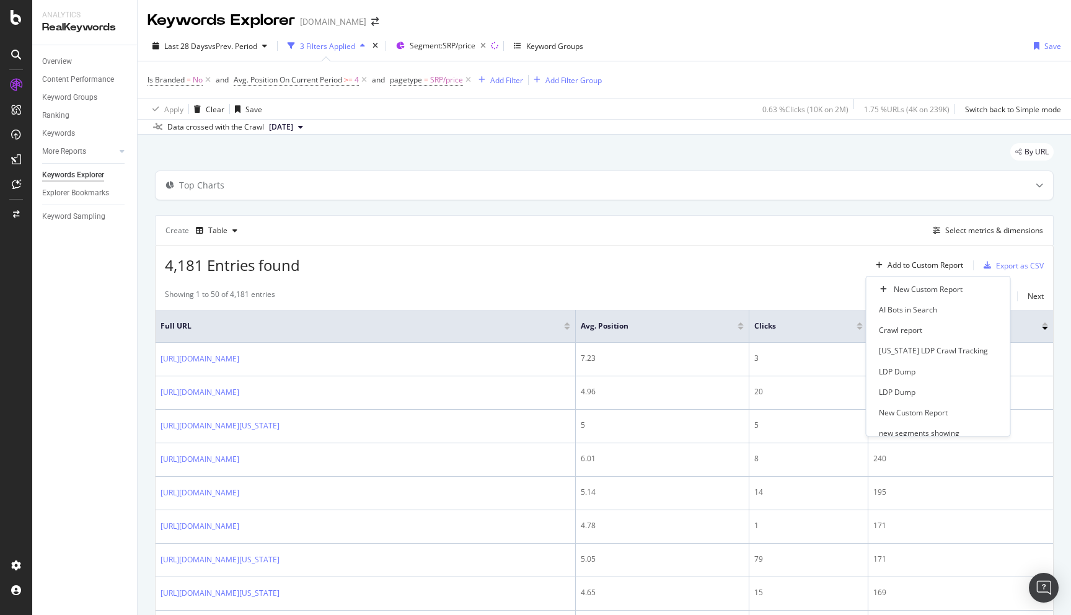
click at [799, 272] on div "4,181 Entries found Add to Custom Report Export as CSV" at bounding box center [605, 261] width 898 height 30
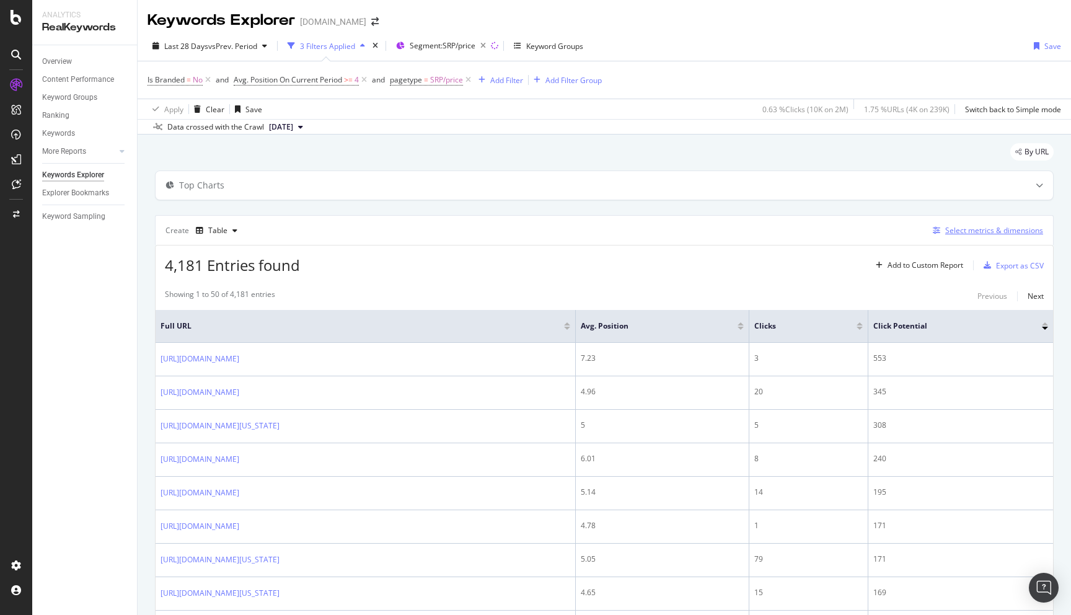
click at [984, 228] on div "Select metrics & dimensions" at bounding box center [995, 230] width 98 height 11
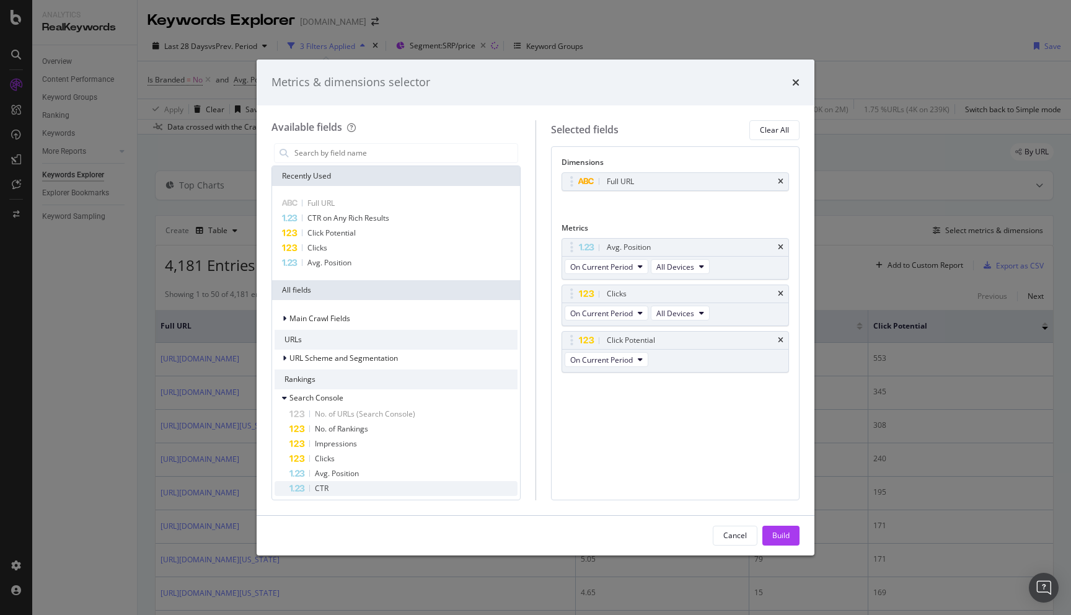
click at [318, 487] on span "CTR" at bounding box center [322, 488] width 14 height 11
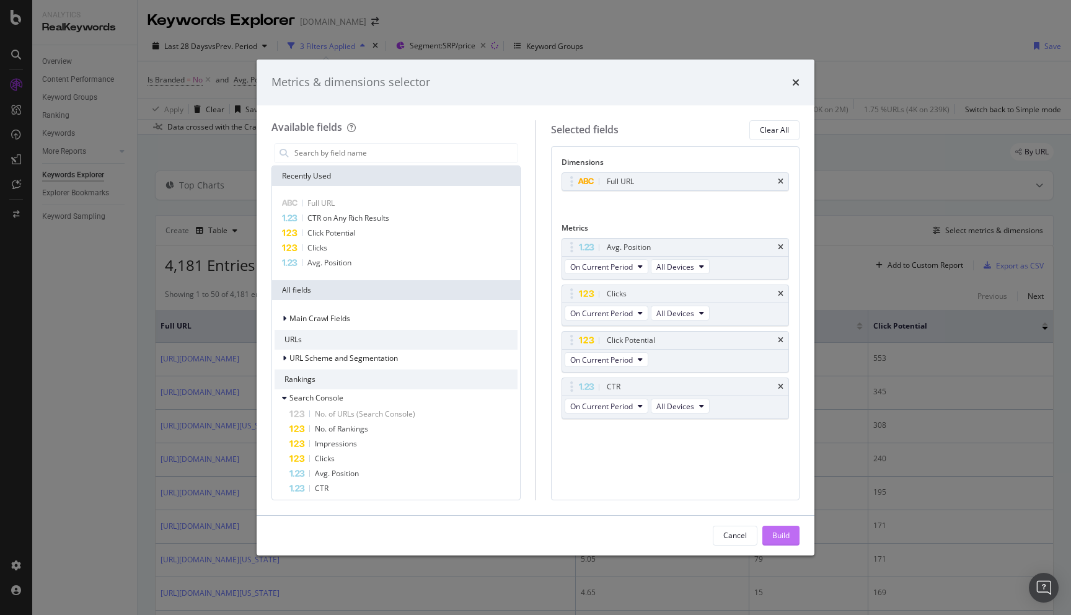
click at [779, 529] on div "Build" at bounding box center [781, 535] width 17 height 19
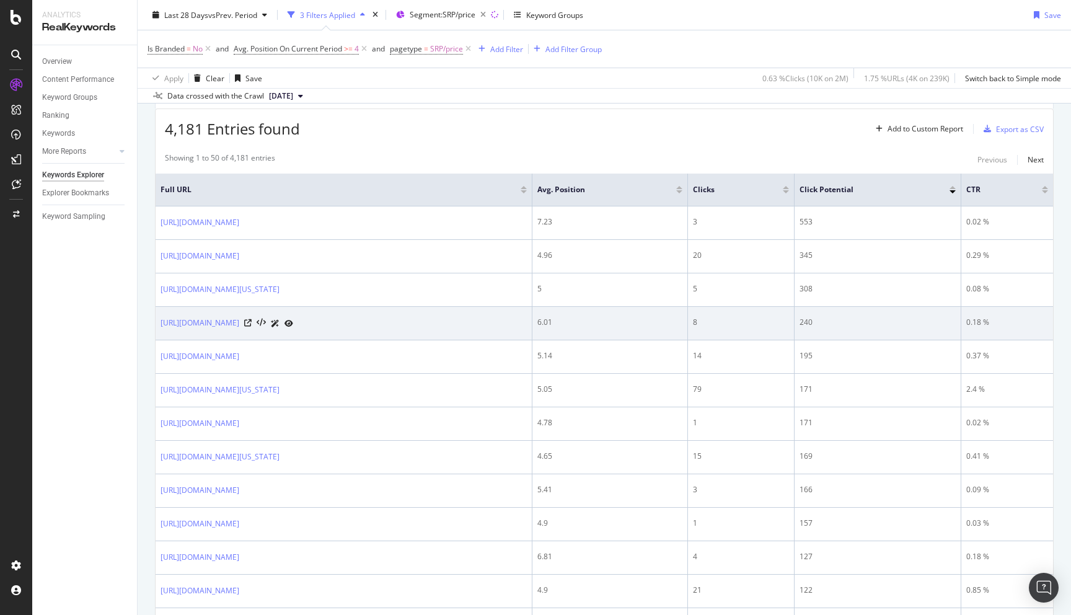
scroll to position [138, 0]
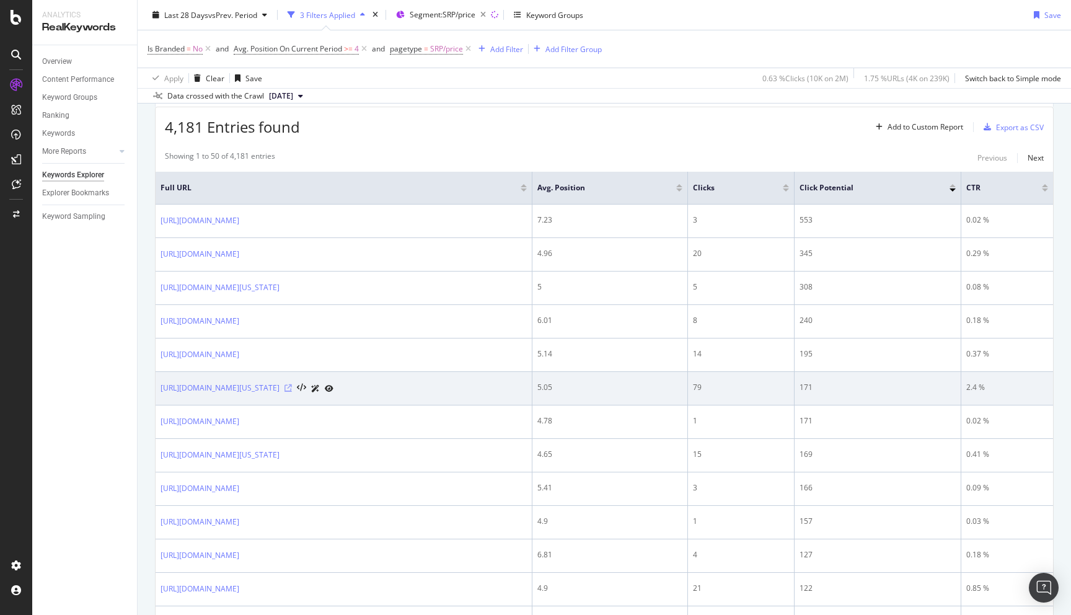
click at [292, 388] on icon at bounding box center [288, 387] width 7 height 7
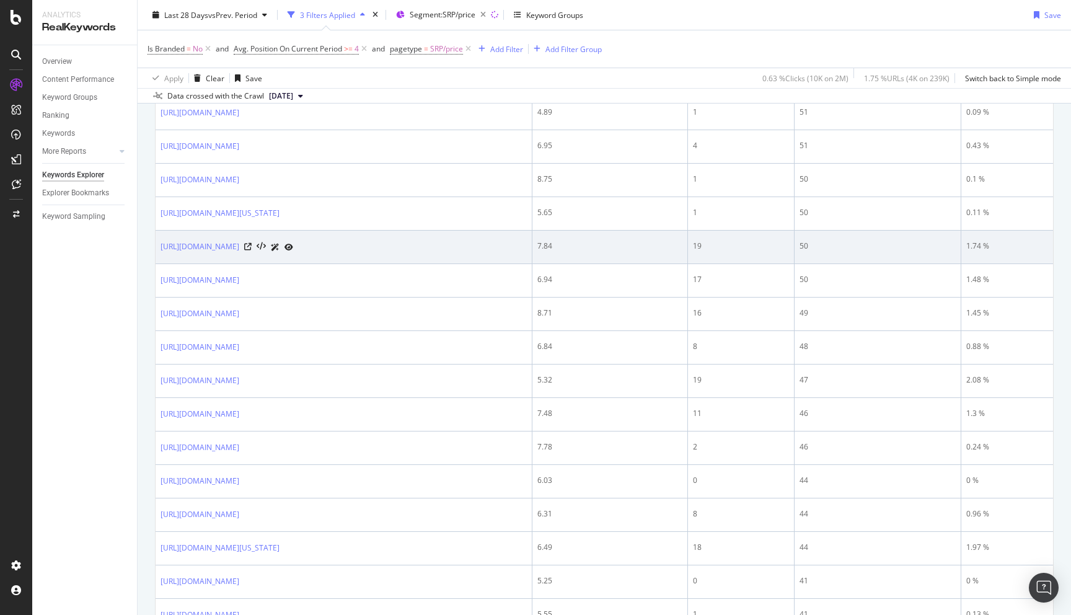
scroll to position [1235, 0]
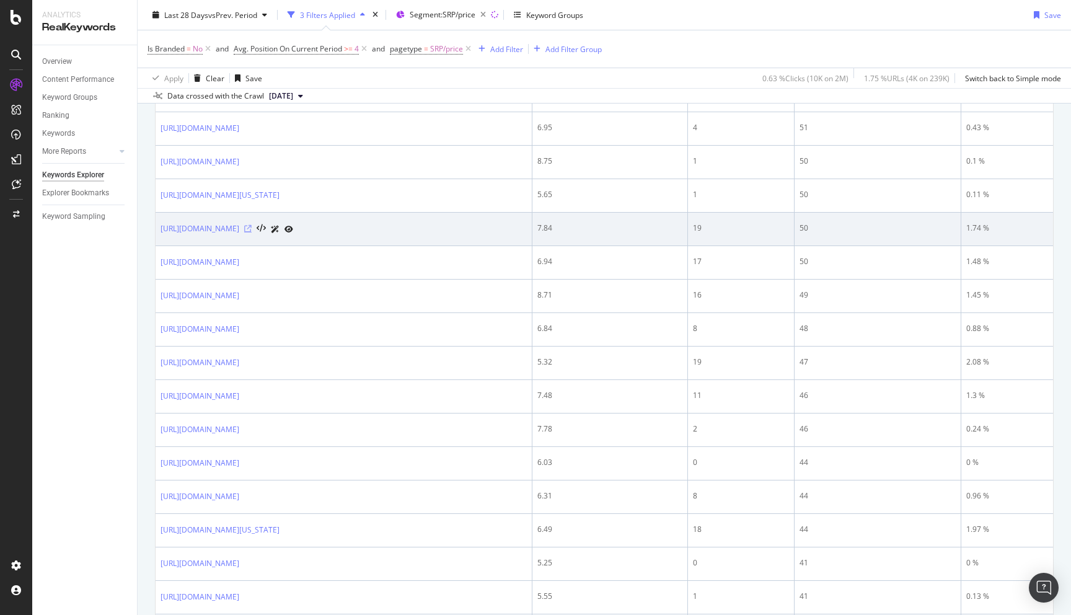
click at [252, 229] on icon at bounding box center [247, 228] width 7 height 7
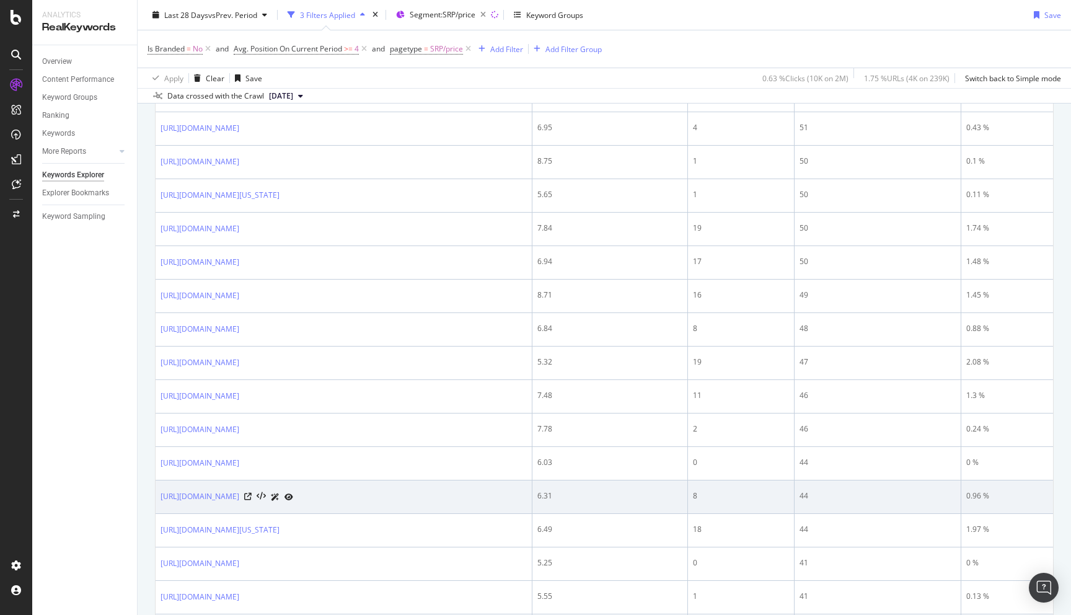
scroll to position [1473, 0]
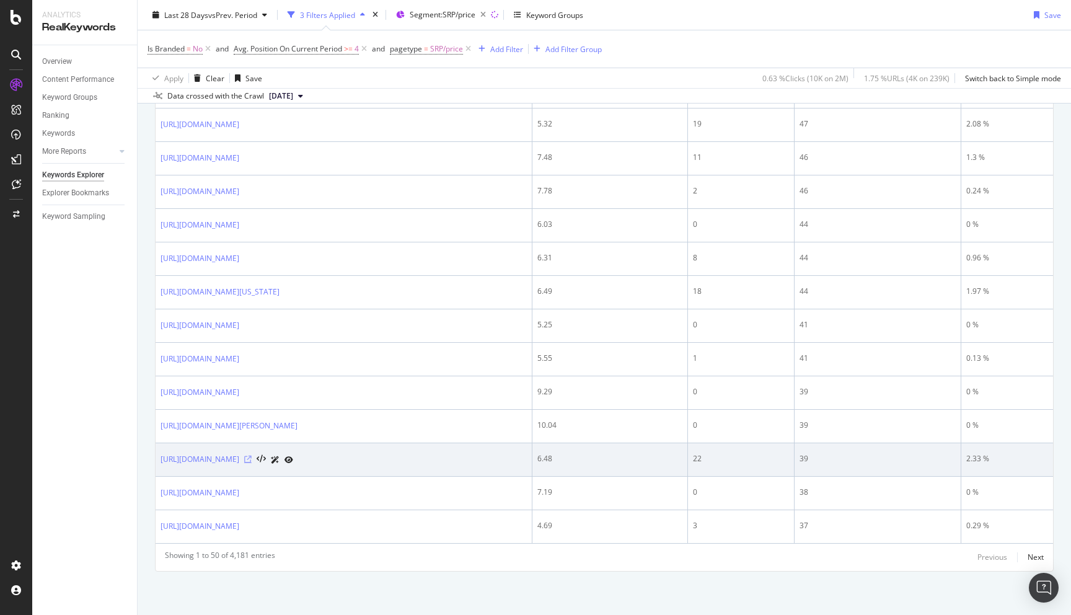
click at [252, 459] on icon at bounding box center [247, 459] width 7 height 7
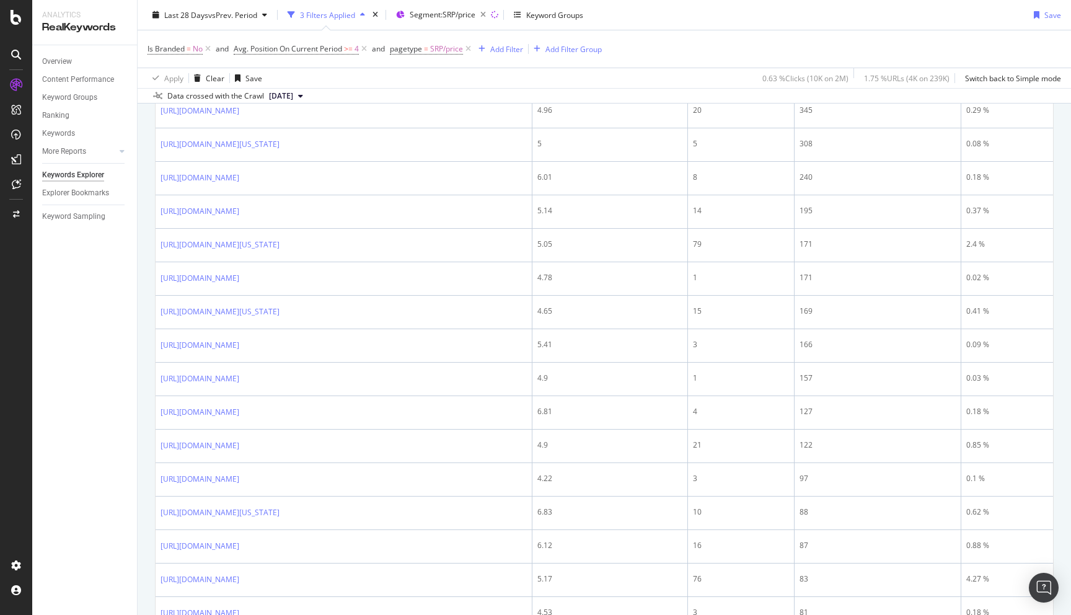
scroll to position [0, 0]
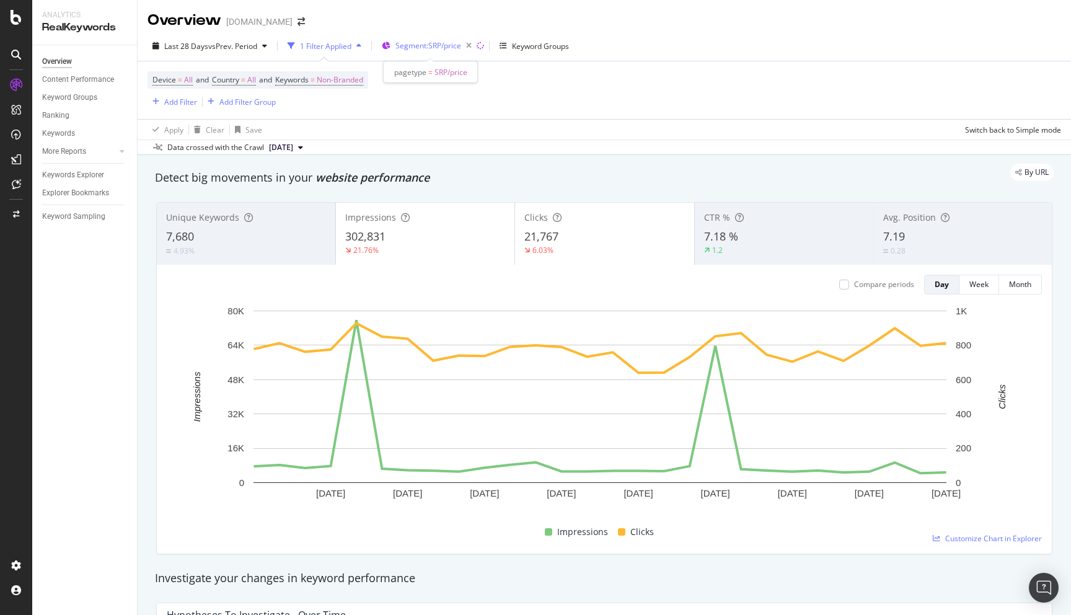
click at [448, 48] on span "Segment: SRP/price" at bounding box center [429, 45] width 66 height 11
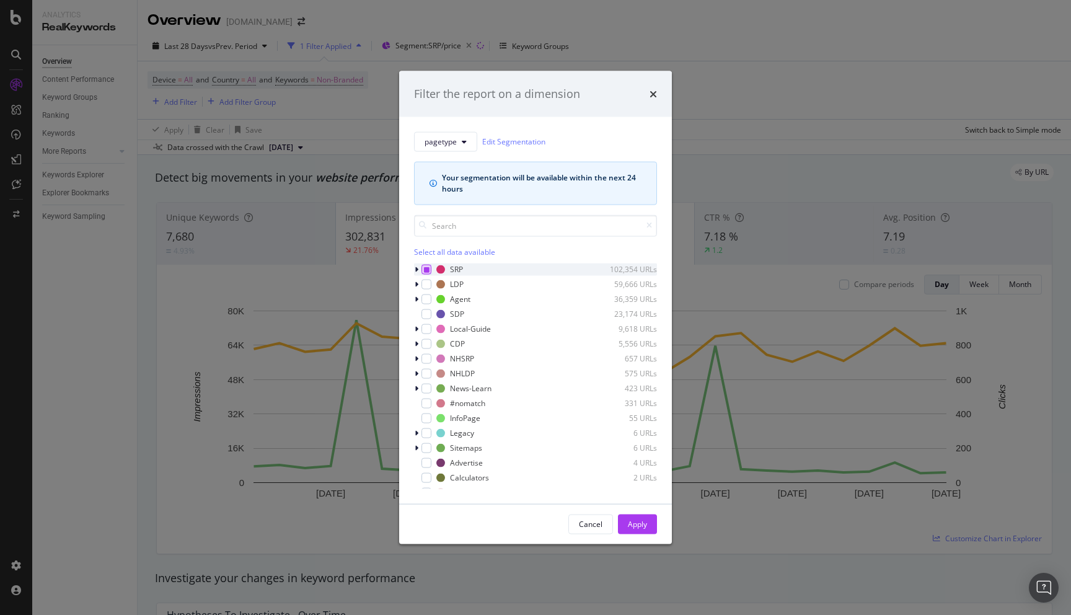
click at [425, 267] on icon "modal" at bounding box center [427, 269] width 6 height 6
click at [425, 267] on div "modal" at bounding box center [427, 269] width 10 height 10
click at [642, 526] on div "Apply" at bounding box center [637, 524] width 19 height 11
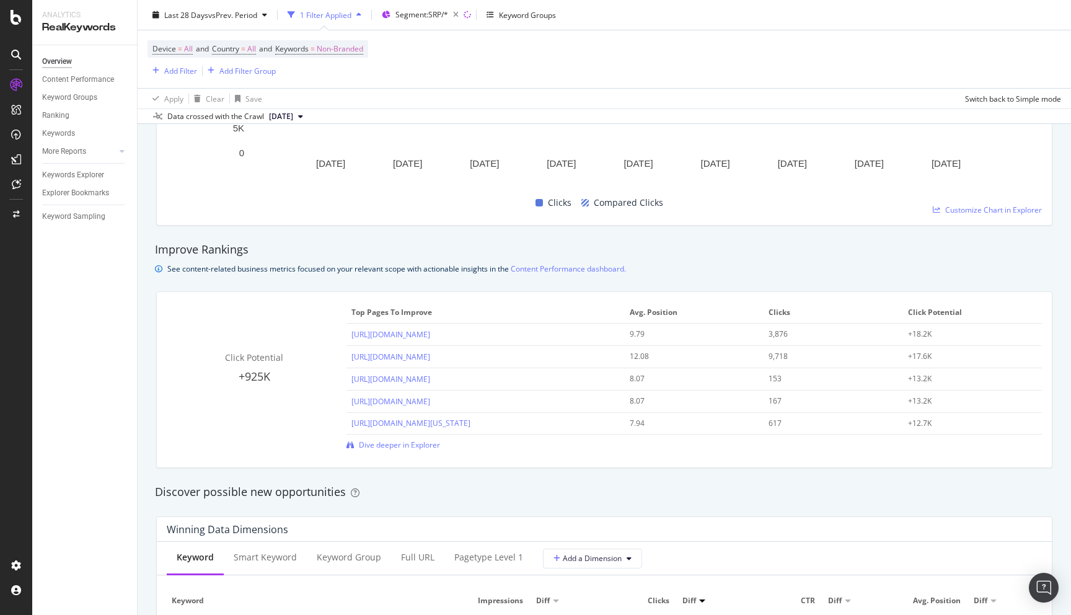
scroll to position [730, 0]
click at [378, 441] on span "Dive deeper in Explorer" at bounding box center [399, 444] width 81 height 11
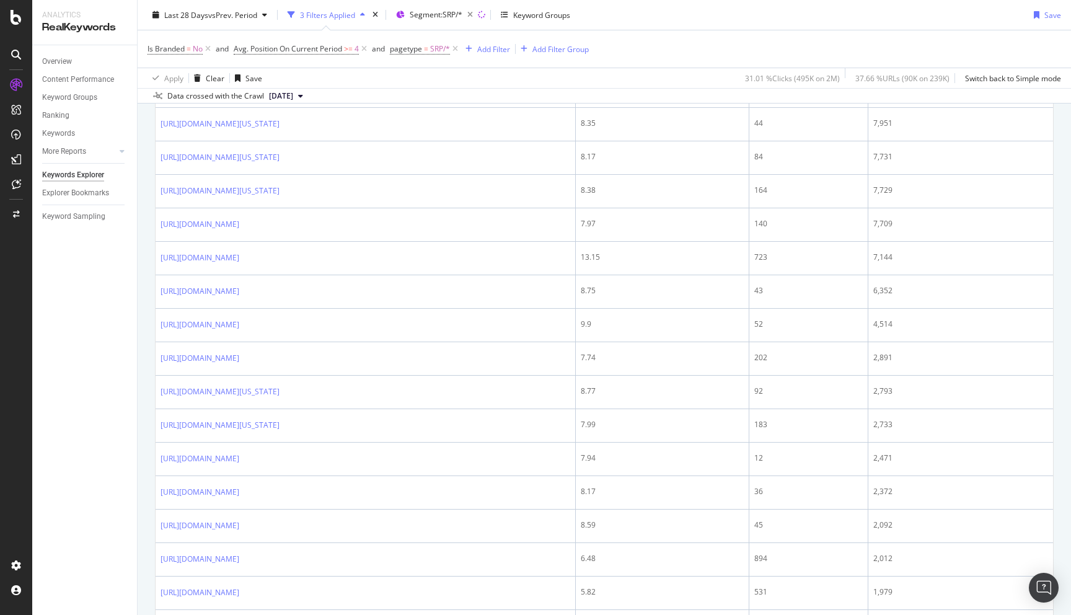
scroll to position [539, 0]
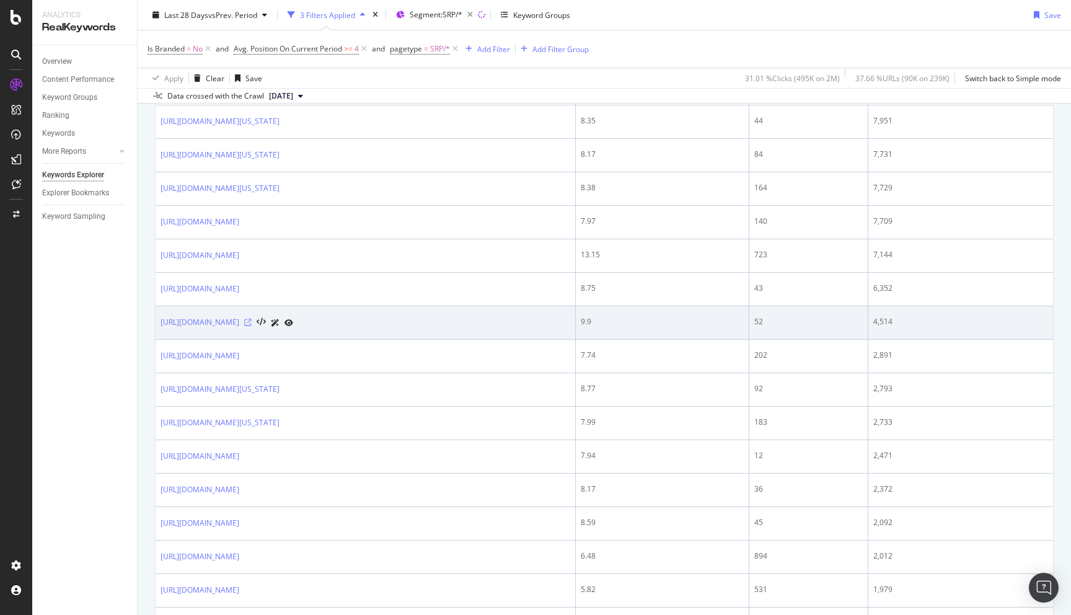
click at [252, 324] on icon at bounding box center [247, 322] width 7 height 7
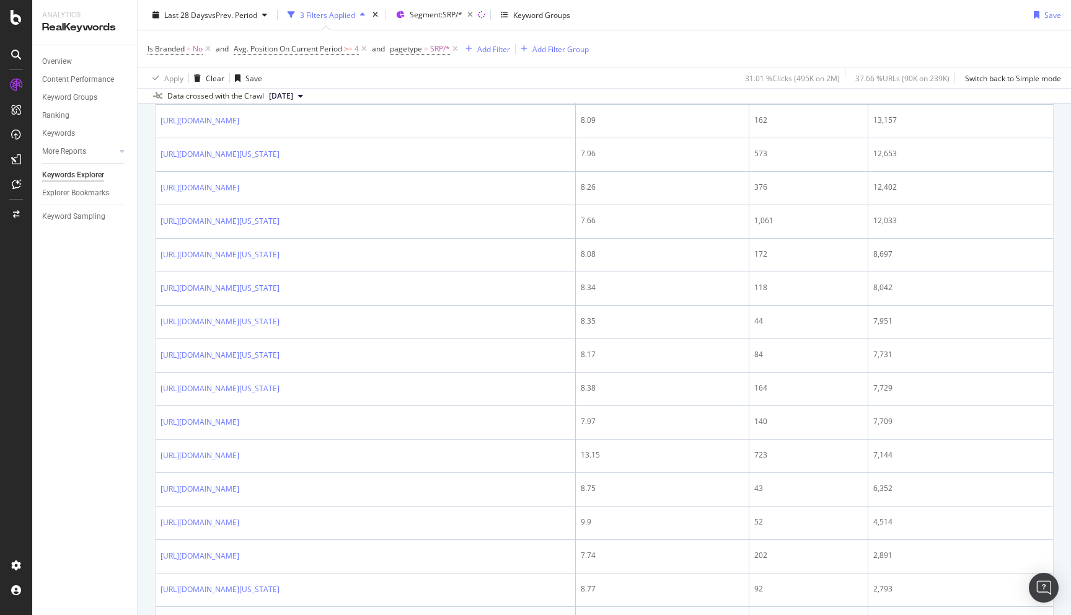
scroll to position [0, 0]
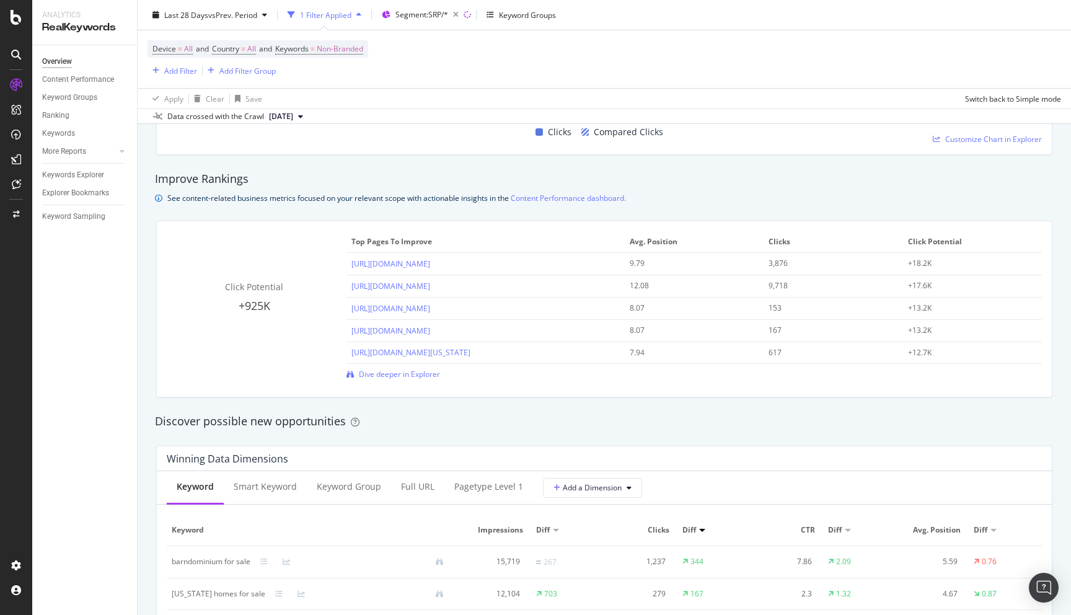
scroll to position [794, 0]
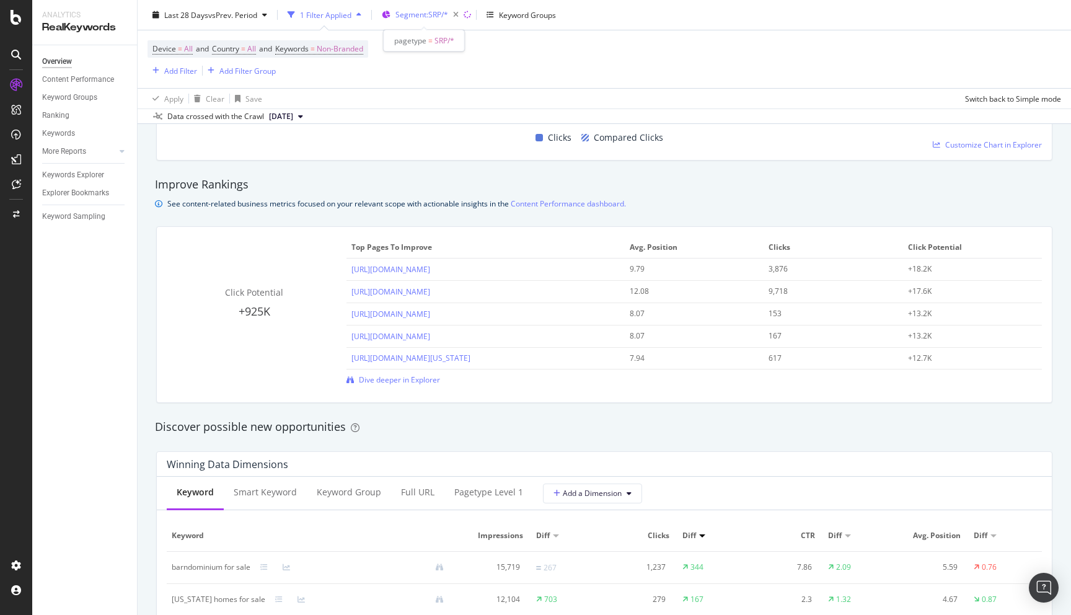
click at [438, 14] on span "Segment: SRP/*" at bounding box center [422, 14] width 53 height 11
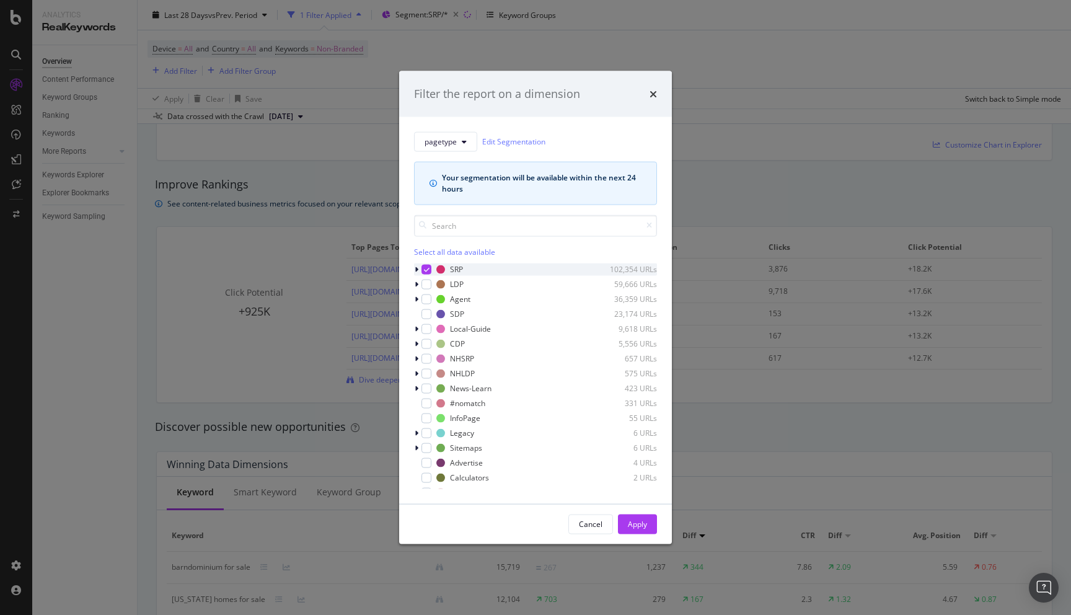
click at [416, 269] on icon "modal" at bounding box center [417, 268] width 4 height 7
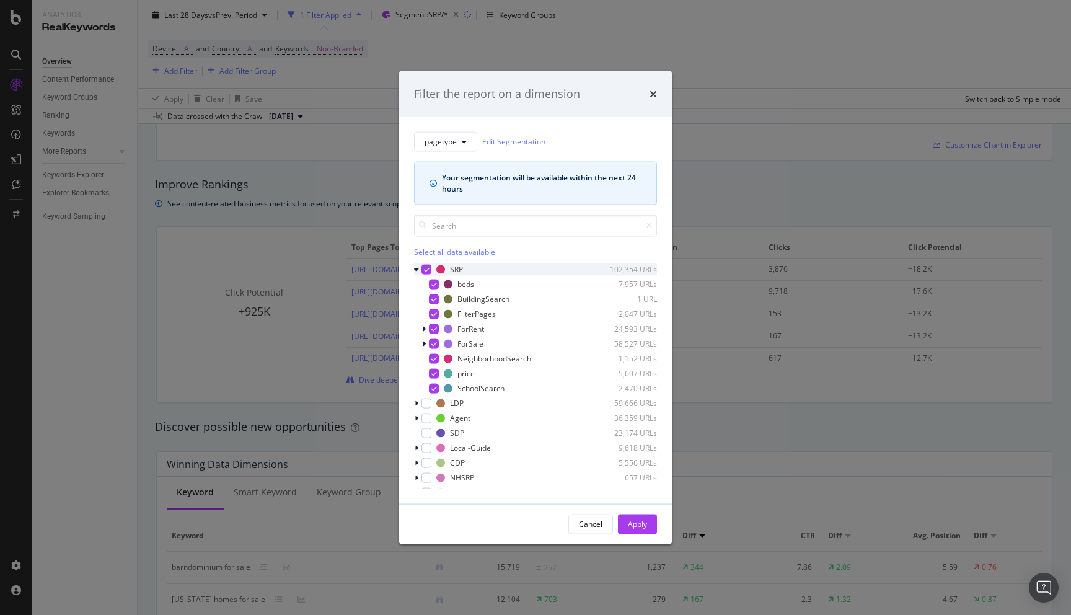
click at [427, 268] on icon "modal" at bounding box center [427, 269] width 6 height 6
click at [440, 372] on div "price 5,607 URLs" at bounding box center [535, 373] width 243 height 12
click at [646, 520] on div "Apply" at bounding box center [637, 524] width 19 height 11
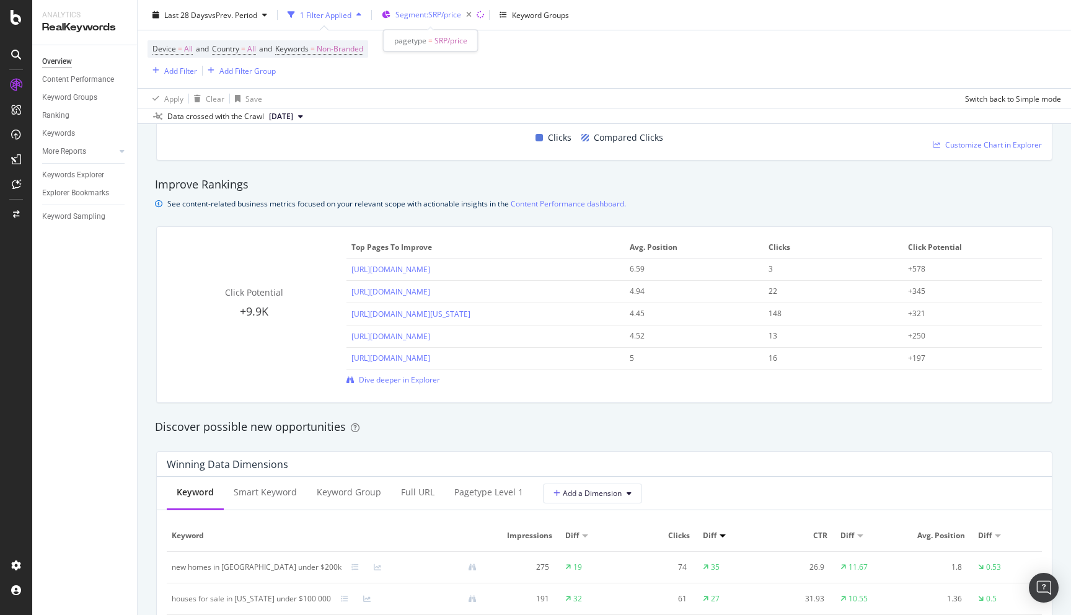
click at [412, 16] on span "Segment: SRP/price" at bounding box center [429, 14] width 66 height 11
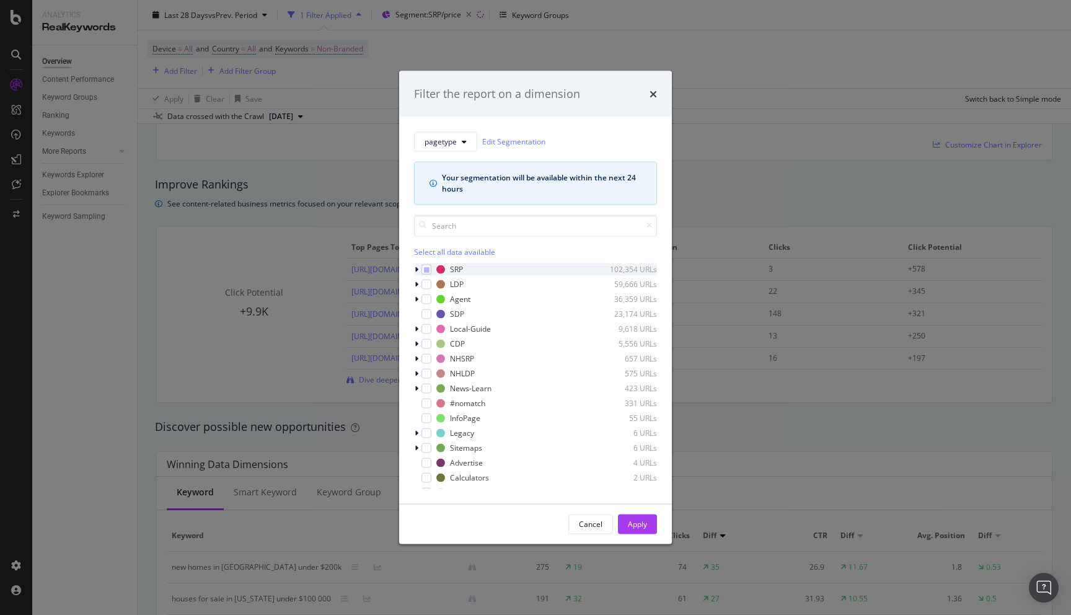
click at [419, 268] on div "modal" at bounding box center [417, 269] width 7 height 12
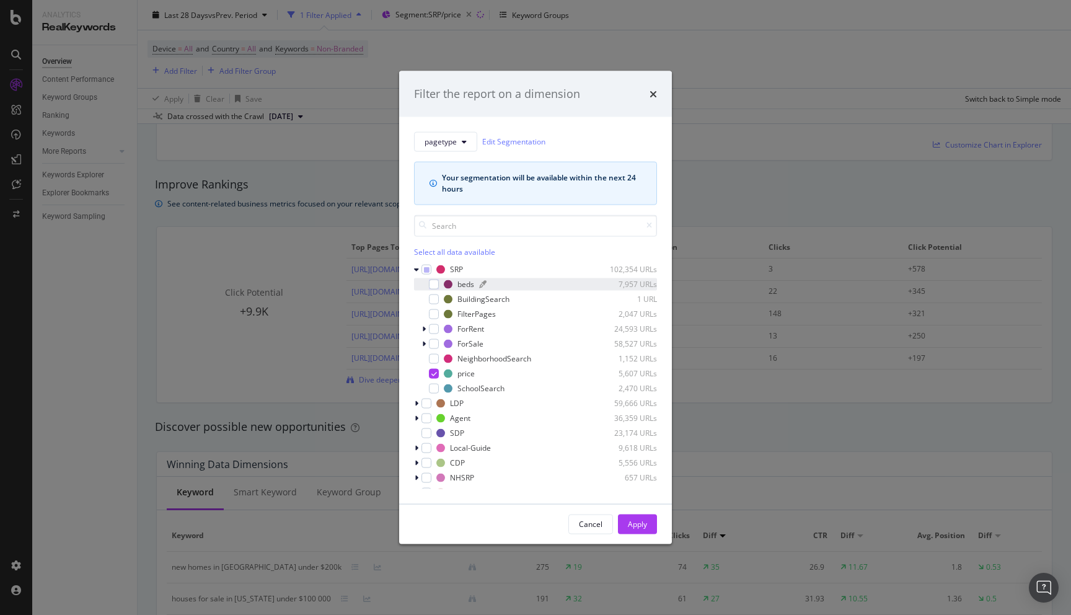
click at [467, 287] on div "beds" at bounding box center [466, 284] width 17 height 11
click at [433, 371] on icon "modal" at bounding box center [435, 373] width 6 height 6
click at [636, 526] on div "Apply" at bounding box center [637, 524] width 19 height 11
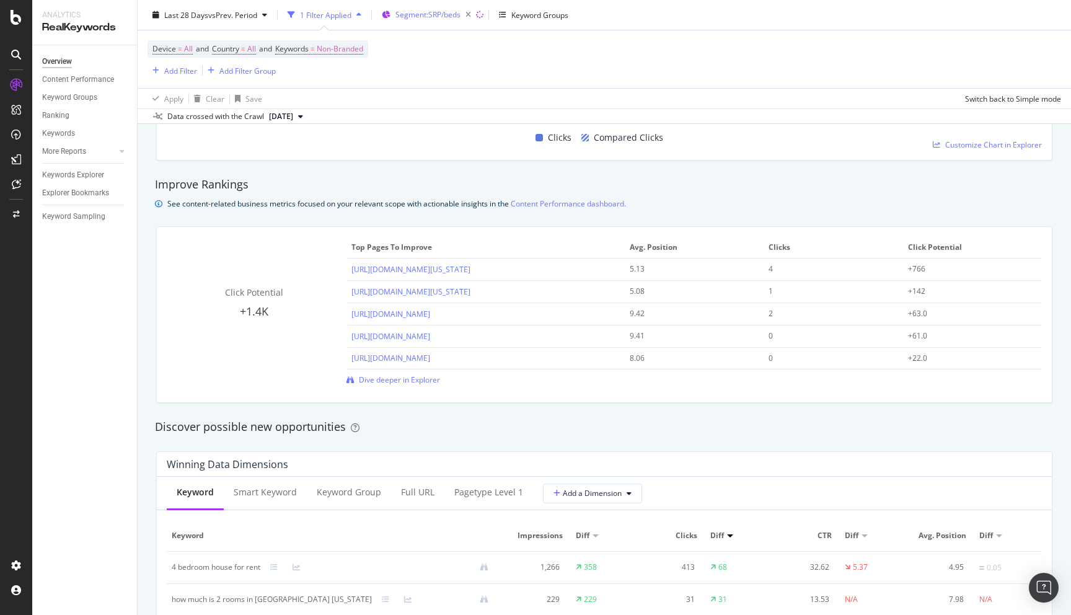
click at [443, 15] on span "Segment: SRP/beds" at bounding box center [428, 14] width 65 height 11
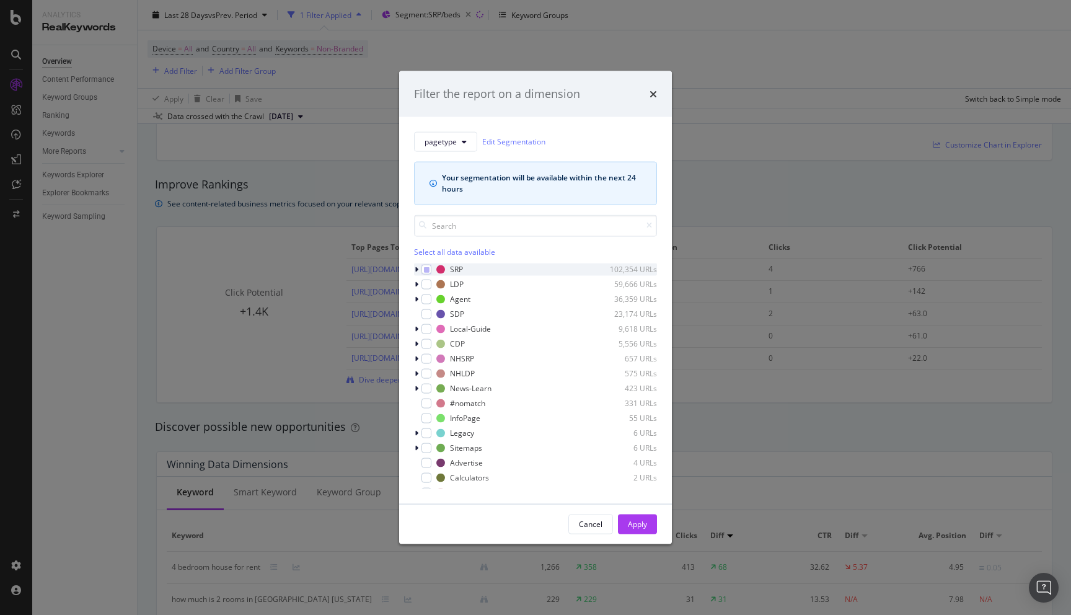
click at [417, 267] on icon "modal" at bounding box center [417, 268] width 4 height 7
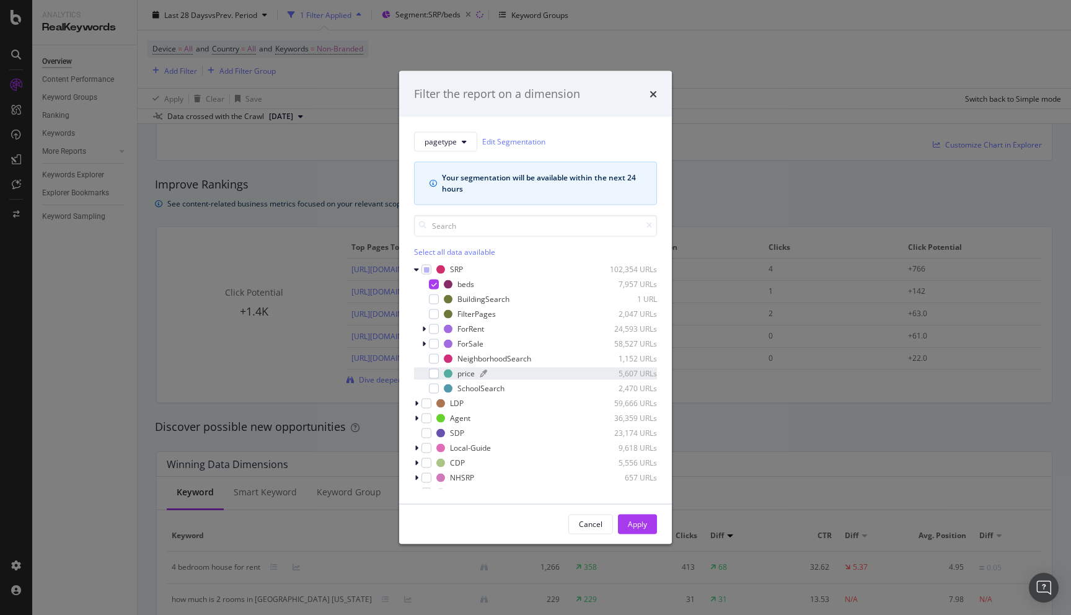
click at [463, 371] on div "price" at bounding box center [466, 373] width 17 height 11
click at [435, 284] on icon "modal" at bounding box center [435, 284] width 6 height 6
click at [641, 527] on div "Apply" at bounding box center [637, 524] width 19 height 11
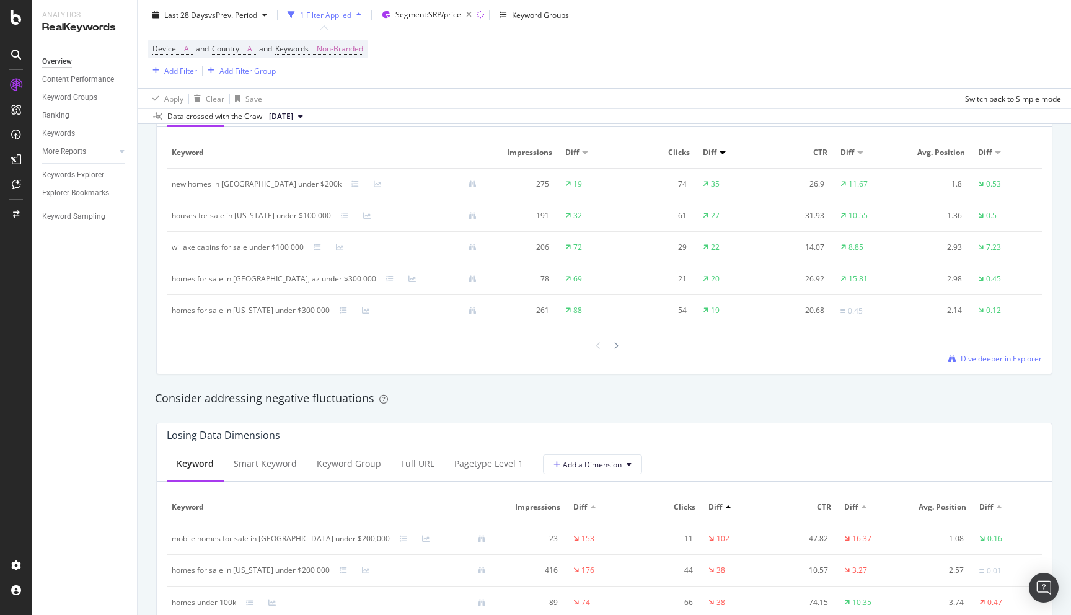
scroll to position [1179, 0]
drag, startPoint x: 171, startPoint y: 277, endPoint x: 326, endPoint y: 277, distance: 155.0
click at [326, 277] on td "homes for sale in [GEOGRAPHIC_DATA], az under $300 000" at bounding box center [329, 278] width 325 height 32
copy div "homes for sale in [GEOGRAPHIC_DATA], az under $300 000"
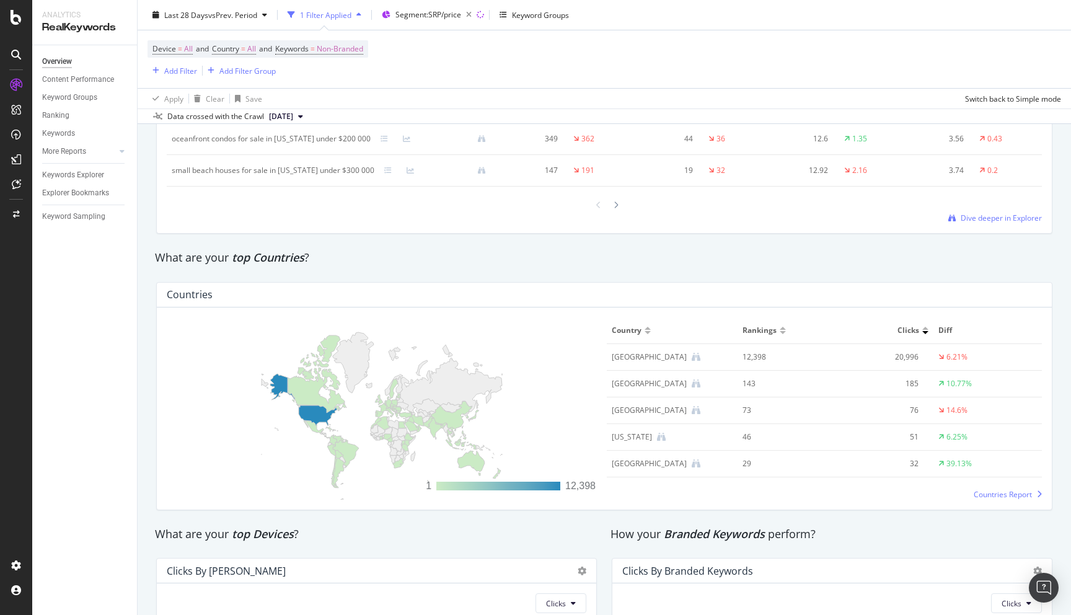
scroll to position [1899, 0]
